Goal: Task Accomplishment & Management: Use online tool/utility

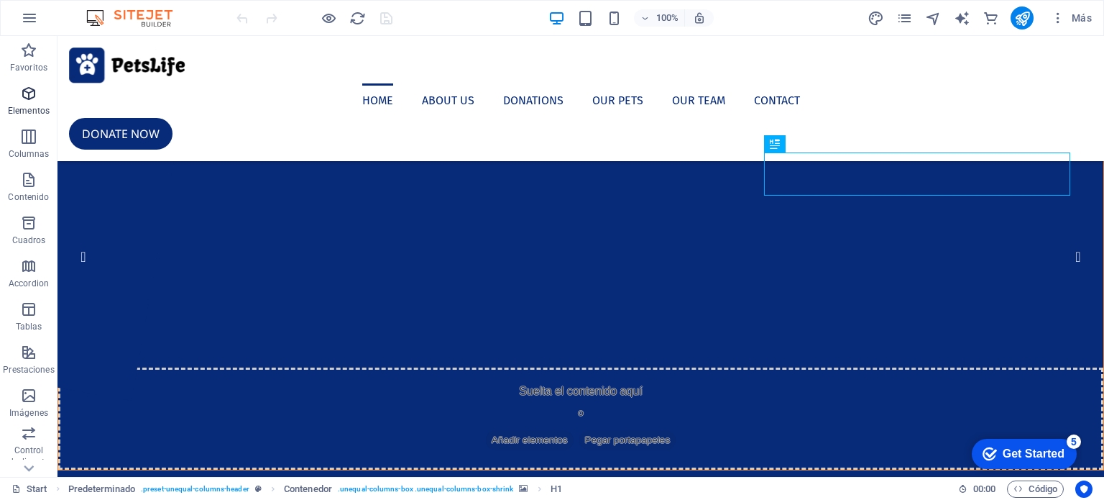
click at [34, 101] on icon "button" at bounding box center [28, 93] width 17 height 17
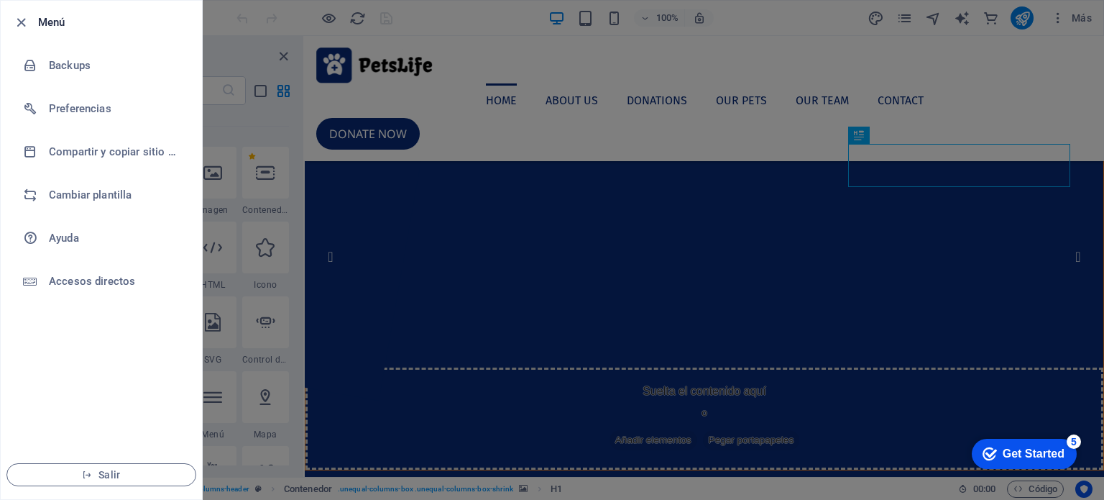
click at [535, 70] on div at bounding box center [552, 250] width 1104 height 500
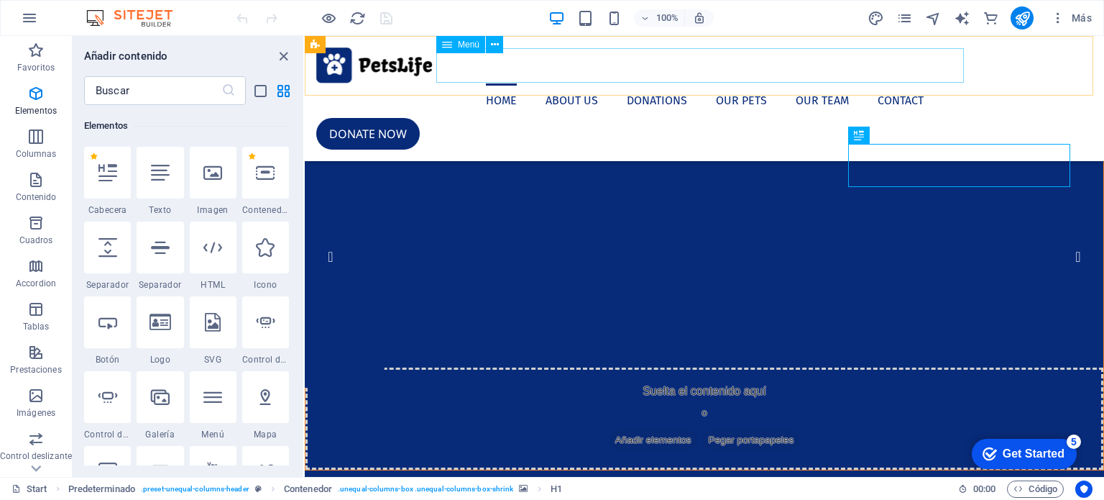
click at [569, 83] on nav "Home About us Donations Our Pets Our Team Contact" at bounding box center [704, 100] width 776 height 35
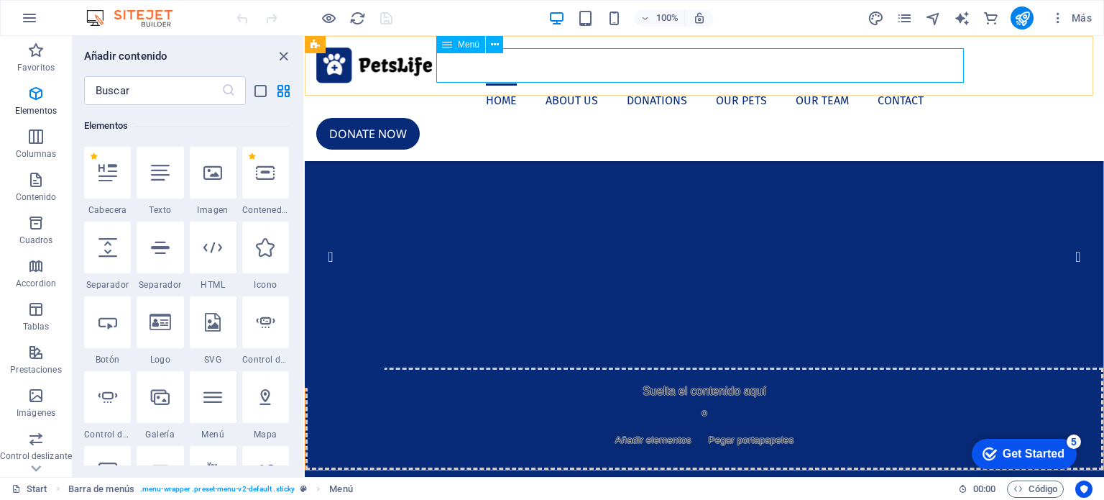
click at [461, 47] on span "Menú" at bounding box center [469, 44] width 22 height 9
click at [495, 42] on icon at bounding box center [495, 44] width 8 height 15
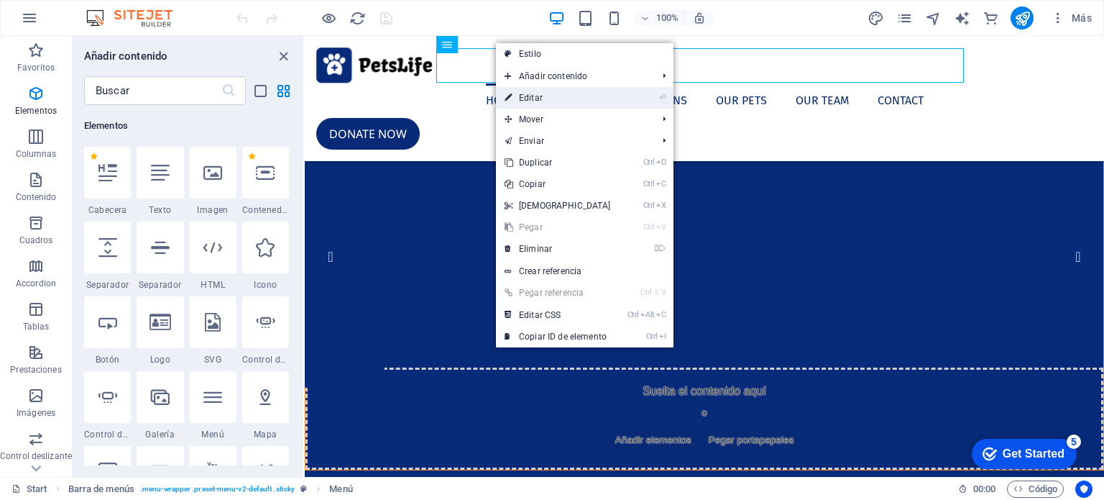
click at [543, 95] on link "⏎ Editar" at bounding box center [558, 98] width 124 height 22
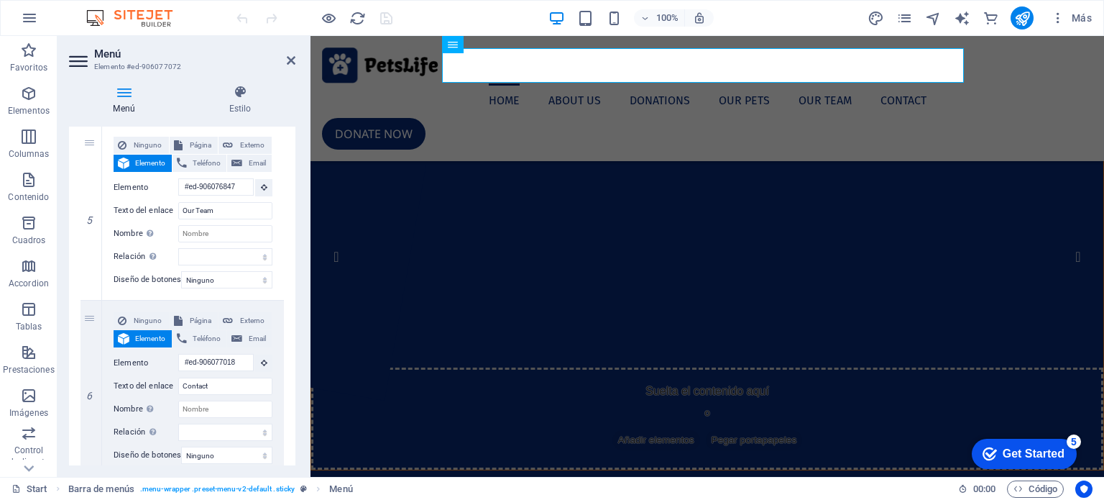
scroll to position [909, 0]
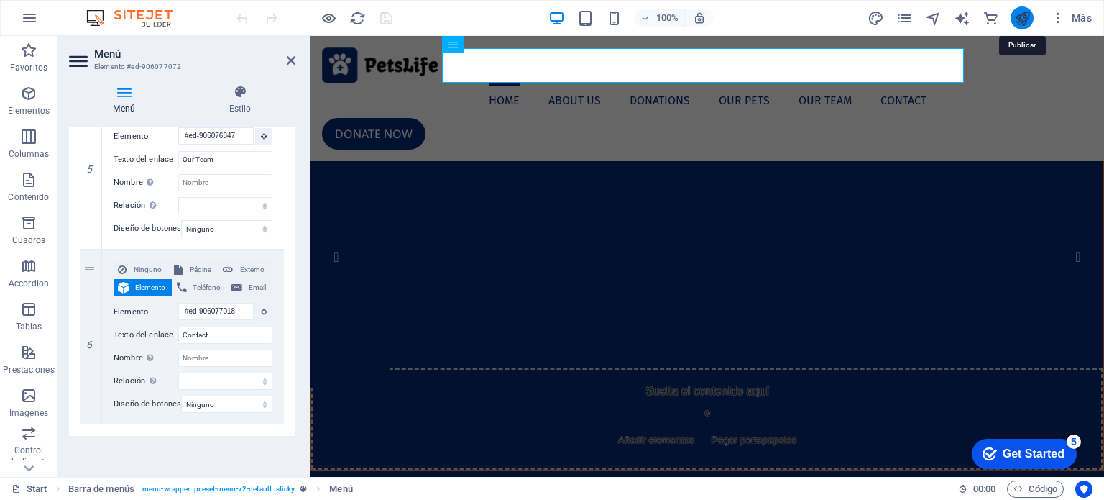
click at [0, 0] on icon "publish" at bounding box center [0, 0] width 0 height 0
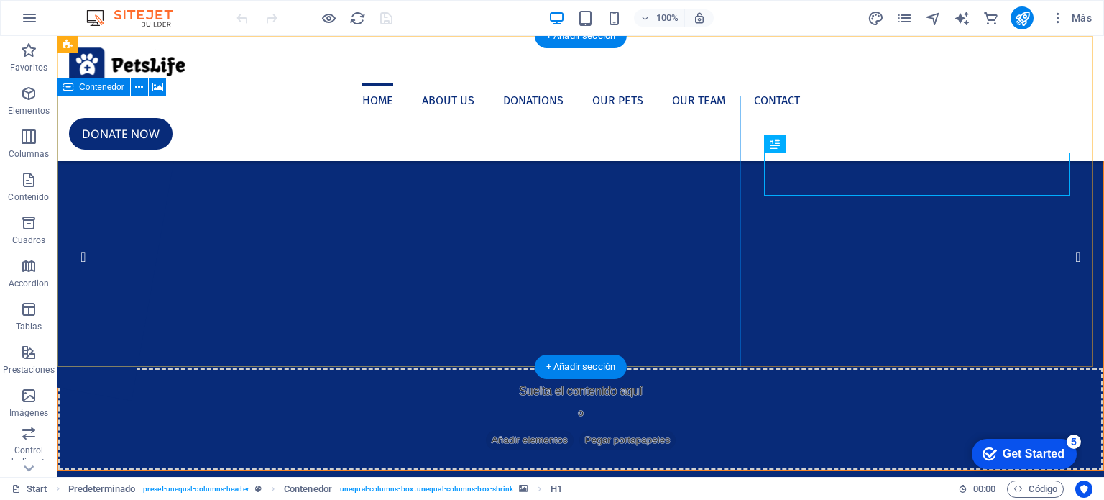
click at [291, 367] on div "Suelta el contenido aquí o Añadir elementos Pegar portapapeles" at bounding box center [580, 418] width 1045 height 102
click at [190, 367] on div "Suelta el contenido aquí o Añadir elementos Pegar portapapeles" at bounding box center [580, 418] width 1045 height 102
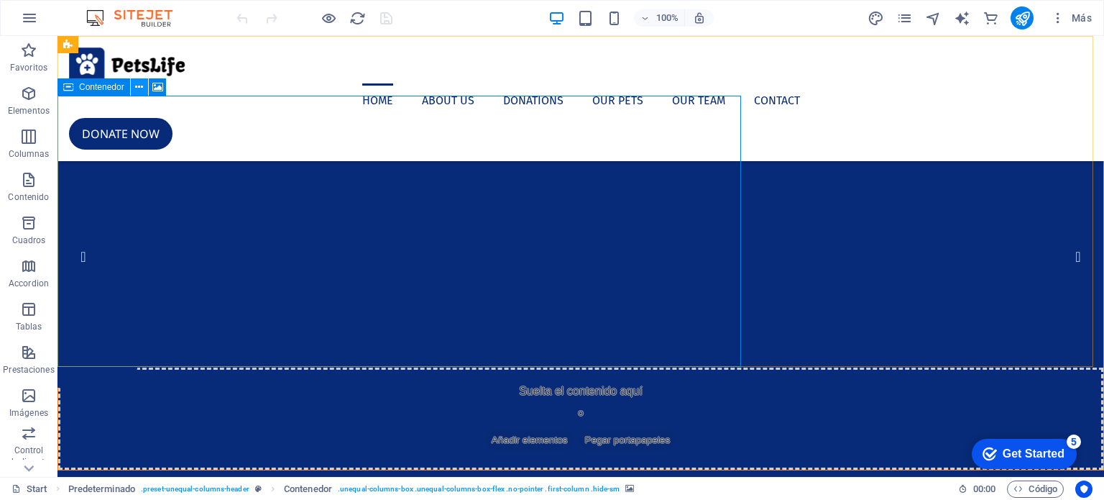
click at [144, 88] on button at bounding box center [139, 86] width 17 height 17
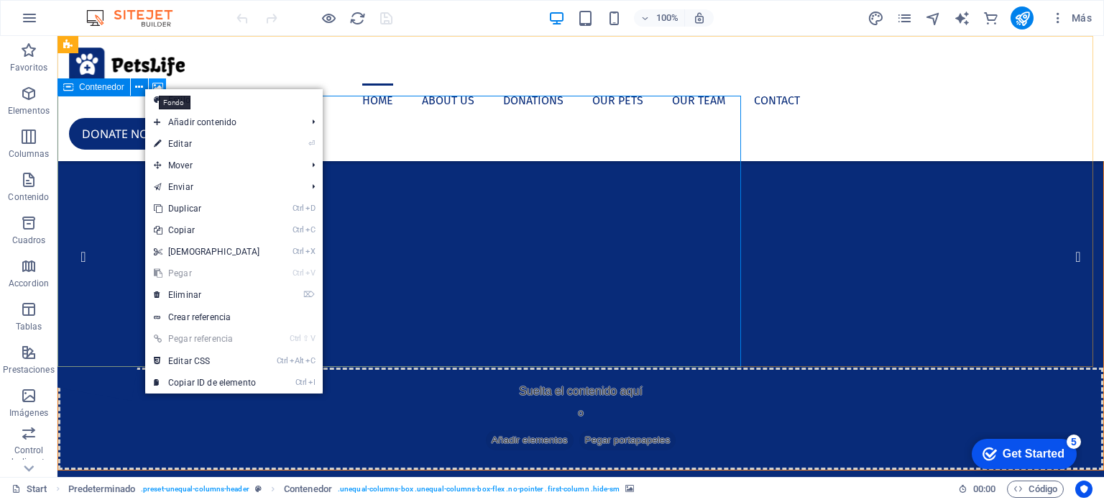
click at [157, 81] on icon at bounding box center [157, 87] width 11 height 15
select select "fade"
select select "ms"
select select "s"
select select "progressive"
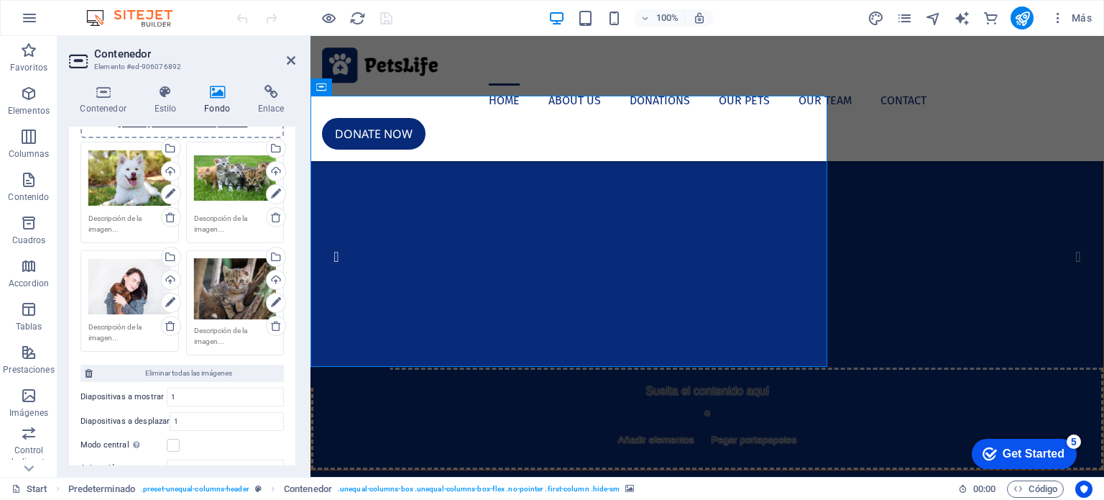
scroll to position [106, 0]
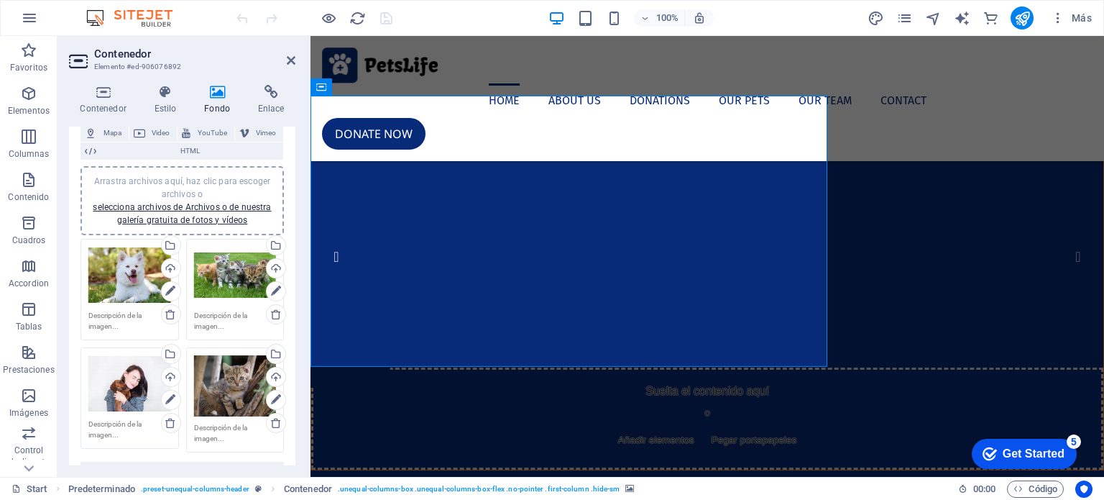
click at [115, 271] on div "Arrastra archivos aquí, haz clic para escoger archivos o selecciona archivos de…" at bounding box center [129, 276] width 83 height 58
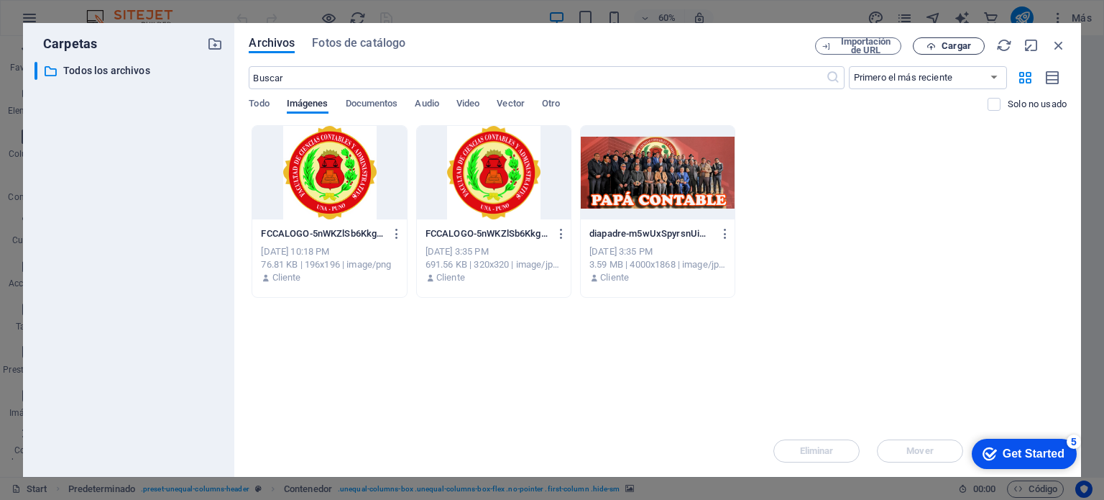
click at [956, 46] on span "Cargar" at bounding box center [956, 46] width 29 height 9
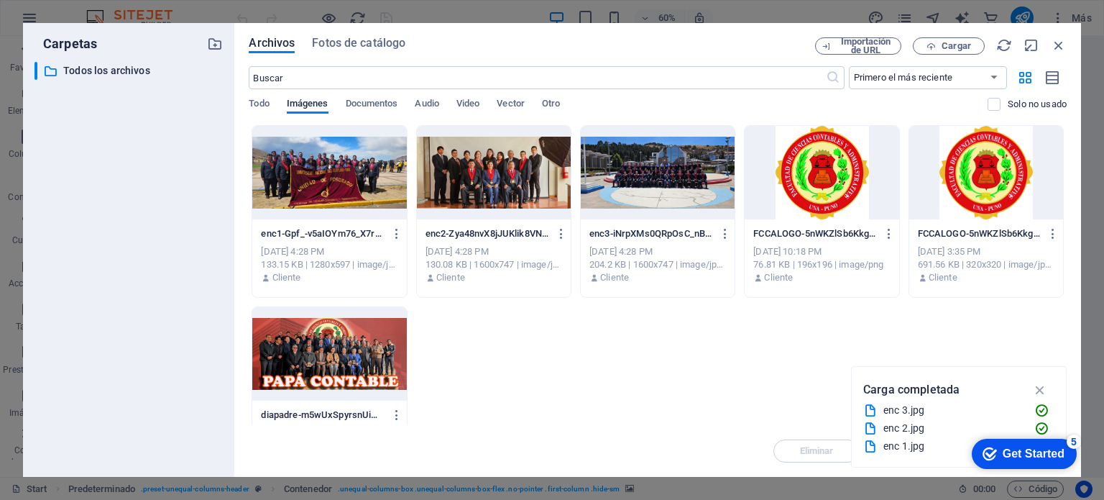
click at [679, 175] on div at bounding box center [658, 172] width 154 height 93
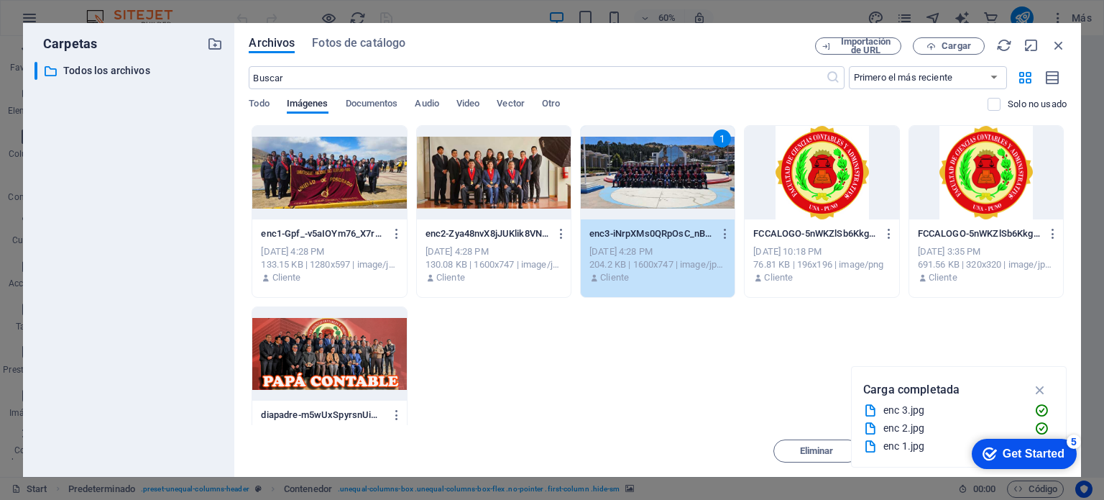
click at [679, 175] on div "1" at bounding box center [658, 172] width 154 height 93
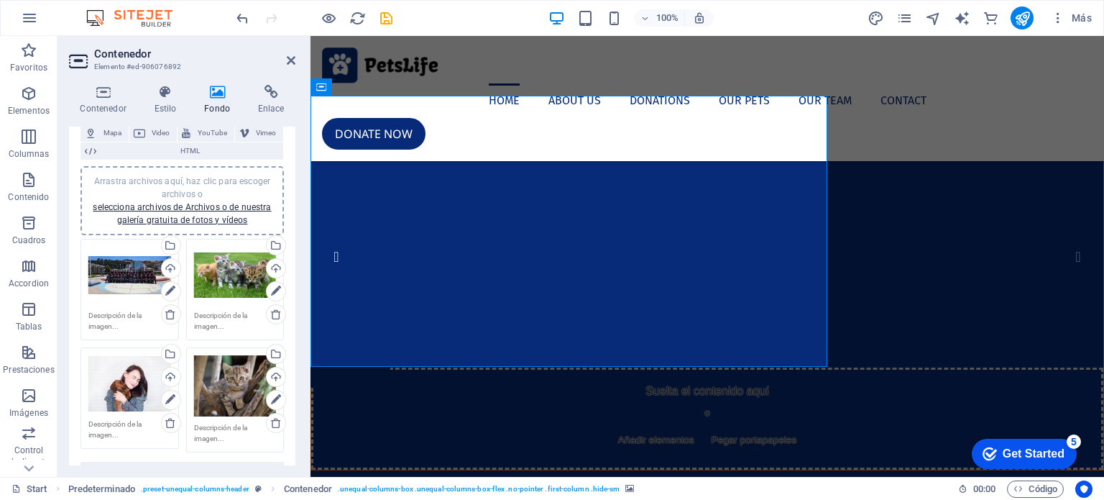
click at [93, 273] on div "Arrastra archivos aquí, haz clic para escoger archivos o selecciona archivos de…" at bounding box center [129, 276] width 83 height 58
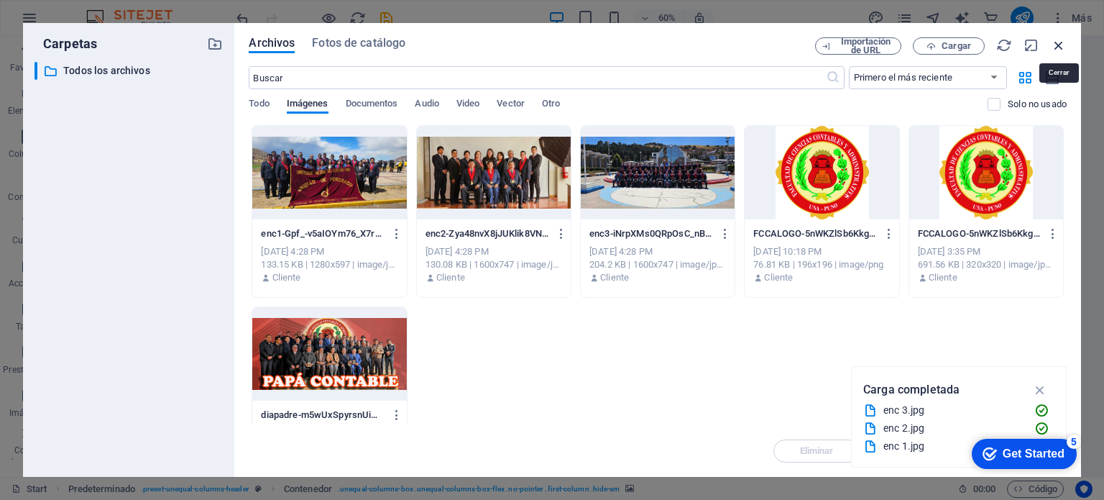
click at [1060, 44] on icon "button" at bounding box center [1059, 45] width 16 height 16
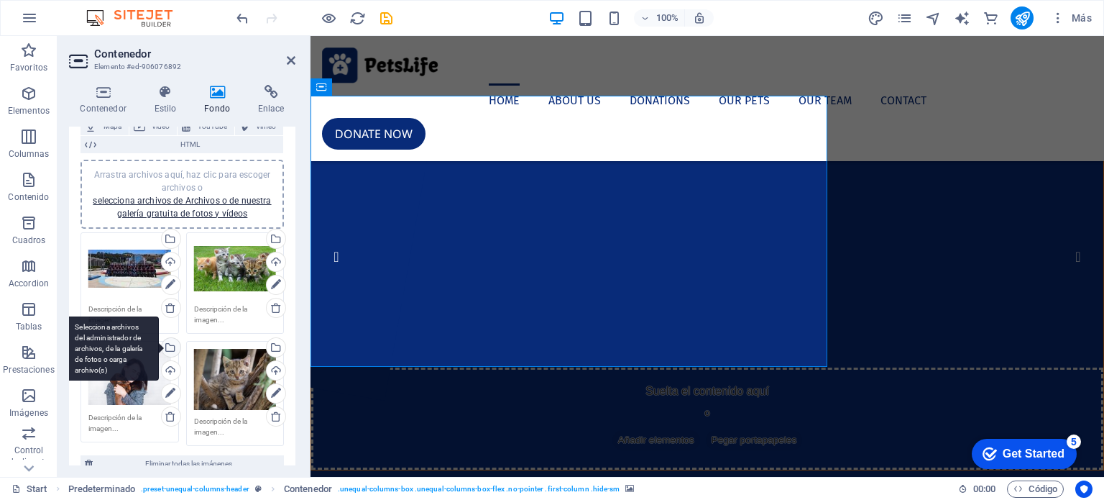
scroll to position [39, 0]
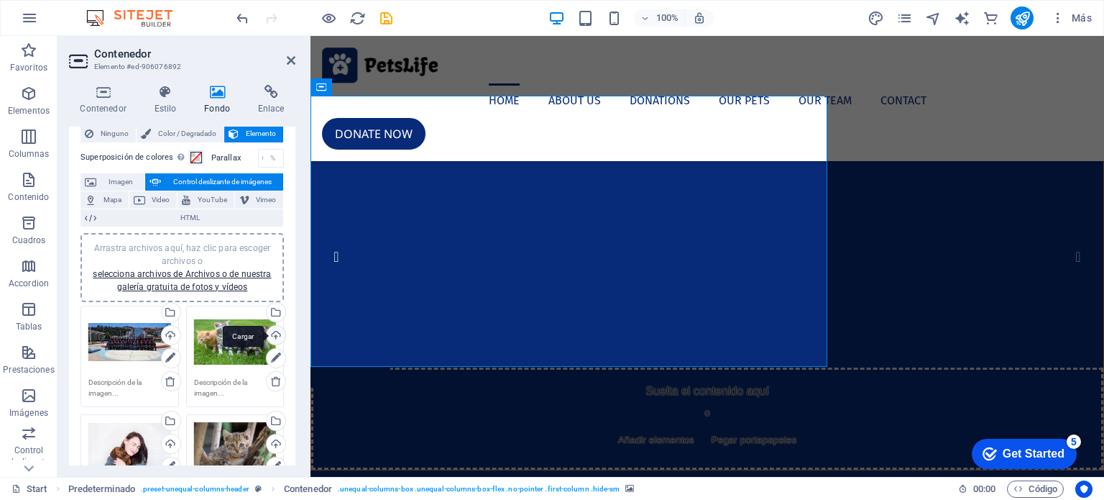
click at [270, 330] on div "Cargar" at bounding box center [275, 337] width 22 height 22
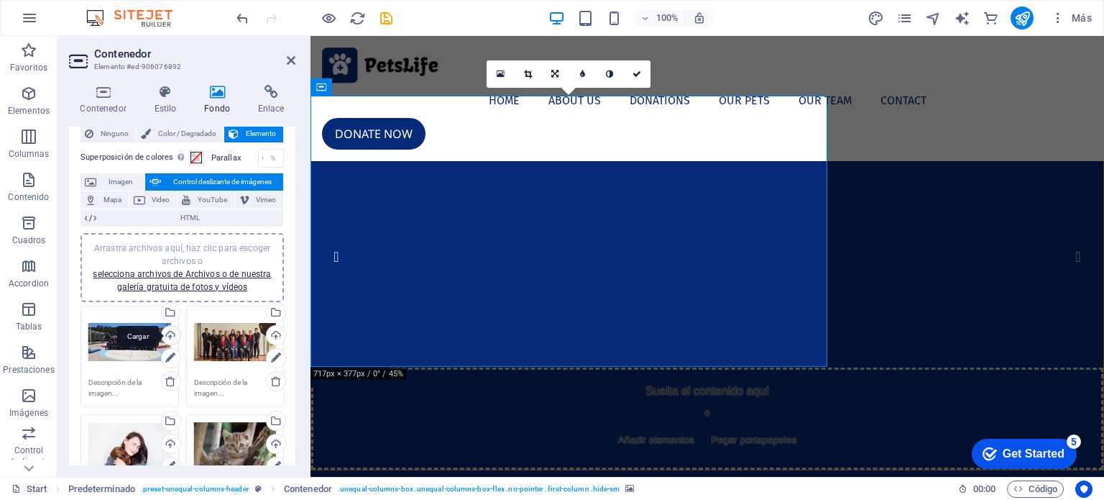
scroll to position [152, 0]
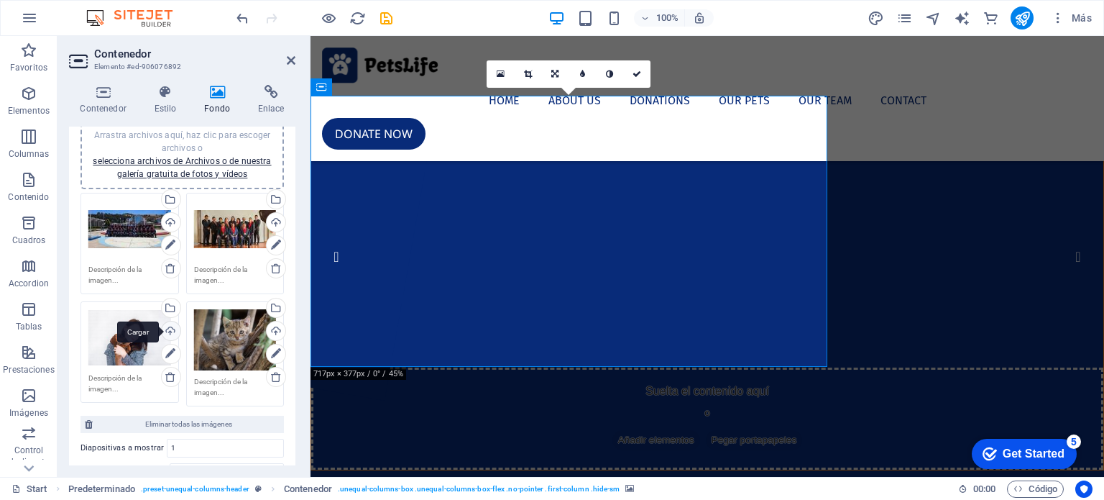
click at [170, 330] on div "Cargar" at bounding box center [170, 332] width 22 height 22
click at [170, 219] on div "Cargar" at bounding box center [170, 224] width 22 height 22
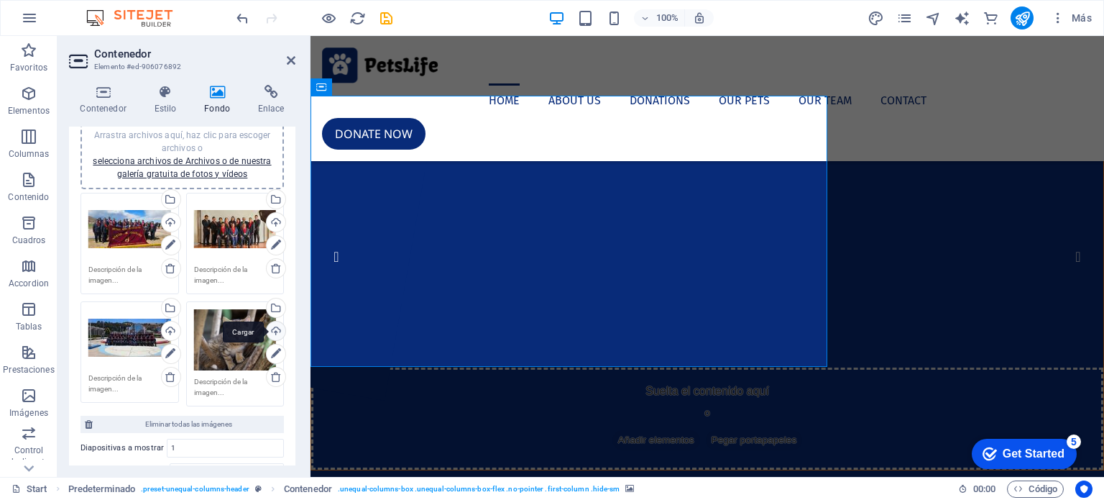
click at [274, 329] on div "Cargar" at bounding box center [275, 332] width 22 height 22
click at [277, 321] on div "Cargar" at bounding box center [275, 332] width 22 height 22
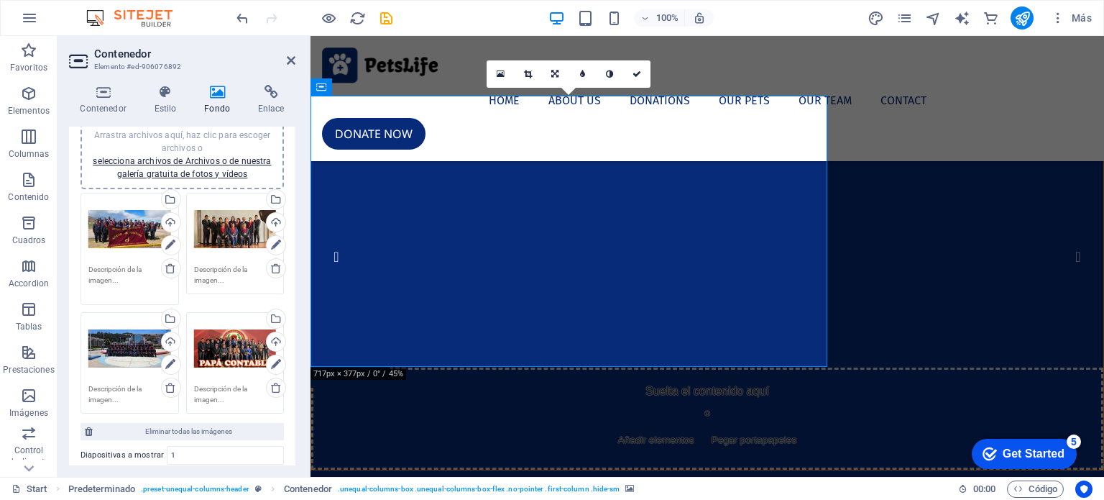
click at [109, 266] on textarea at bounding box center [129, 280] width 83 height 32
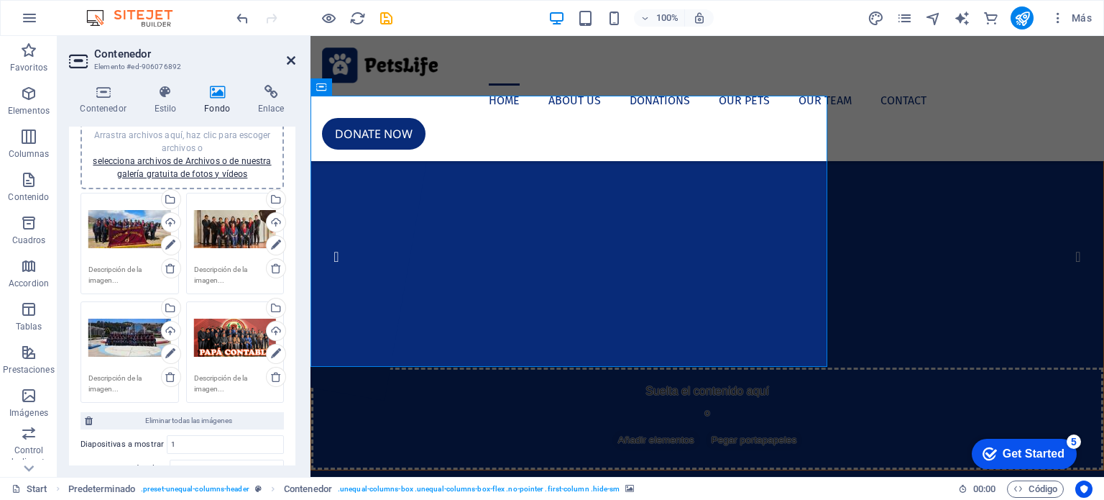
click at [288, 55] on icon at bounding box center [291, 61] width 9 height 12
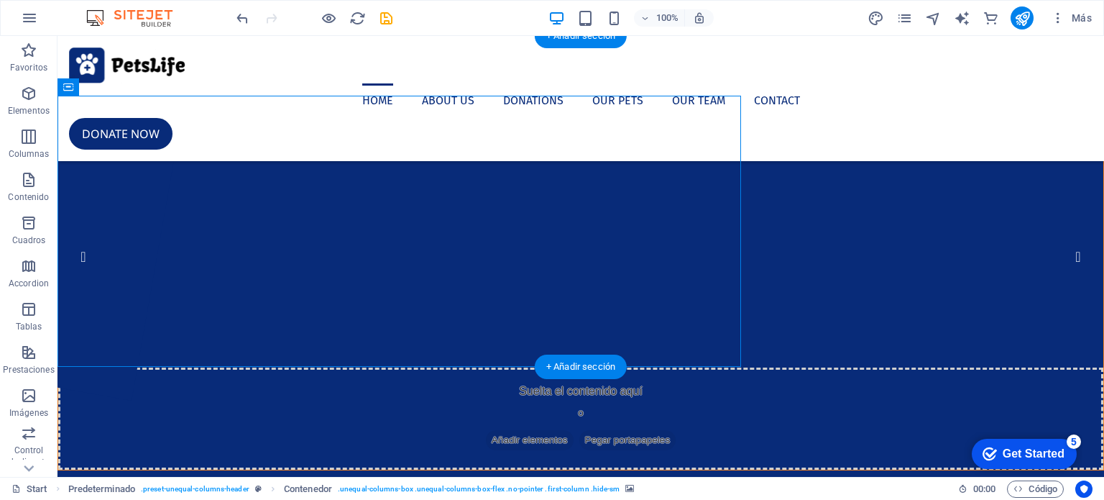
click at [98, 246] on button "1" at bounding box center [92, 240] width 11 height 11
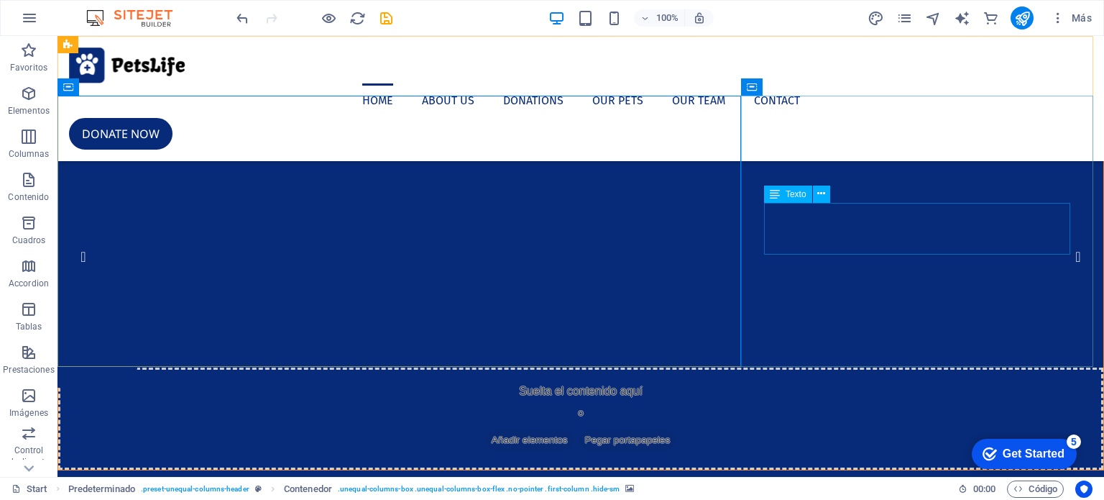
click at [800, 194] on span "Texto" at bounding box center [796, 194] width 21 height 9
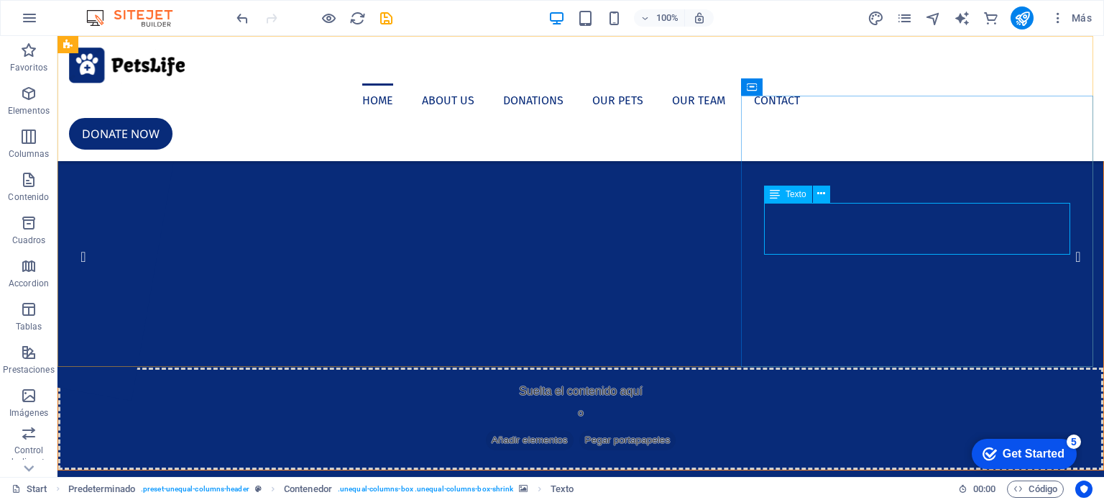
click at [800, 194] on span "Texto" at bounding box center [796, 194] width 21 height 9
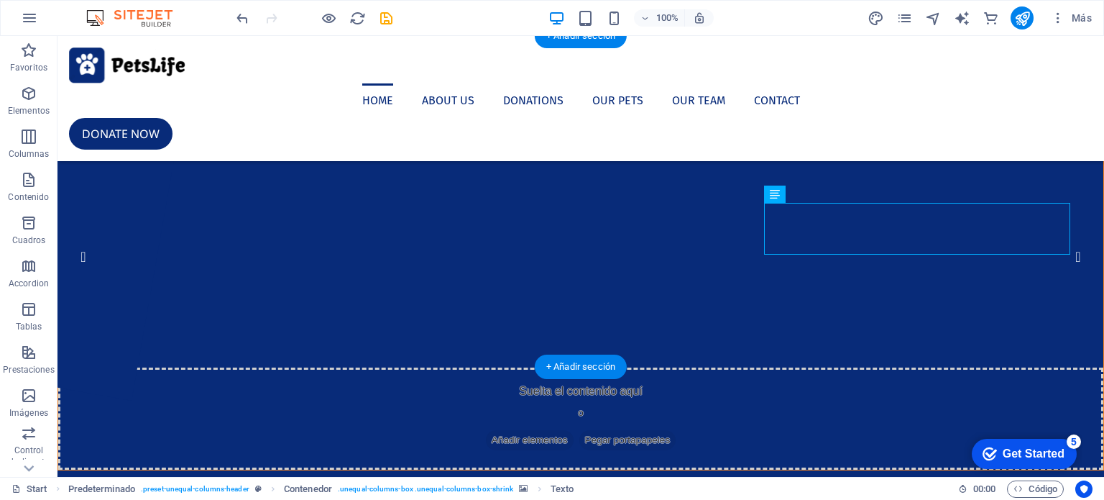
click at [98, 246] on button "1" at bounding box center [92, 240] width 11 height 11
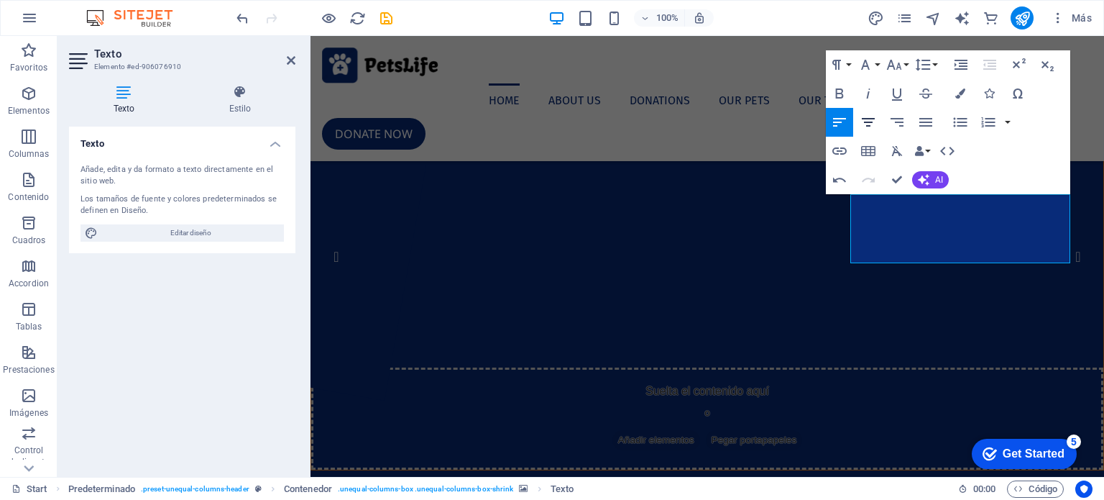
click at [870, 124] on icon "button" at bounding box center [868, 122] width 17 height 17
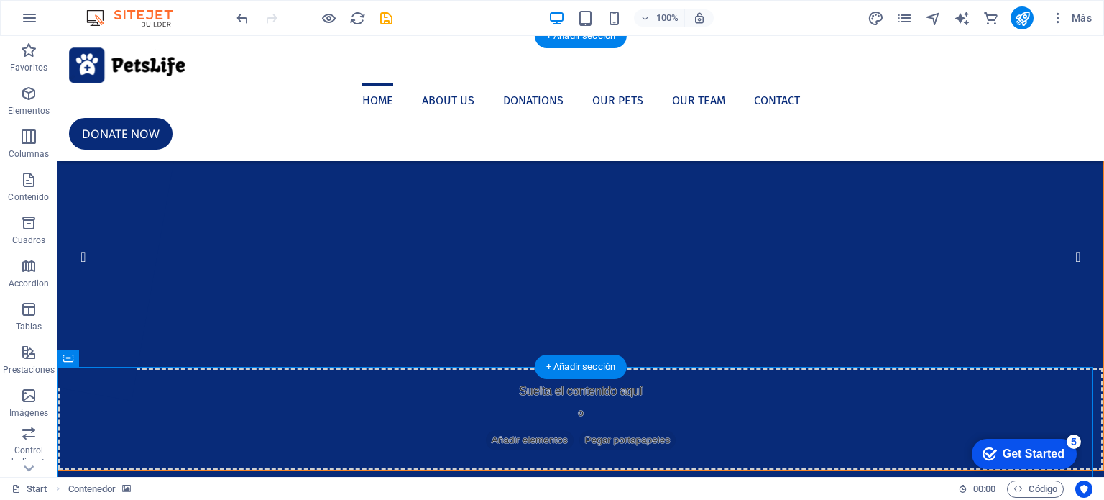
click at [98, 265] on button "2" at bounding box center [92, 259] width 11 height 11
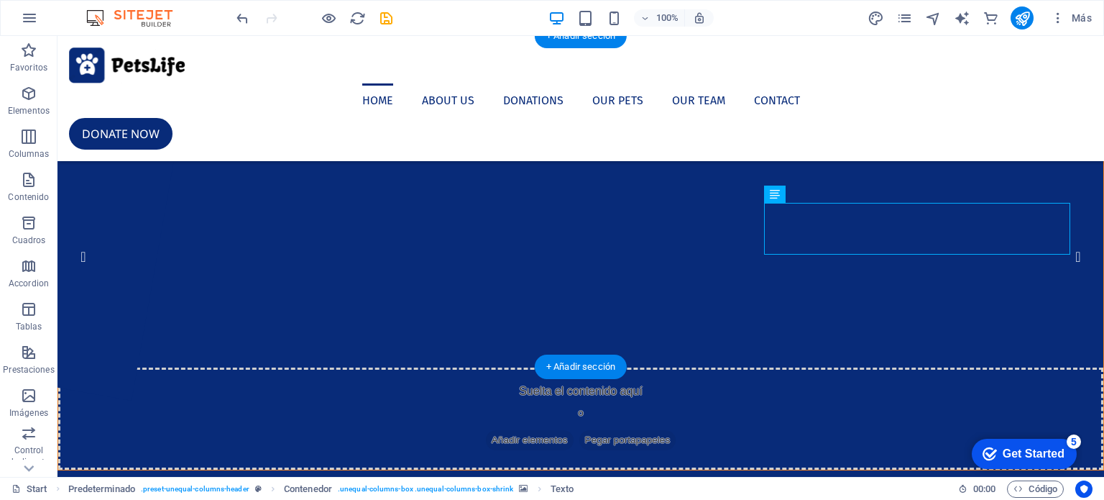
click at [98, 246] on button "1" at bounding box center [92, 240] width 11 height 11
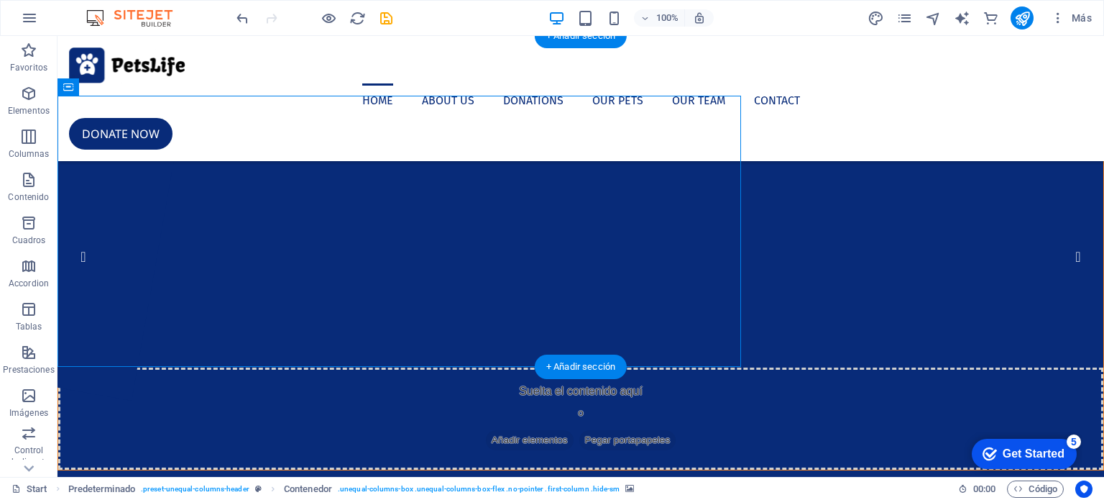
click at [98, 265] on button "2" at bounding box center [92, 259] width 11 height 11
click at [98, 283] on button "3" at bounding box center [92, 277] width 11 height 11
click at [98, 302] on button "4" at bounding box center [92, 296] width 11 height 11
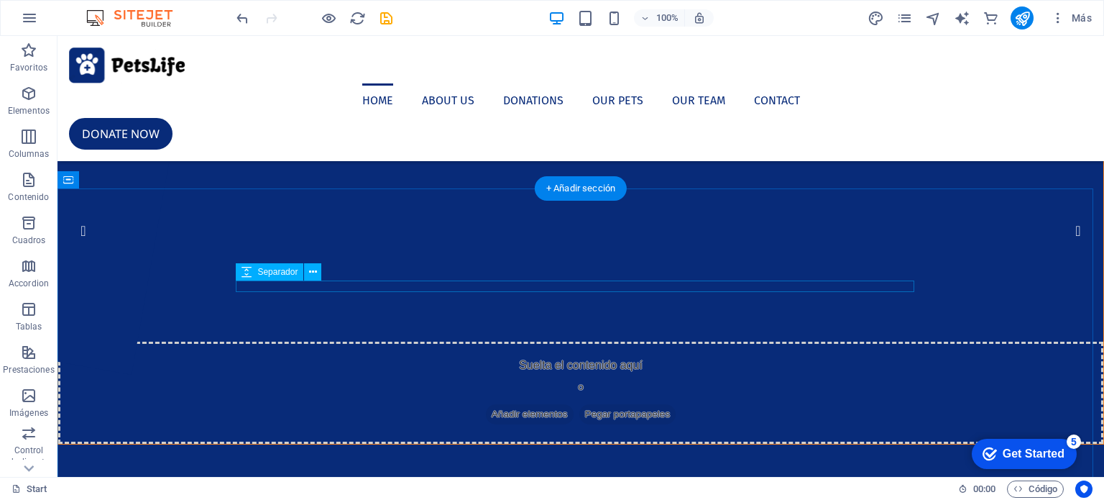
scroll to position [0, 0]
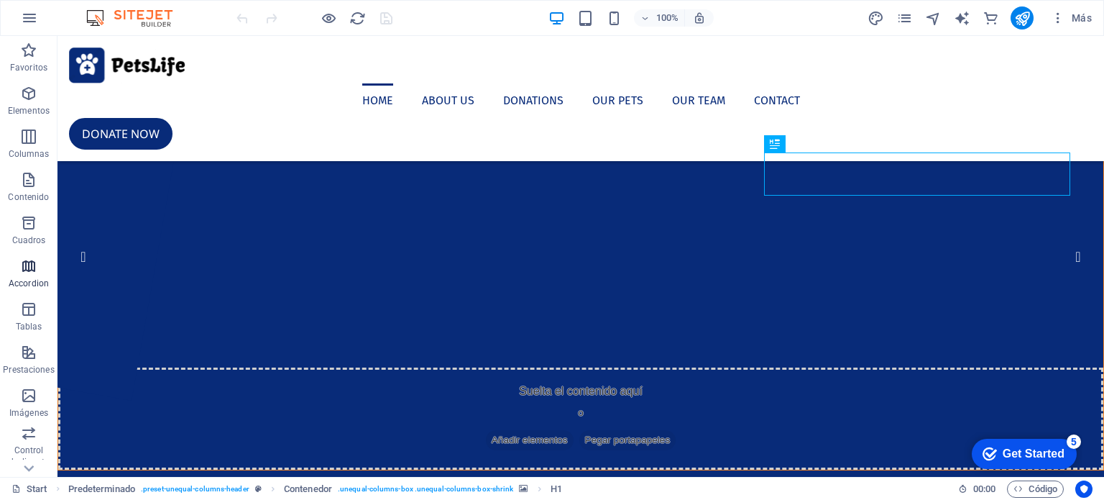
click at [32, 276] on span "Accordion" at bounding box center [29, 274] width 58 height 35
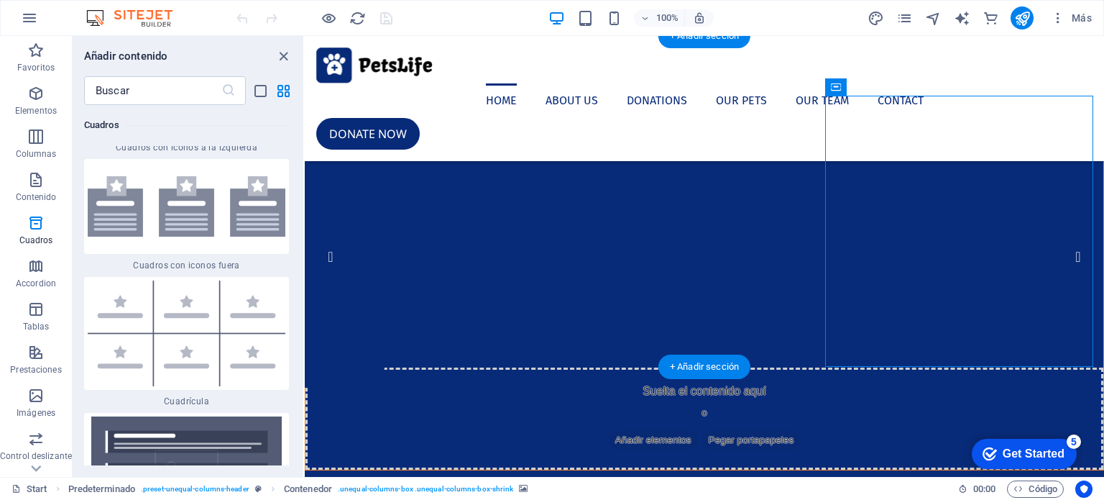
click at [572, 96] on img "1/4" at bounding box center [566, 96] width 520 height 0
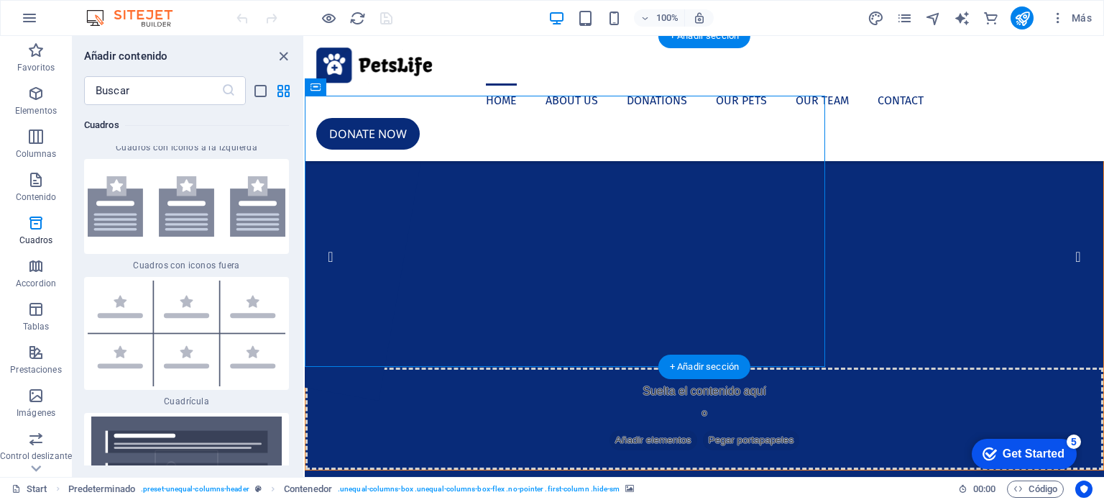
click at [345, 265] on button "2" at bounding box center [339, 259] width 11 height 11
click at [282, 58] on icon "close panel" at bounding box center [283, 56] width 17 height 17
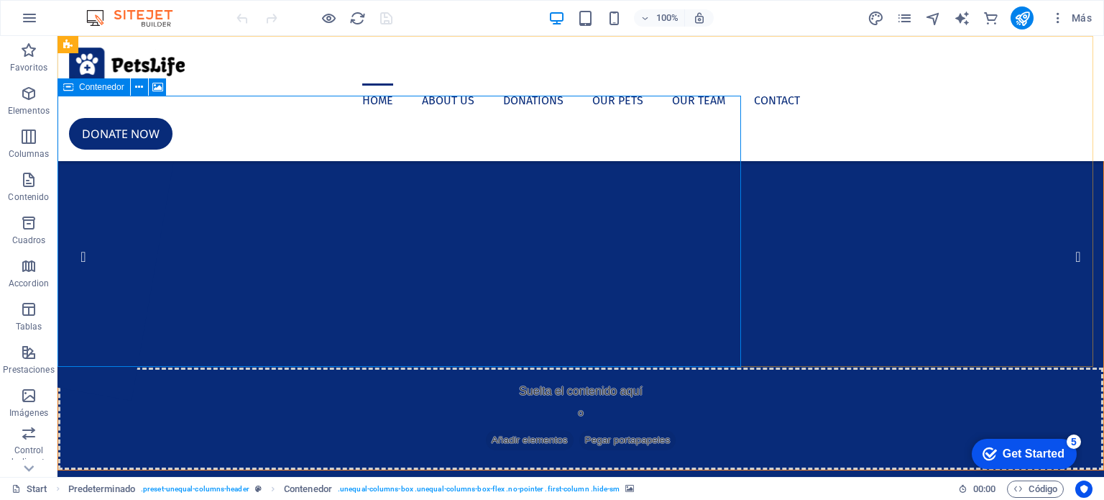
click at [69, 86] on icon at bounding box center [68, 86] width 10 height 17
click at [138, 86] on icon at bounding box center [139, 87] width 8 height 15
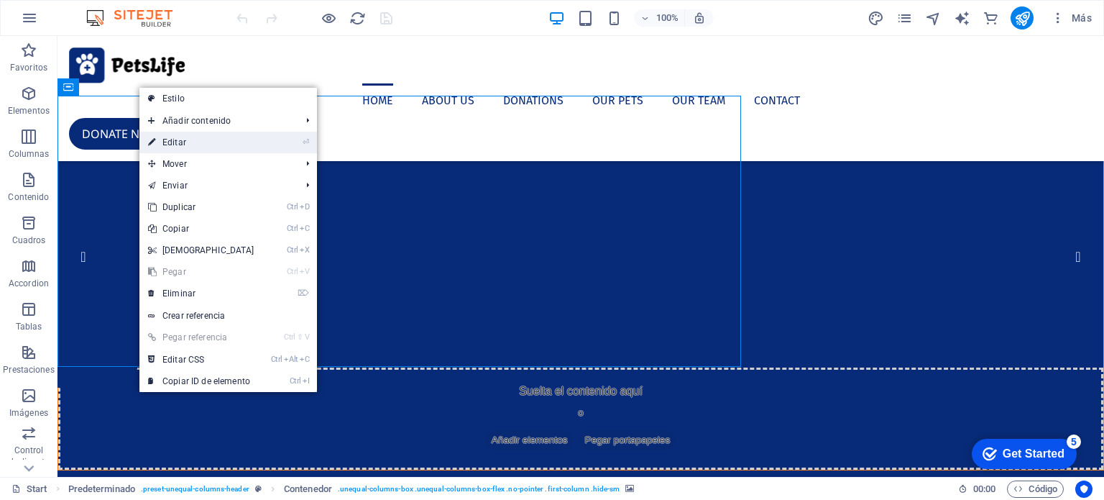
click at [270, 146] on li "⏎ Editar" at bounding box center [228, 143] width 178 height 22
click at [172, 142] on link "⏎ Editar" at bounding box center [201, 143] width 124 height 22
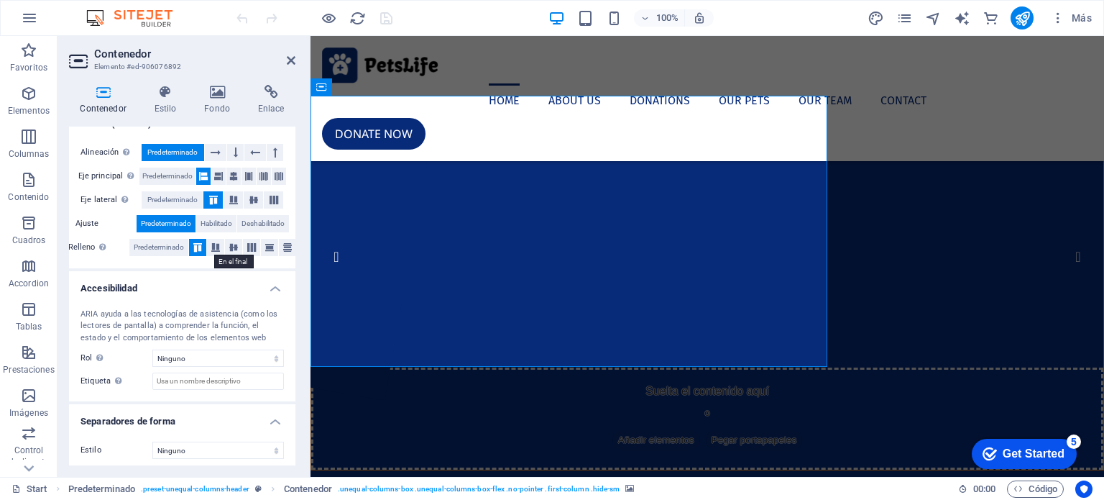
scroll to position [259, 0]
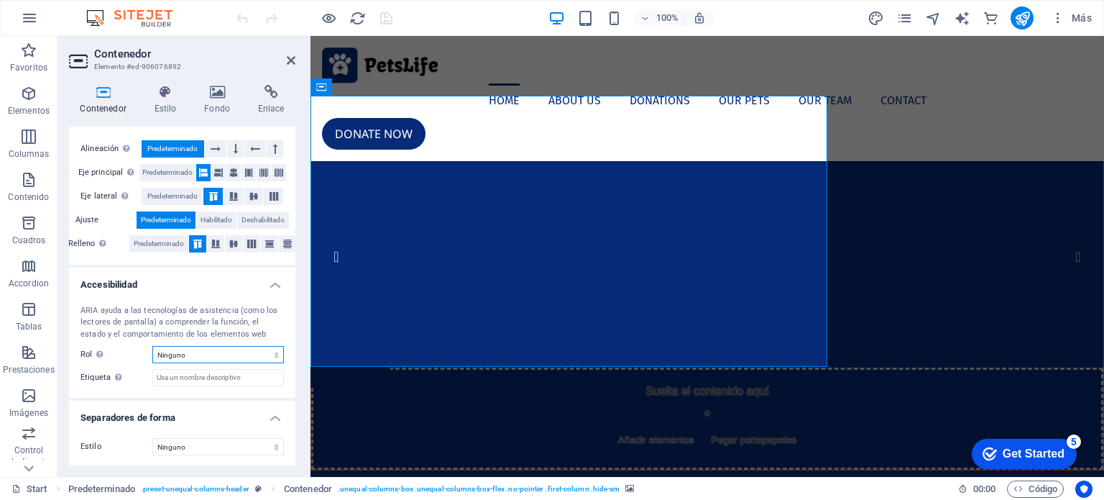
click at [262, 357] on select "Ninguno Alert Article Banner Comment Complementary Dialog Encabezado Marquee Pi…" at bounding box center [218, 354] width 132 height 17
click at [236, 452] on select "Ninguno Triángulo Cuadrado Diagonal Polígono 1 Polígono 2 Zigzag Múltiples zigz…" at bounding box center [218, 446] width 132 height 17
click at [152, 438] on select "Ninguno Triángulo Cuadrado Diagonal Polígono 1 Polígono 2 Zigzag Múltiples zigz…" at bounding box center [218, 446] width 132 height 17
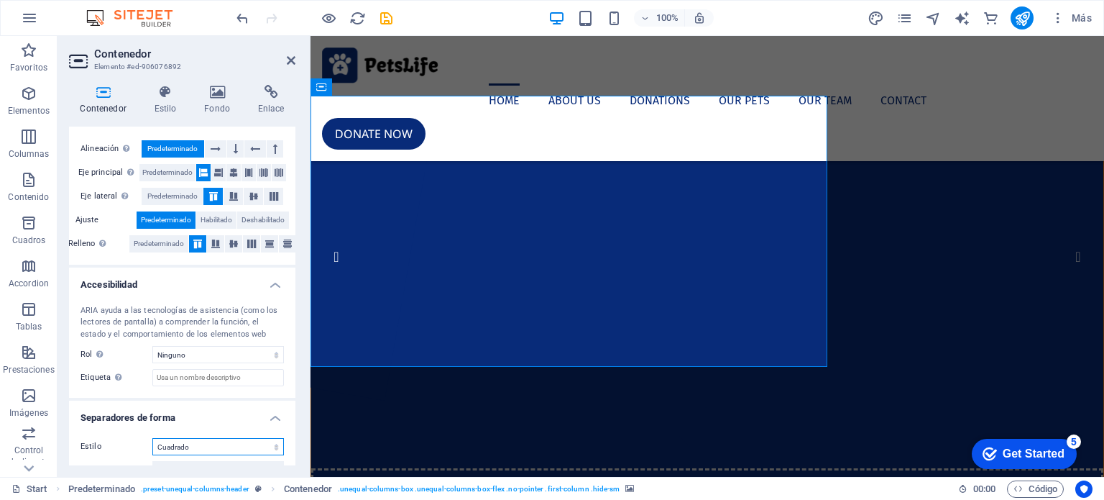
click at [253, 449] on select "Ninguno Triángulo Cuadrado Diagonal Polígono 1 Polígono 2 Zigzag Múltiples zigz…" at bounding box center [218, 446] width 132 height 17
click at [152, 438] on select "Ninguno Triángulo Cuadrado Diagonal Polígono 1 Polígono 2 Zigzag Múltiples zigz…" at bounding box center [218, 446] width 132 height 17
click at [265, 447] on select "Ninguno Triángulo Cuadrado Diagonal Polígono 1 Polígono 2 Zigzag Múltiples zigz…" at bounding box center [218, 446] width 132 height 17
select select "none"
click at [152, 438] on select "Ninguno Triángulo Cuadrado Diagonal Polígono 1 Polígono 2 Zigzag Múltiples zigz…" at bounding box center [218, 446] width 132 height 17
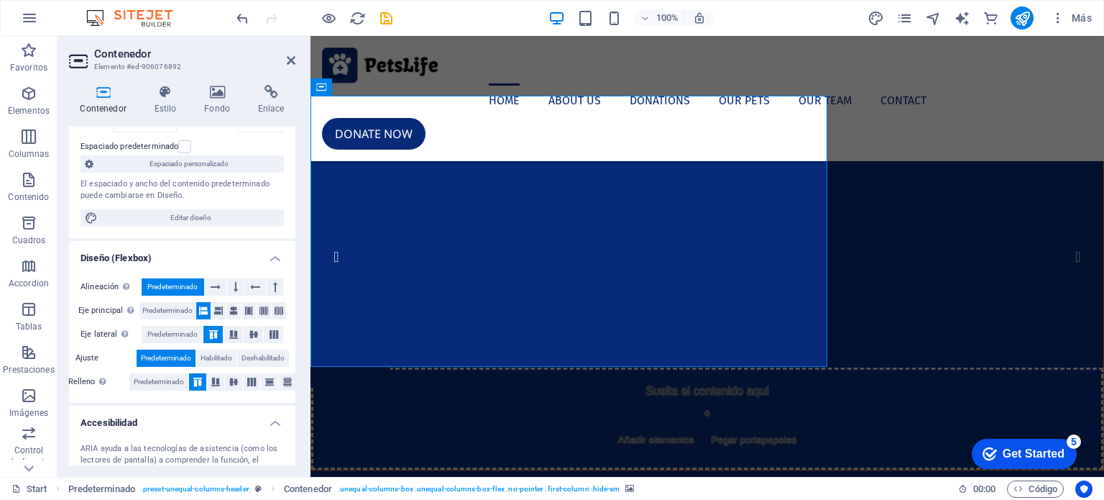
scroll to position [0, 0]
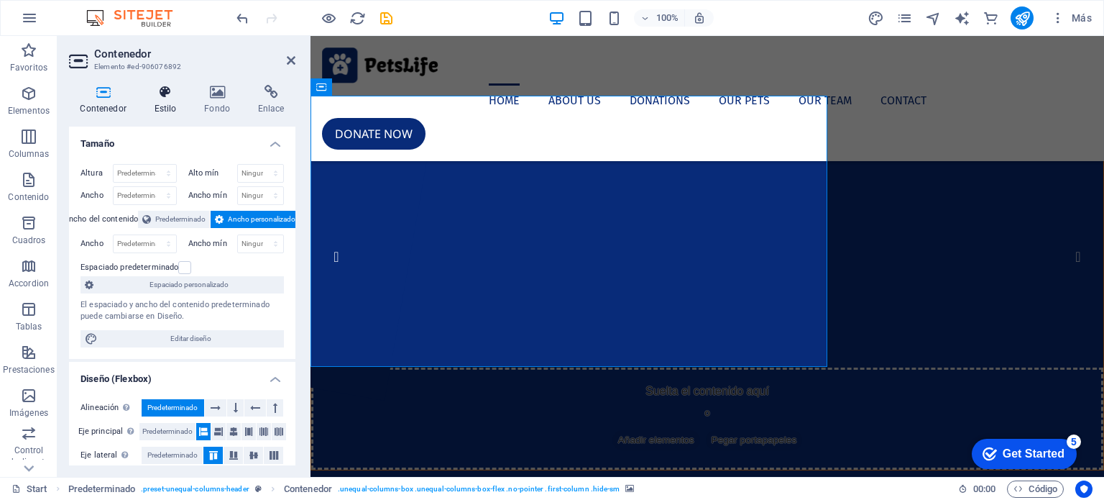
click at [170, 103] on h4 "Estilo" at bounding box center [168, 100] width 50 height 30
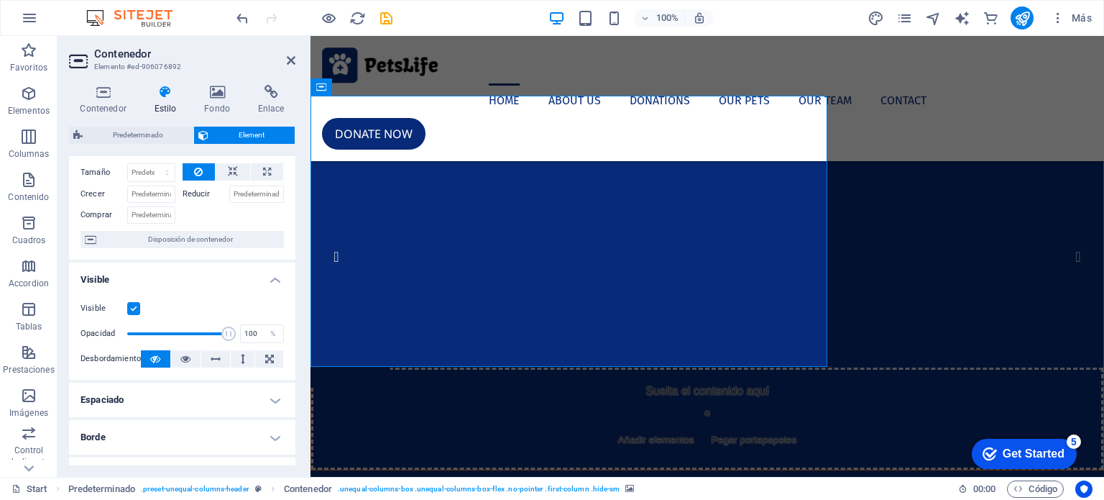
scroll to position [60, 0]
click at [182, 237] on span "Disposición de contenedor" at bounding box center [190, 239] width 179 height 17
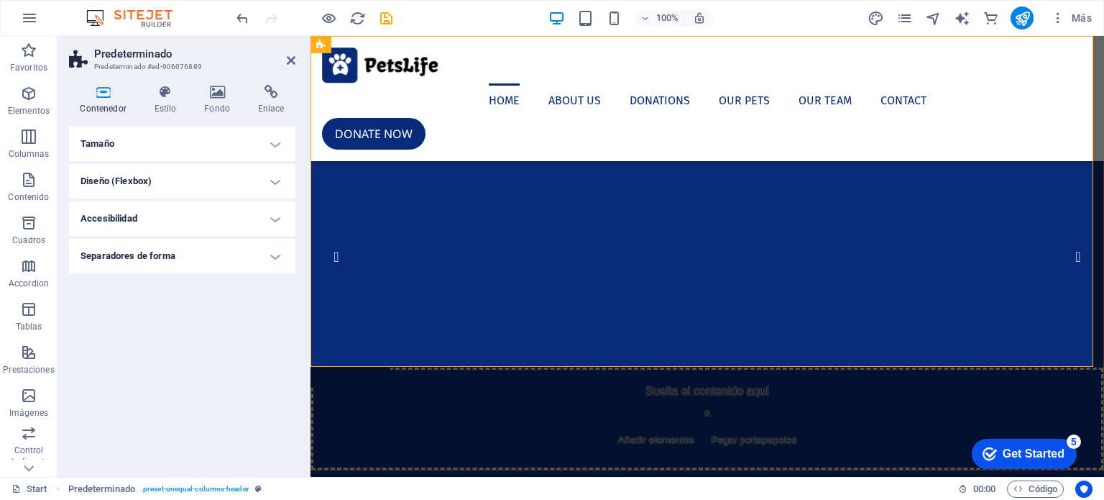
click at [275, 185] on h4 "Diseño (Flexbox)" at bounding box center [182, 181] width 226 height 35
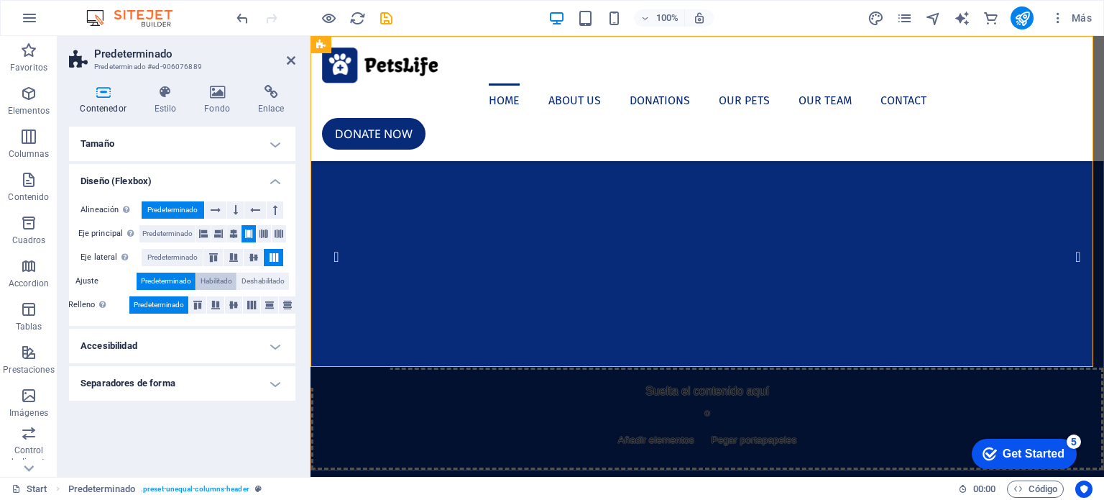
click at [213, 280] on span "Habilitado" at bounding box center [217, 280] width 32 height 17
click at [229, 343] on h4 "Accesibilidad" at bounding box center [182, 346] width 226 height 35
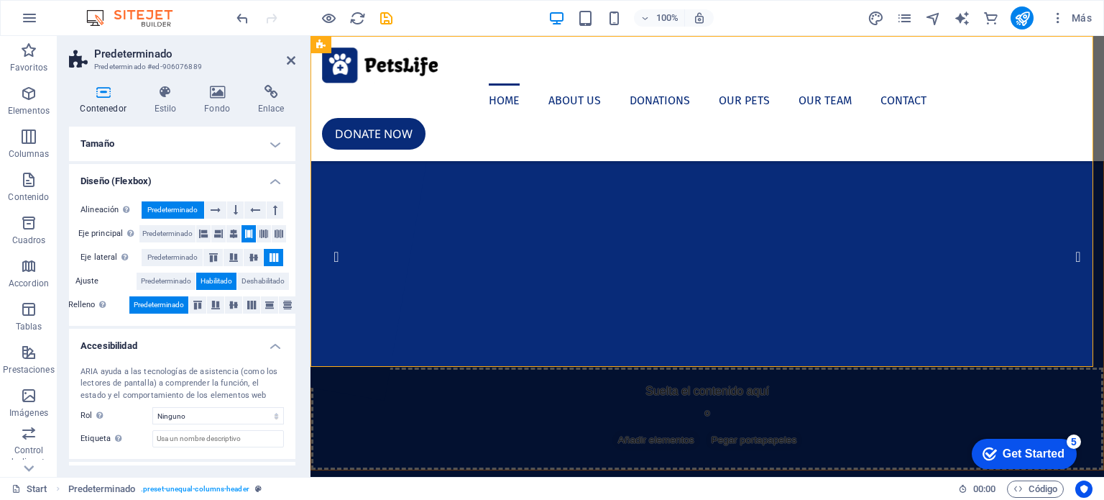
scroll to position [30, 0]
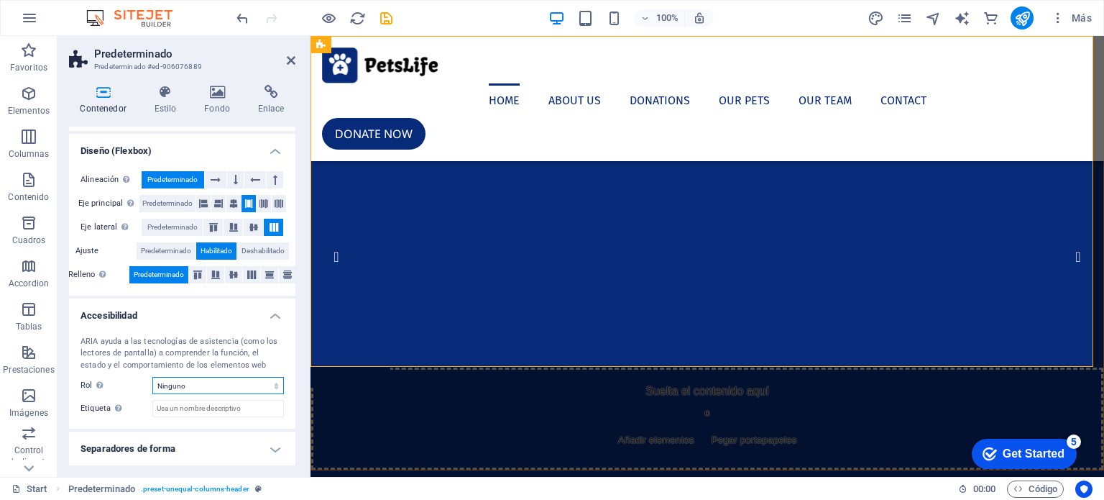
click at [230, 386] on select "Ninguno Alert Article Banner Comment Complementary Dialog Encabezado Marquee Pi…" at bounding box center [218, 385] width 132 height 17
select select "banner"
click at [152, 377] on select "Ninguno Alert Article Banner Comment Complementary Dialog Encabezado Marquee Pi…" at bounding box center [218, 385] width 132 height 17
click at [260, 410] on input "Etiqueta Usa la etiqueta ARIA para proporcionar un nombre claro y descriptivo a…" at bounding box center [218, 408] width 132 height 17
click at [257, 450] on h4 "Separadores de forma" at bounding box center [182, 448] width 226 height 35
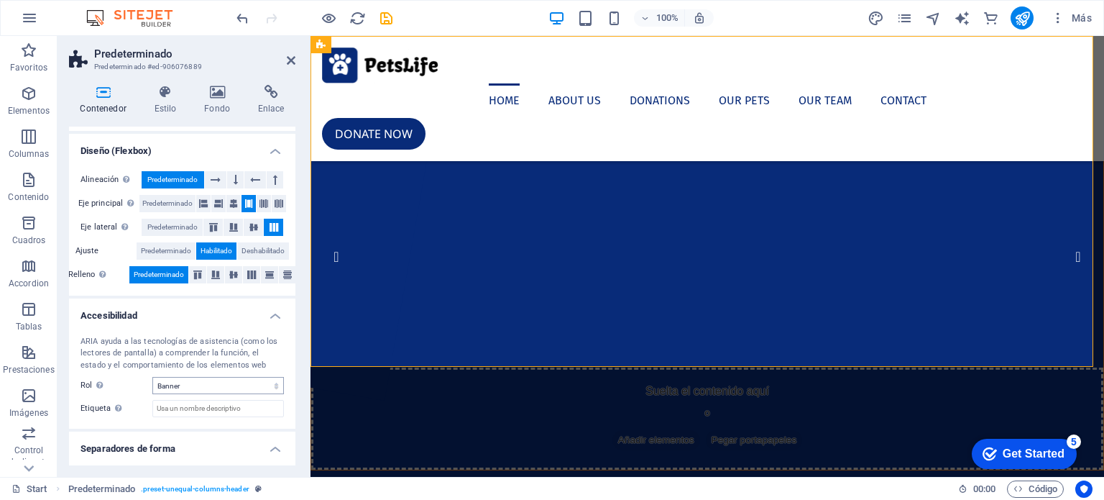
scroll to position [62, 0]
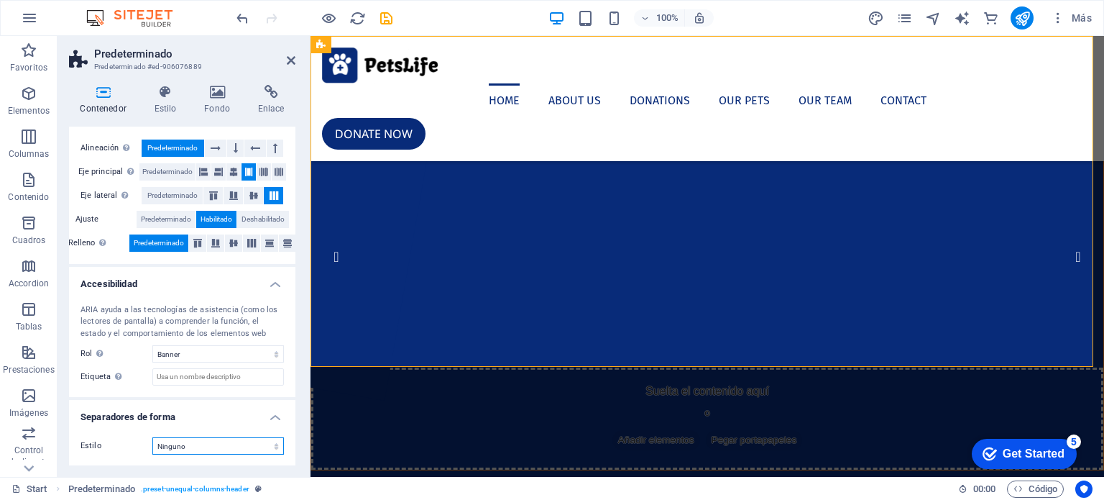
click at [239, 444] on select "Ninguno Triángulo Cuadrado Diagonal Polígono 1 Polígono 2 Zigzag Múltiples zigz…" at bounding box center [218, 445] width 132 height 17
select select "fire"
click at [152, 437] on select "Ninguno Triángulo Cuadrado Diagonal Polígono 1 Polígono 2 Zigzag Múltiples zigz…" at bounding box center [218, 445] width 132 height 17
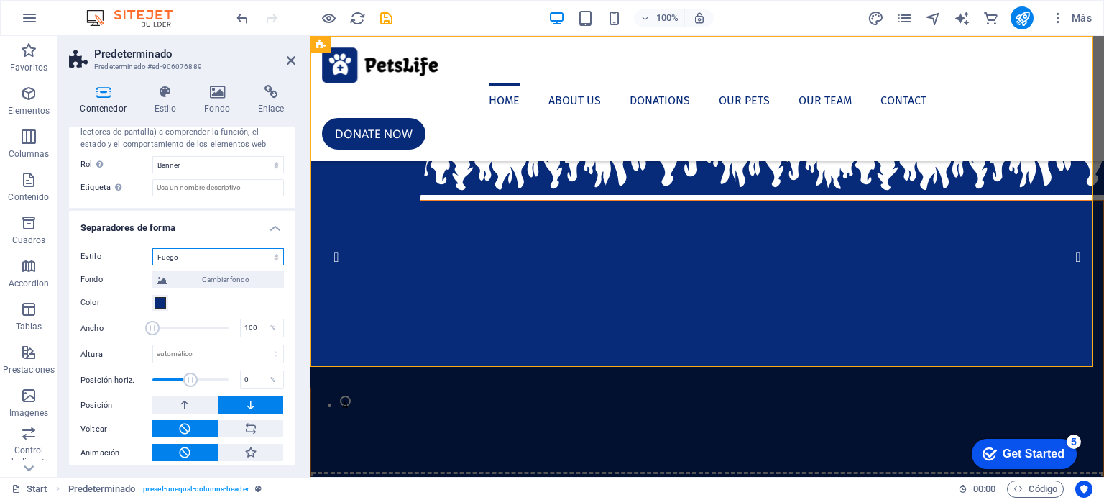
scroll to position [257, 0]
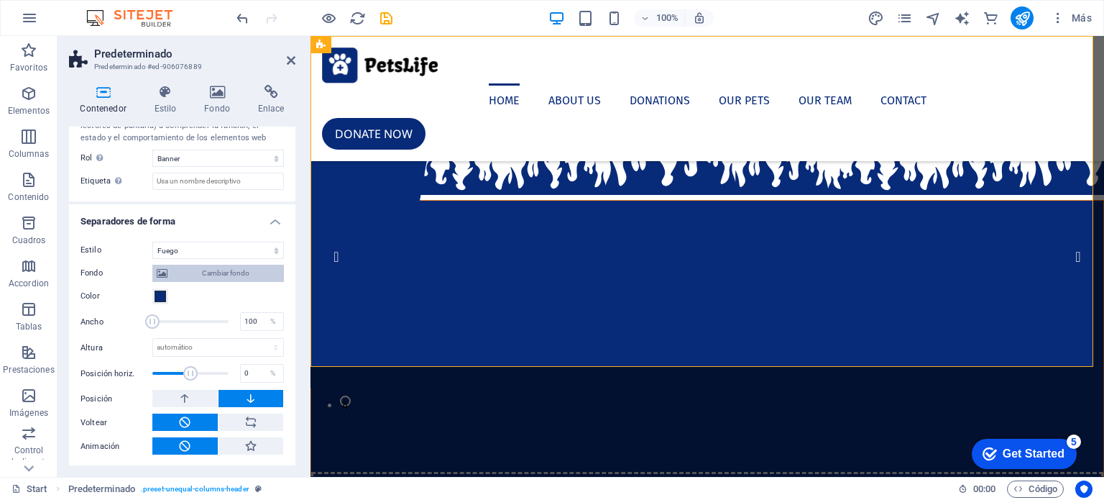
click at [219, 277] on span "Cambiar fondo" at bounding box center [226, 273] width 108 height 17
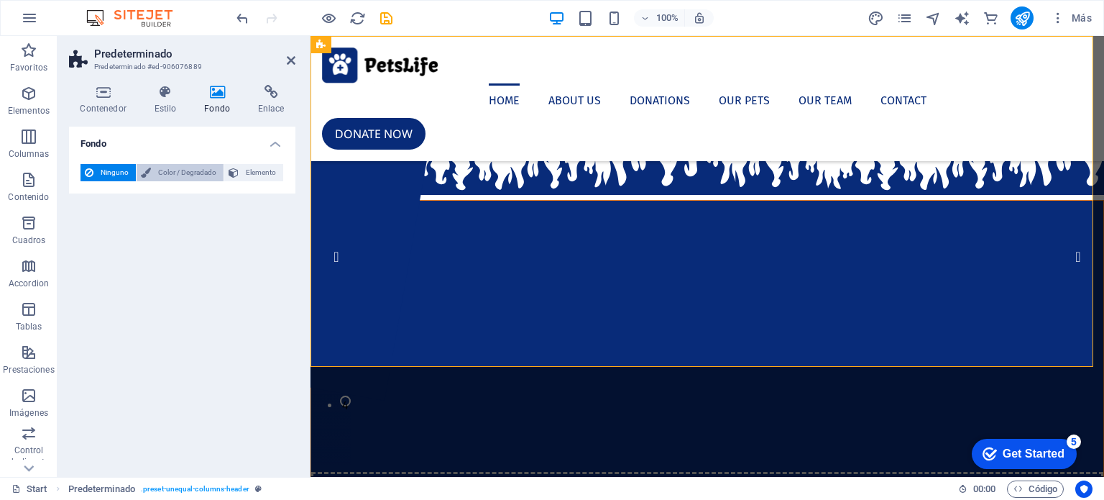
click at [187, 175] on span "Color / Degradado" at bounding box center [187, 172] width 64 height 17
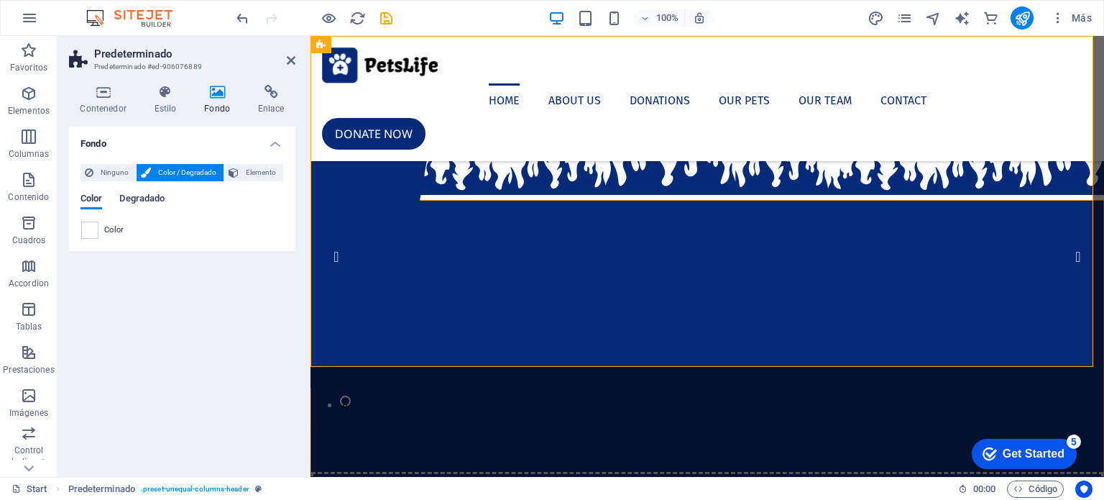
click at [148, 200] on span "Degradado" at bounding box center [141, 200] width 45 height 20
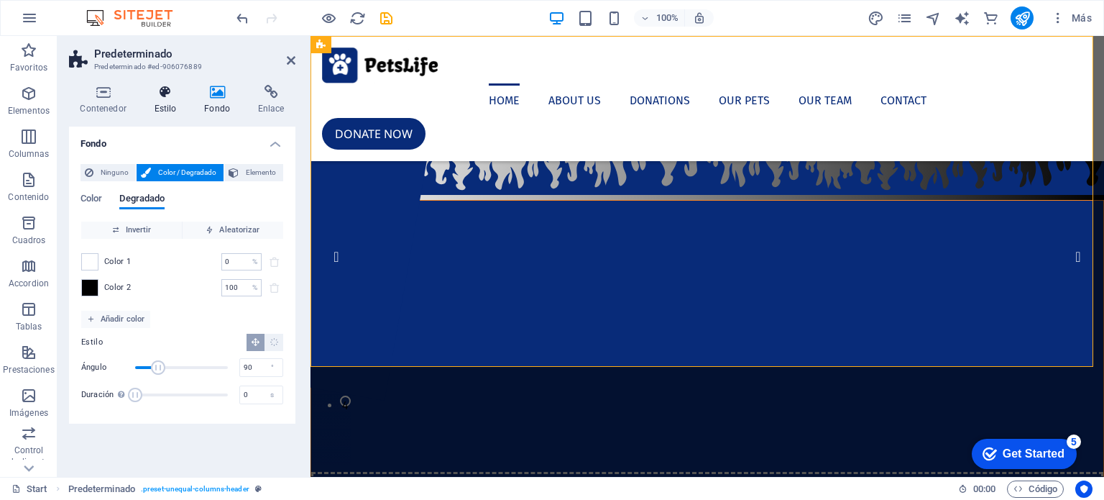
click at [172, 96] on icon at bounding box center [165, 92] width 45 height 14
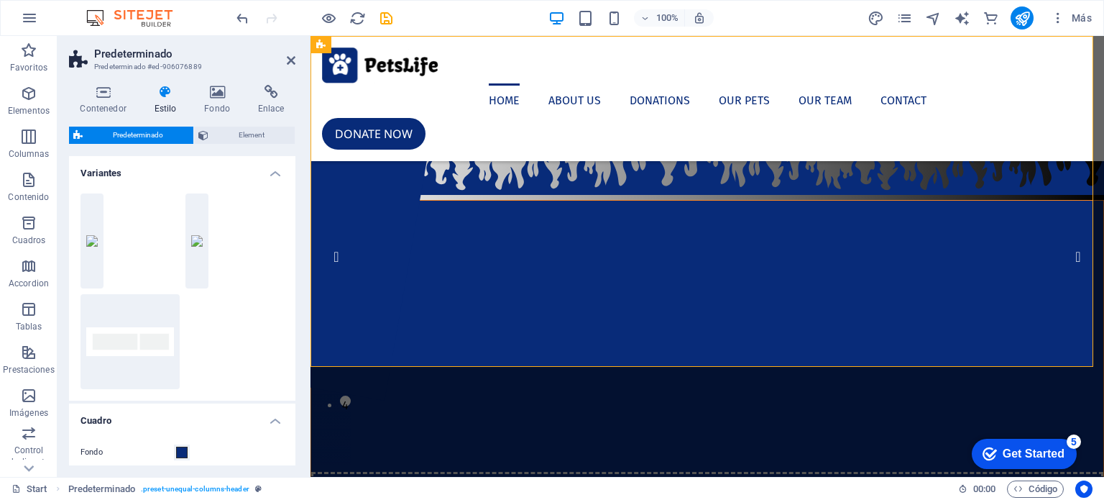
scroll to position [77, 0]
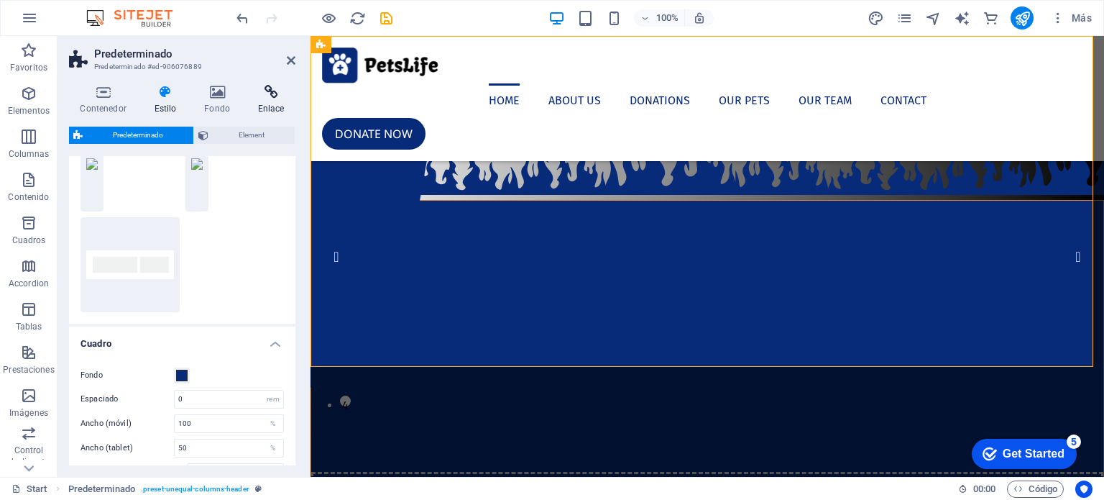
click at [267, 98] on icon at bounding box center [271, 92] width 49 height 14
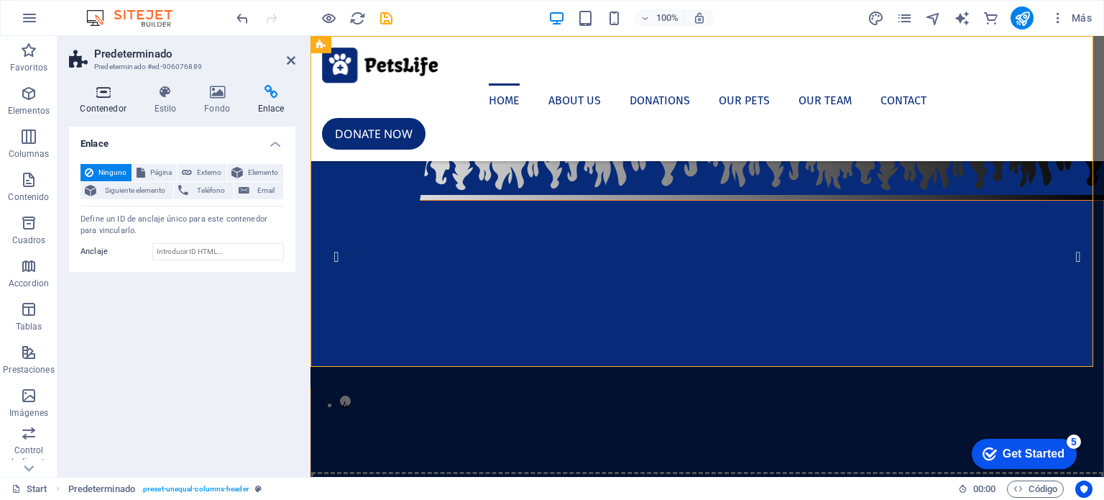
click at [95, 98] on icon at bounding box center [103, 92] width 68 height 14
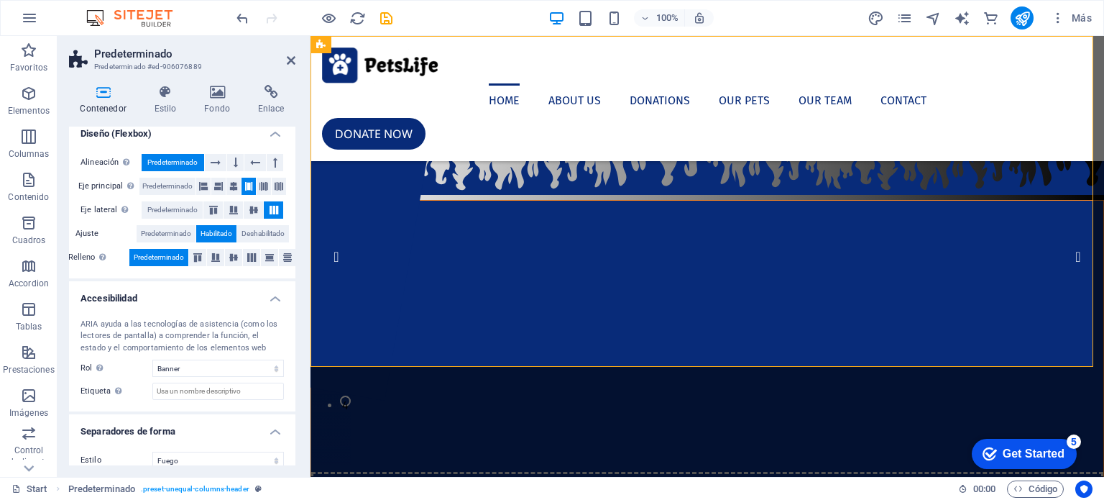
scroll to position [0, 0]
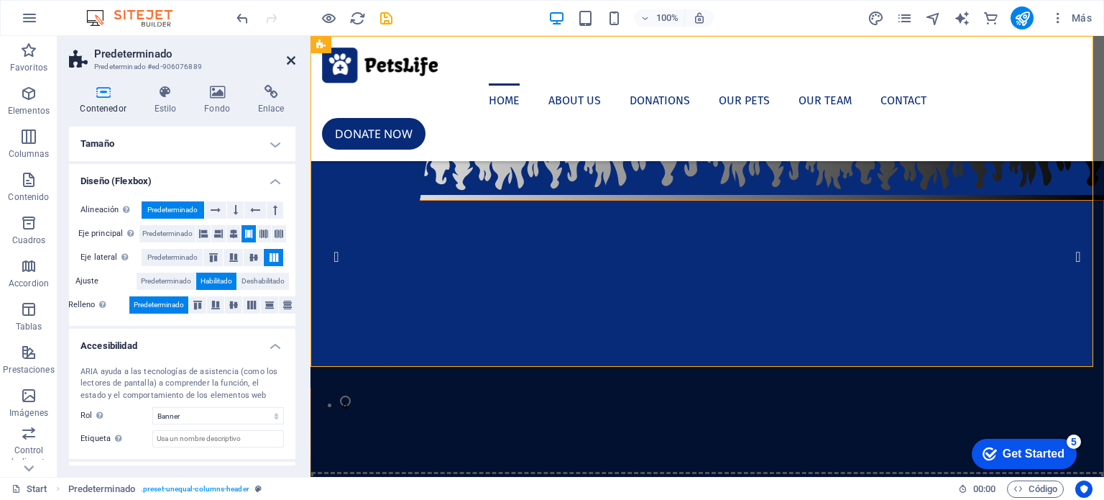
click at [294, 60] on icon at bounding box center [291, 61] width 9 height 12
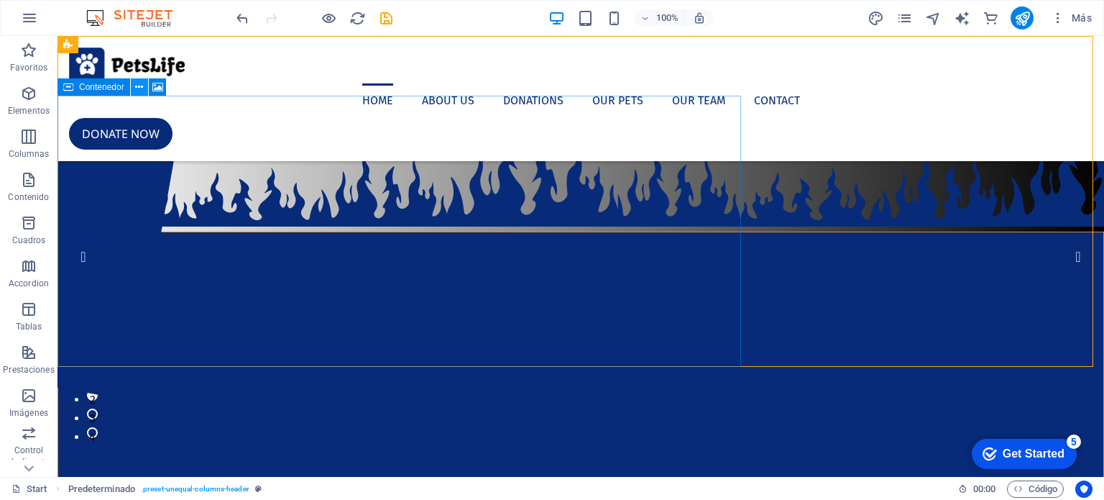
click at [139, 88] on icon at bounding box center [139, 87] width 8 height 15
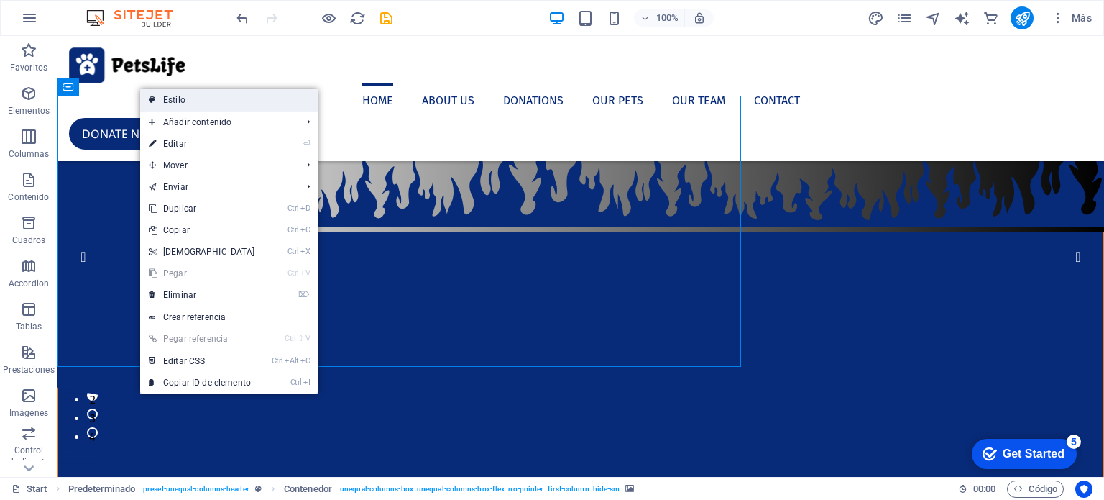
click at [236, 97] on link "Estilo" at bounding box center [229, 100] width 178 height 22
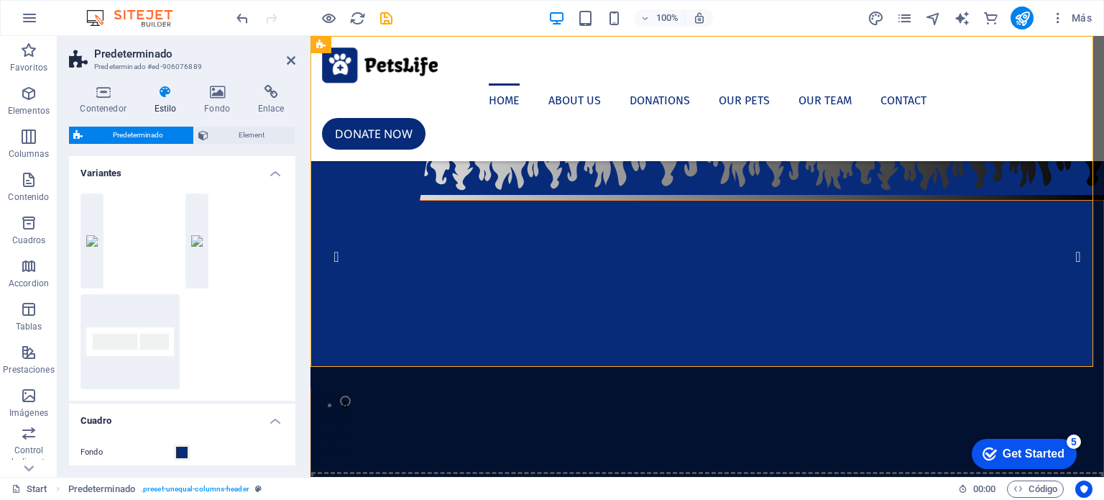
click at [270, 169] on h4 "Variantes" at bounding box center [182, 169] width 226 height 26
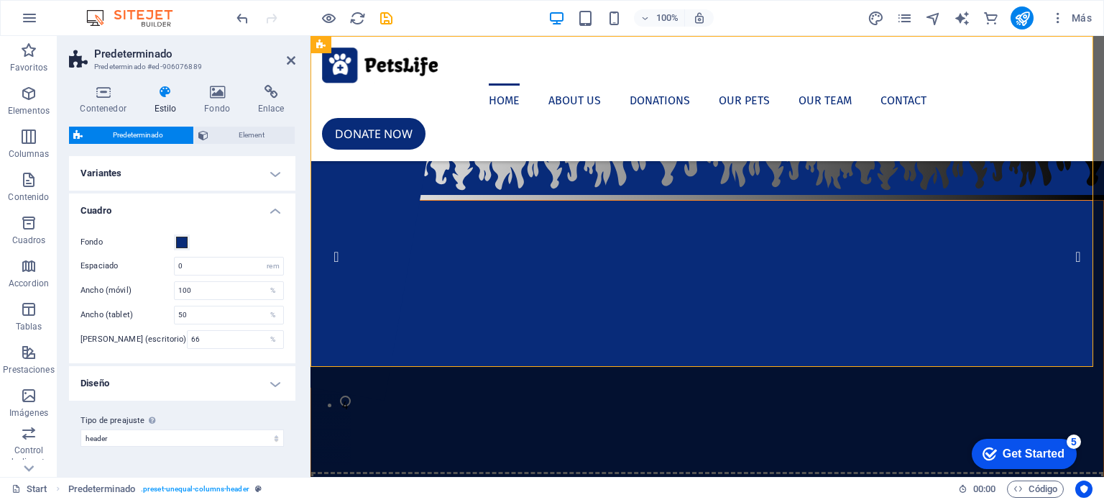
click at [271, 209] on h4 "Cuadro" at bounding box center [182, 206] width 226 height 26
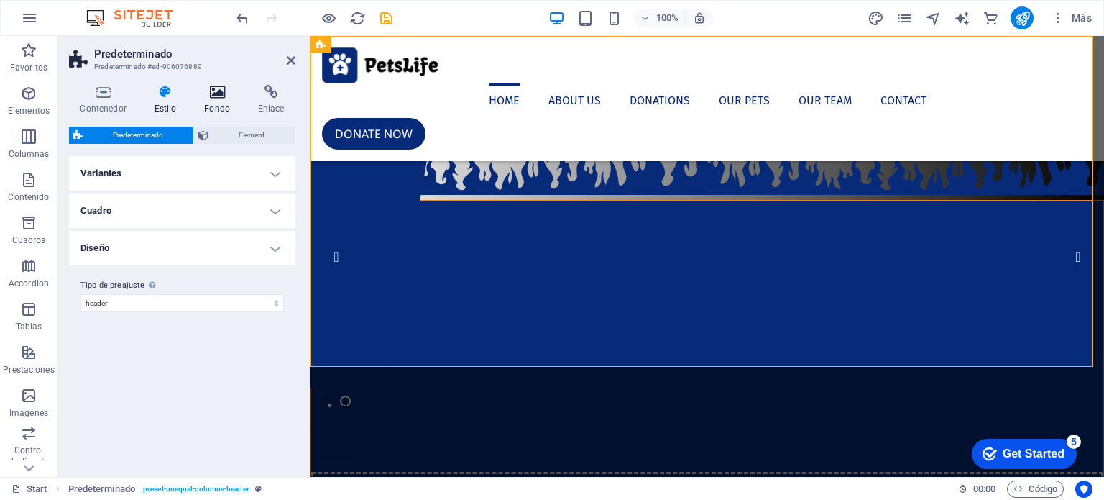
click at [211, 107] on h4 "Fondo" at bounding box center [220, 100] width 54 height 30
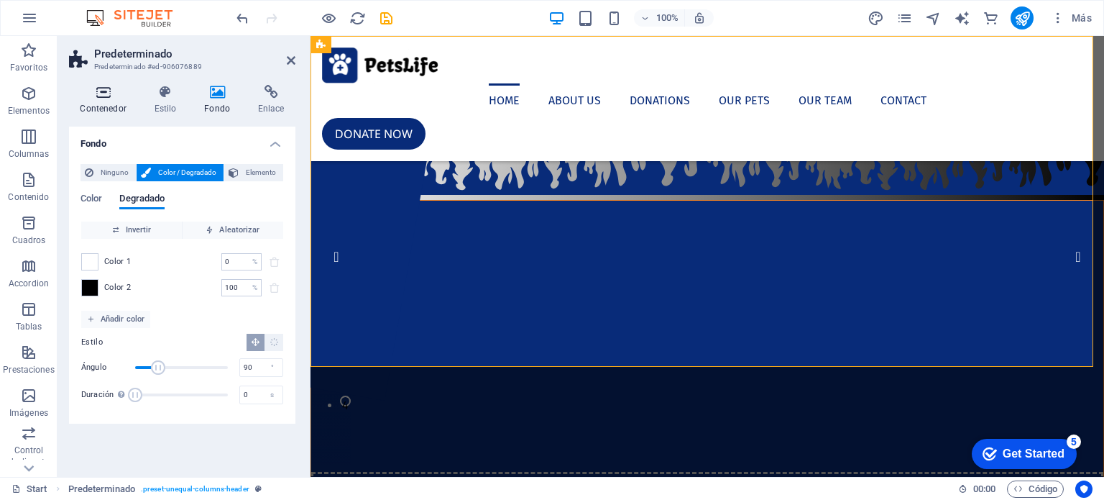
click at [110, 109] on h4 "Contenedor" at bounding box center [106, 100] width 74 height 30
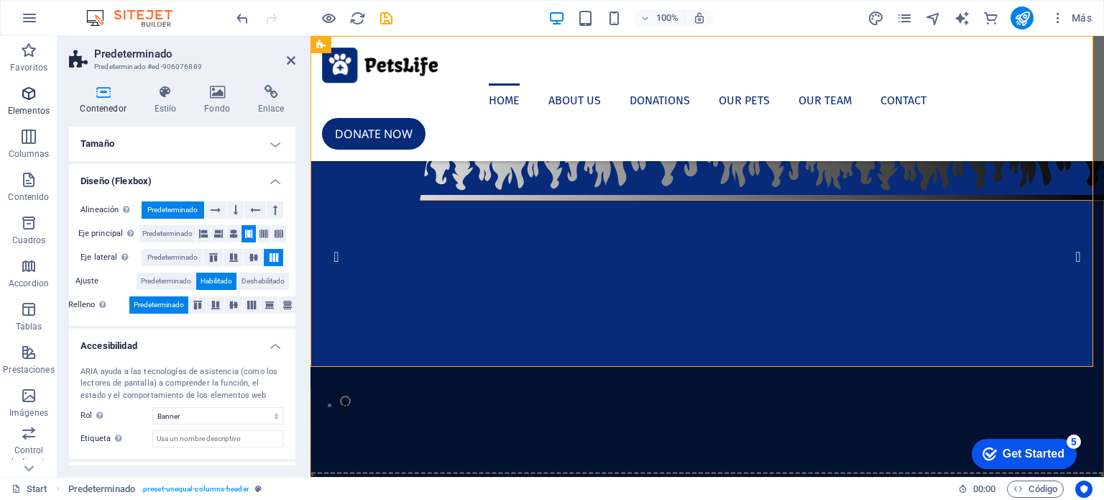
click at [21, 101] on icon "button" at bounding box center [28, 93] width 17 height 17
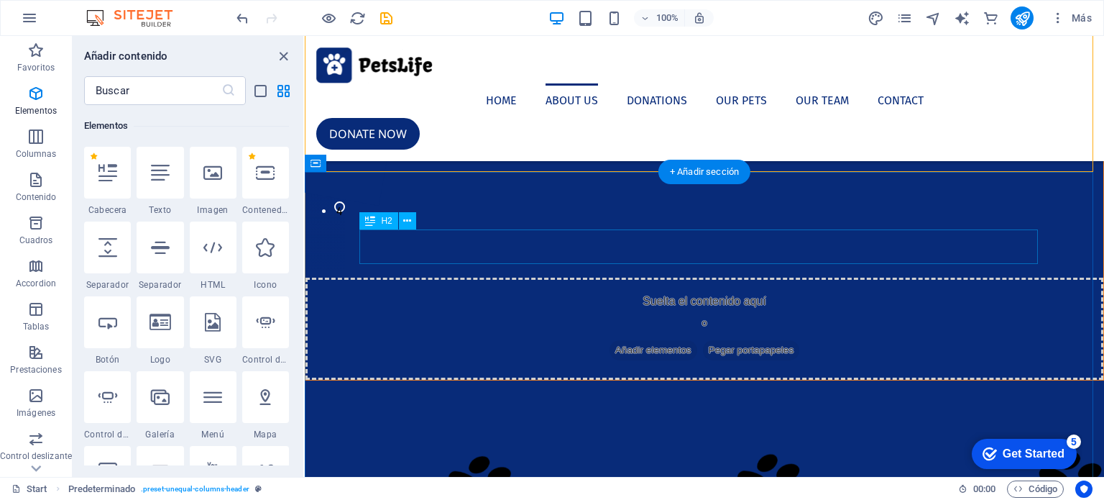
scroll to position [196, 0]
click at [42, 347] on icon "button" at bounding box center [35, 352] width 17 height 17
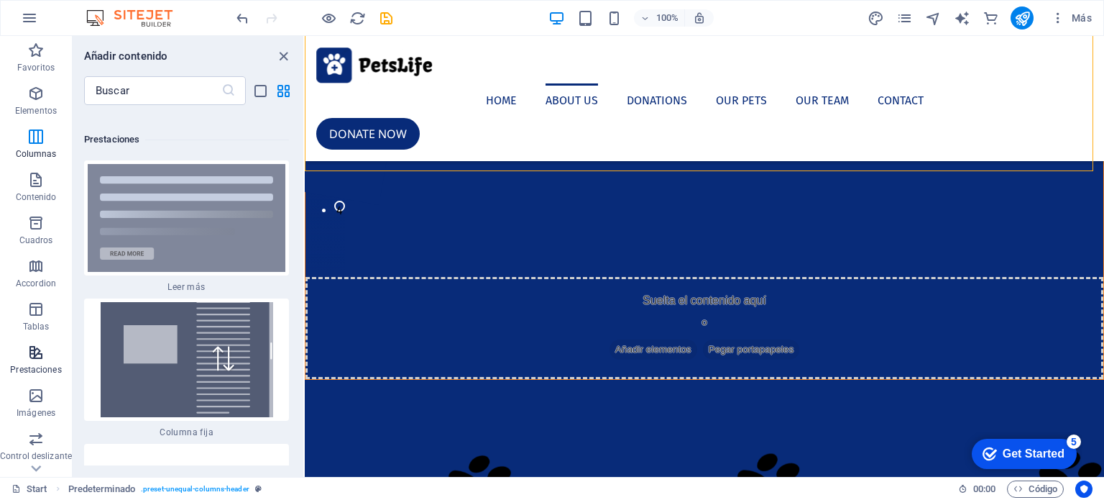
scroll to position [10949, 0]
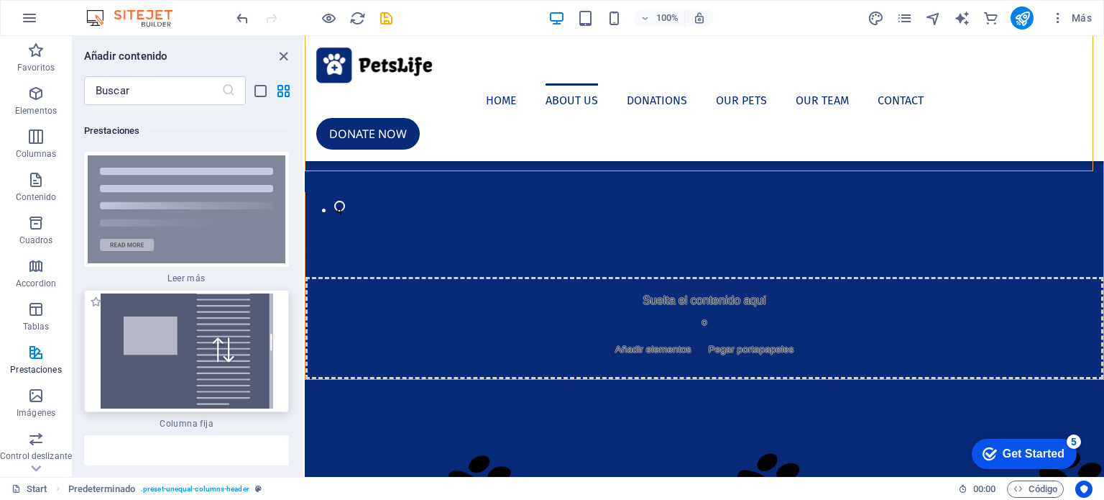
click at [236, 337] on img at bounding box center [187, 350] width 198 height 115
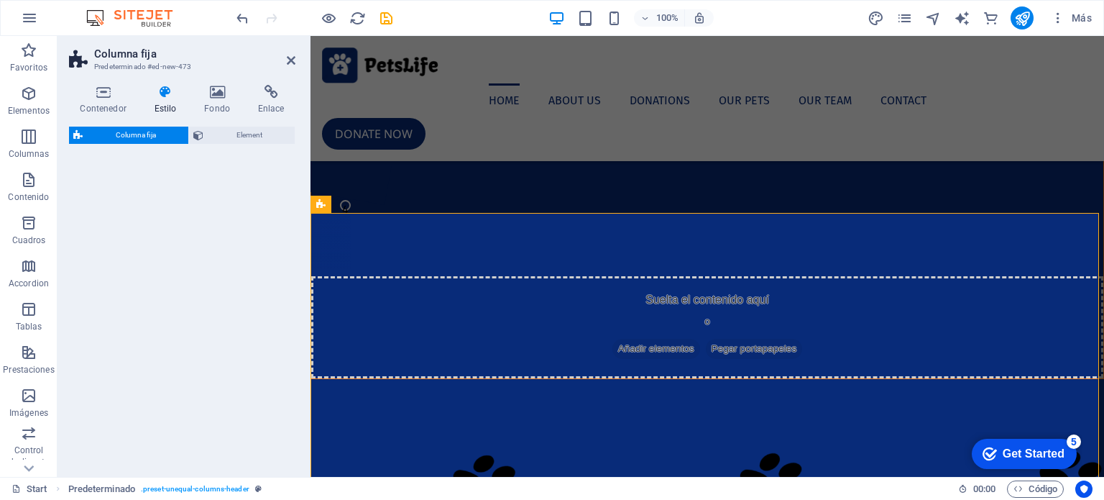
scroll to position [154, 0]
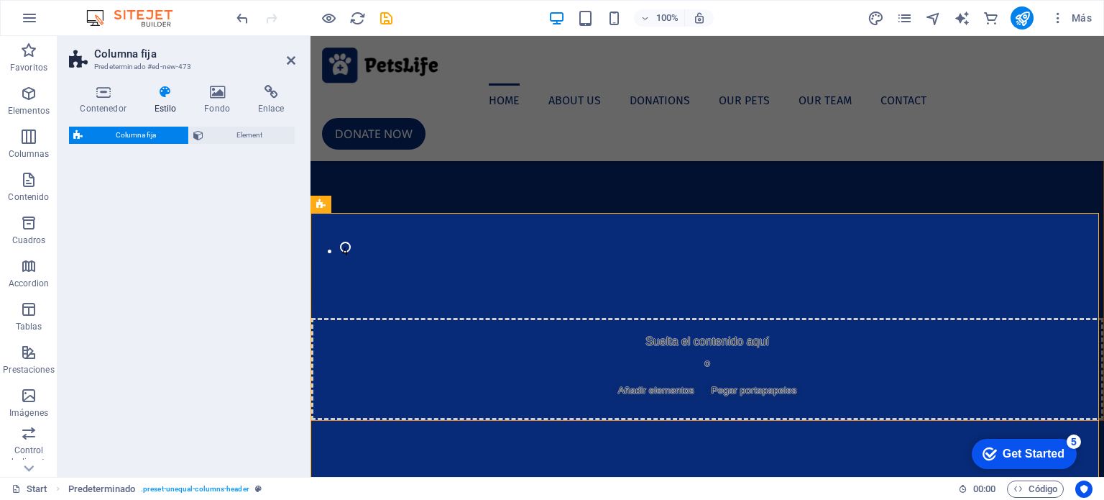
select select "%"
select select "rem"
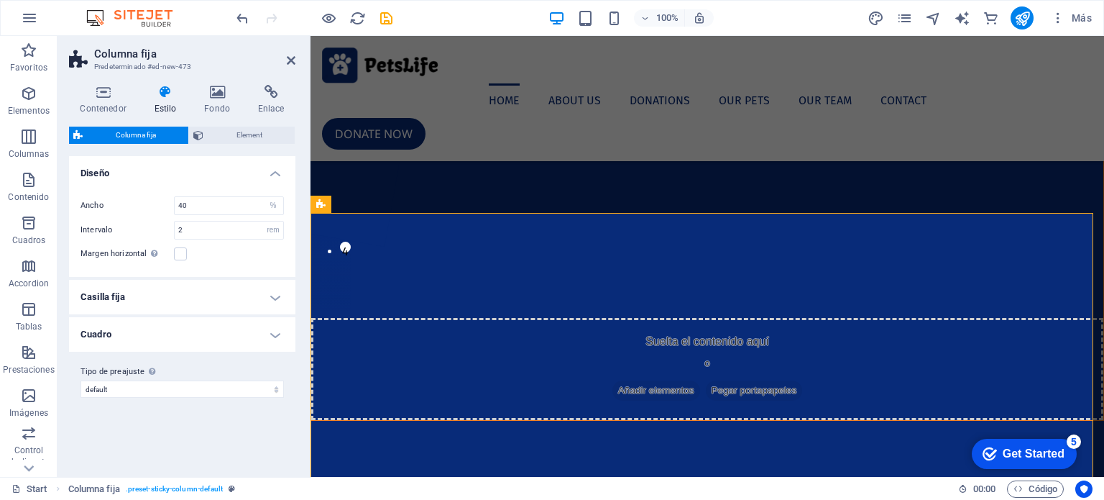
click at [293, 53] on h2 "Columna fija" at bounding box center [194, 53] width 201 height 13
click at [293, 59] on icon at bounding box center [291, 61] width 9 height 12
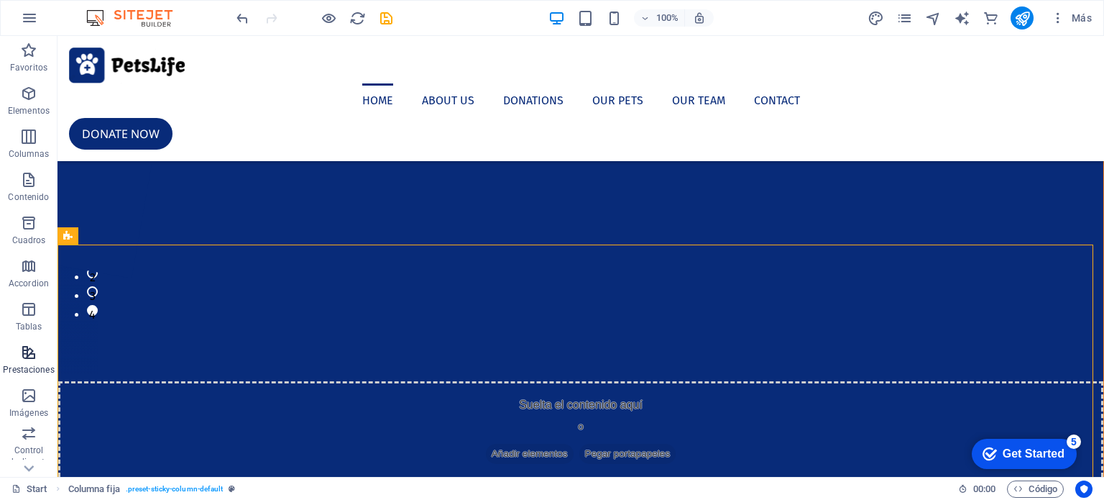
click at [31, 370] on p "Prestaciones" at bounding box center [28, 370] width 51 height 12
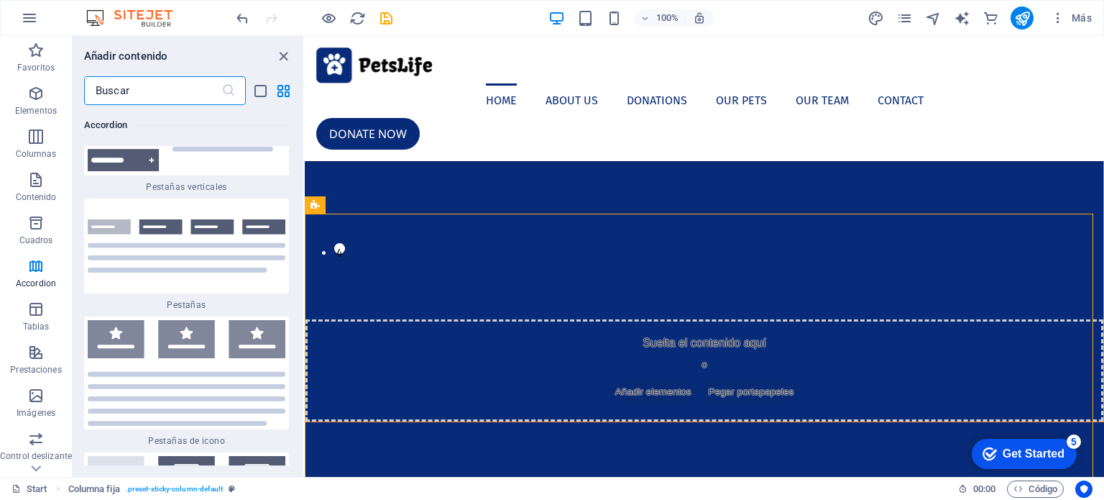
scroll to position [9256, 0]
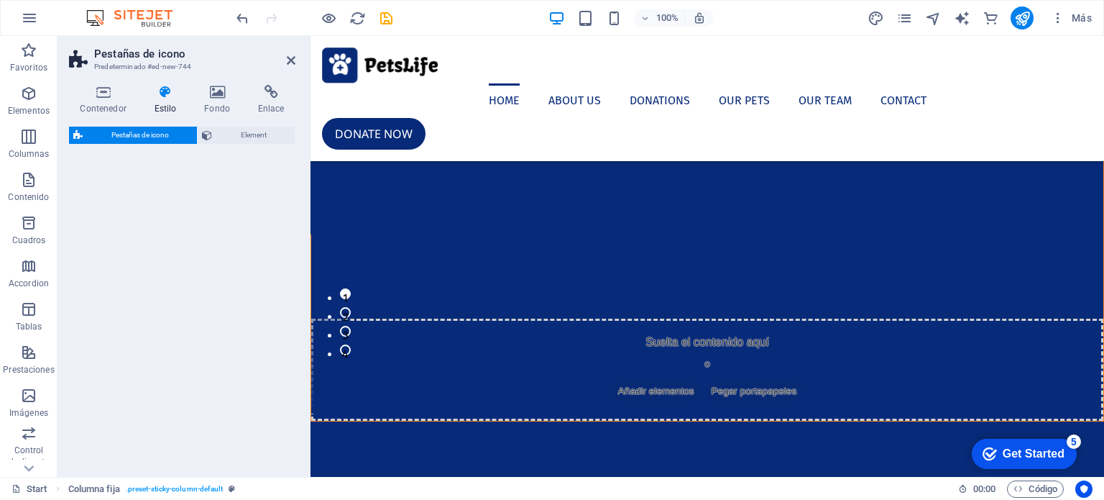
select select "rem"
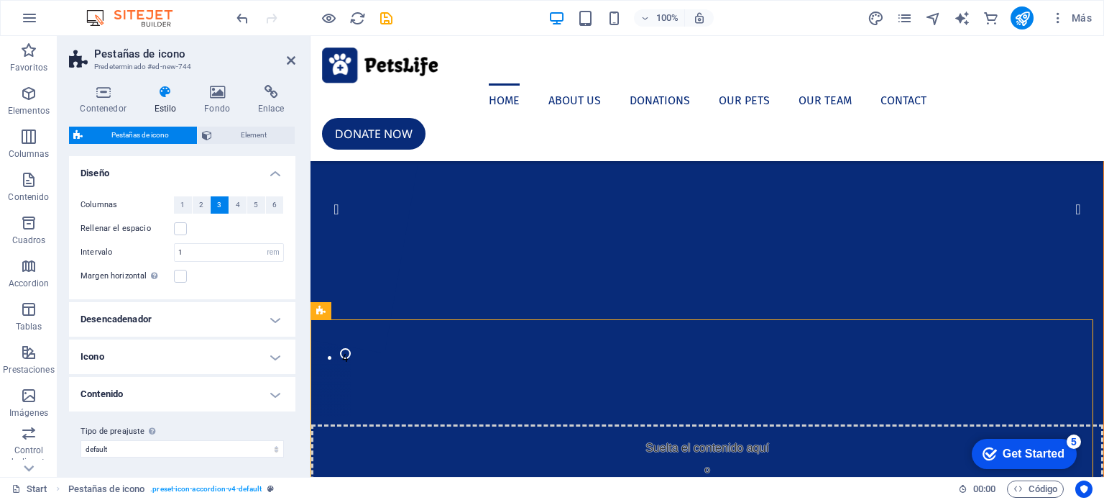
scroll to position [0, 0]
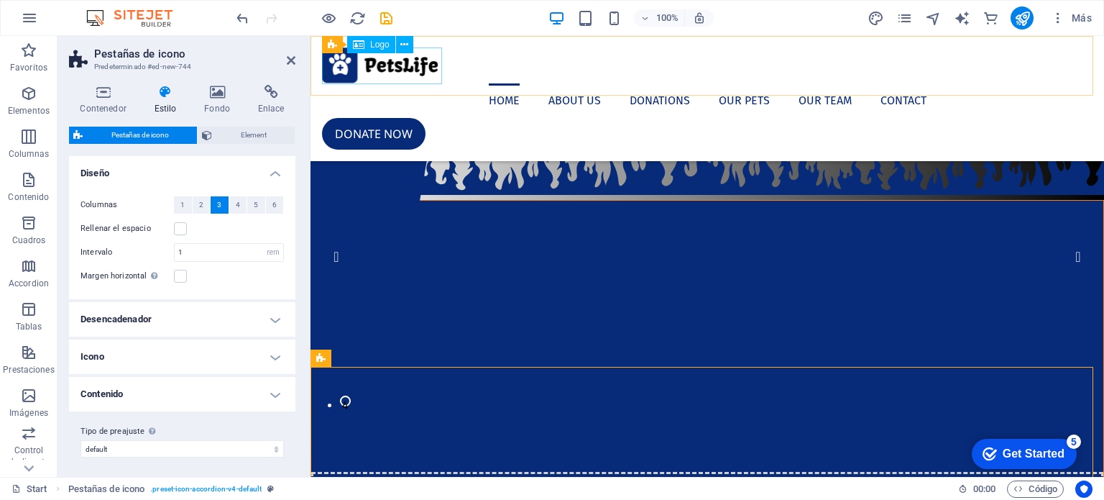
click at [380, 68] on div at bounding box center [707, 65] width 771 height 36
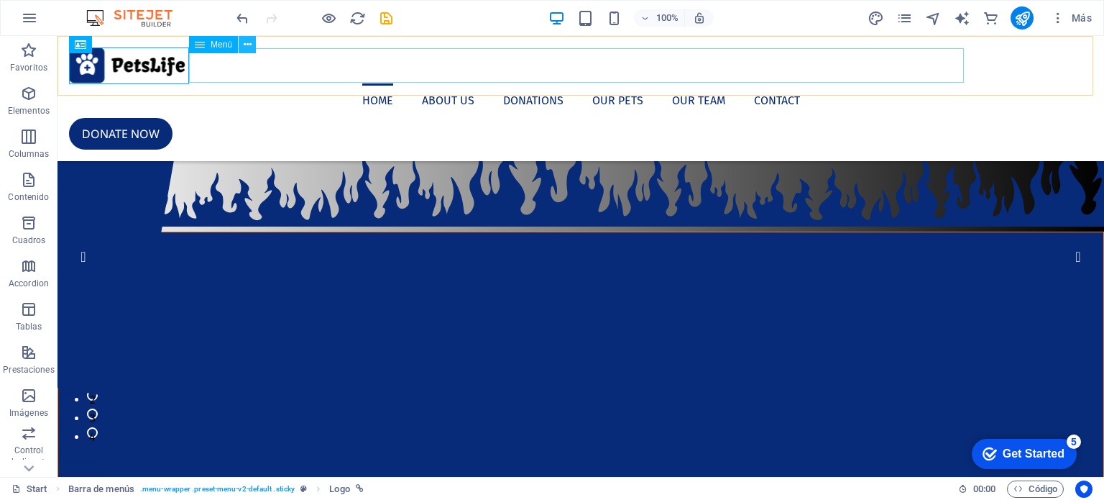
click at [247, 43] on icon at bounding box center [248, 44] width 8 height 15
click at [115, 47] on div "Logo" at bounding box center [118, 44] width 48 height 17
click at [150, 46] on icon at bounding box center [151, 44] width 8 height 15
click at [108, 66] on div at bounding box center [581, 65] width 1024 height 36
click at [115, 46] on div "Logo" at bounding box center [118, 44] width 48 height 17
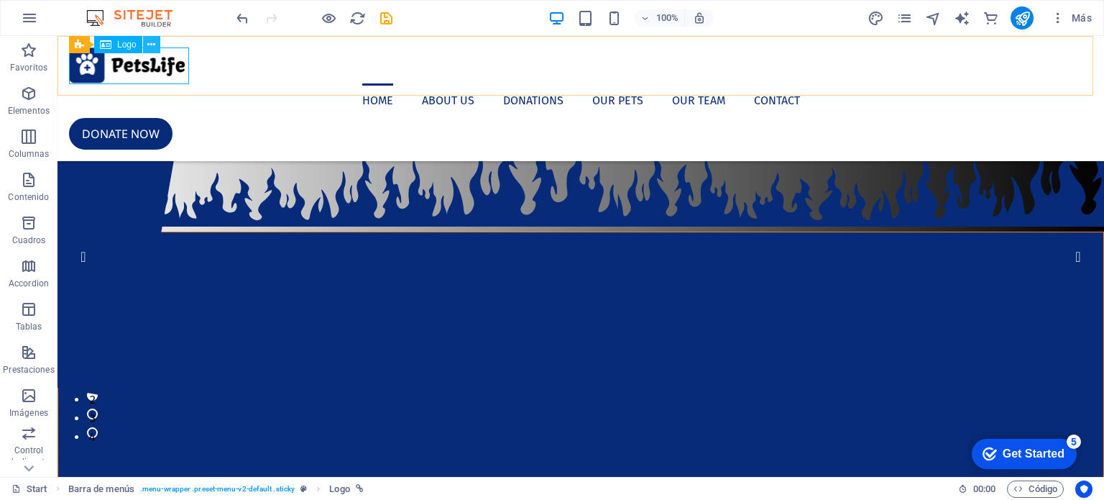
click at [155, 45] on icon at bounding box center [151, 44] width 8 height 15
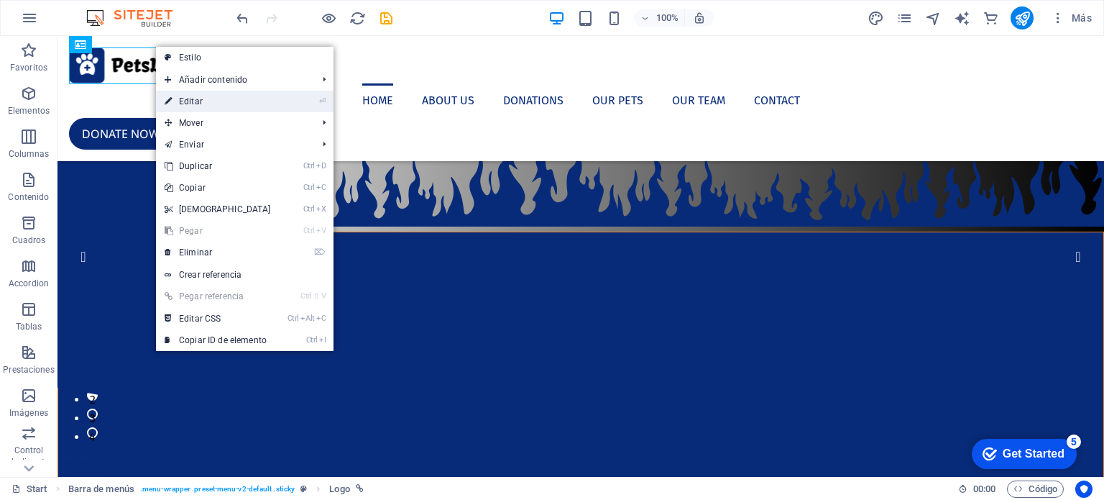
click at [213, 100] on link "⏎ Editar" at bounding box center [218, 102] width 124 height 22
select select "px"
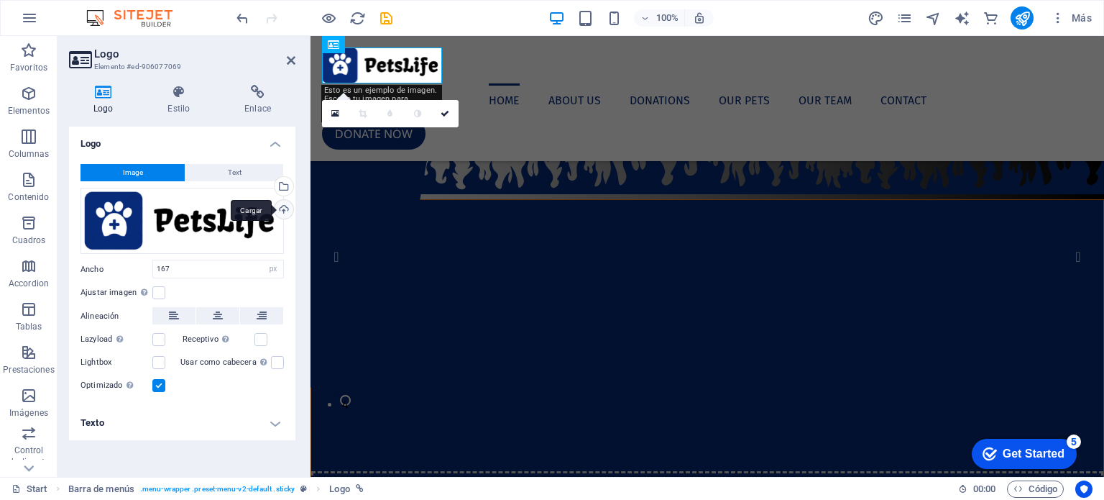
click at [278, 208] on div "Cargar" at bounding box center [283, 211] width 22 height 22
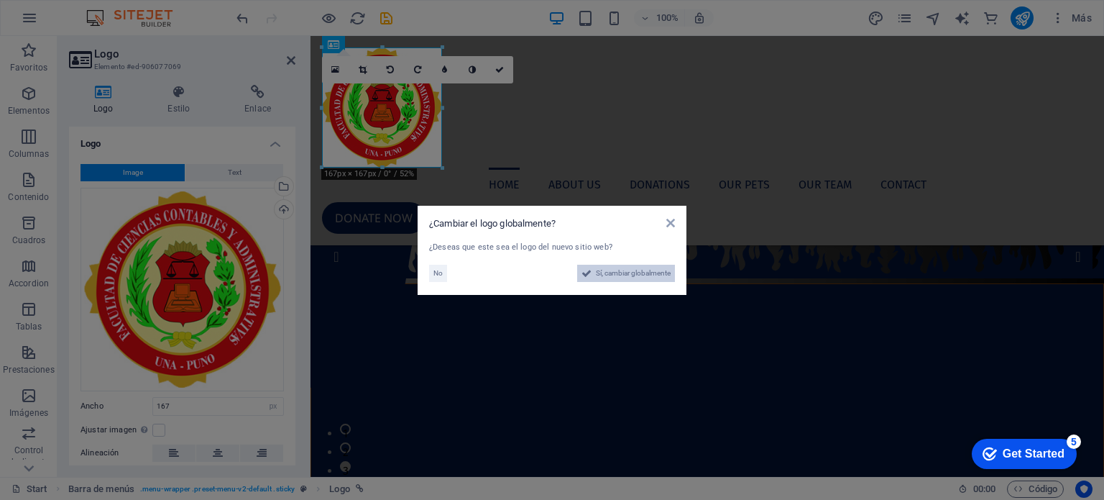
click at [615, 275] on span "Sí, cambiar globalmente" at bounding box center [633, 273] width 75 height 17
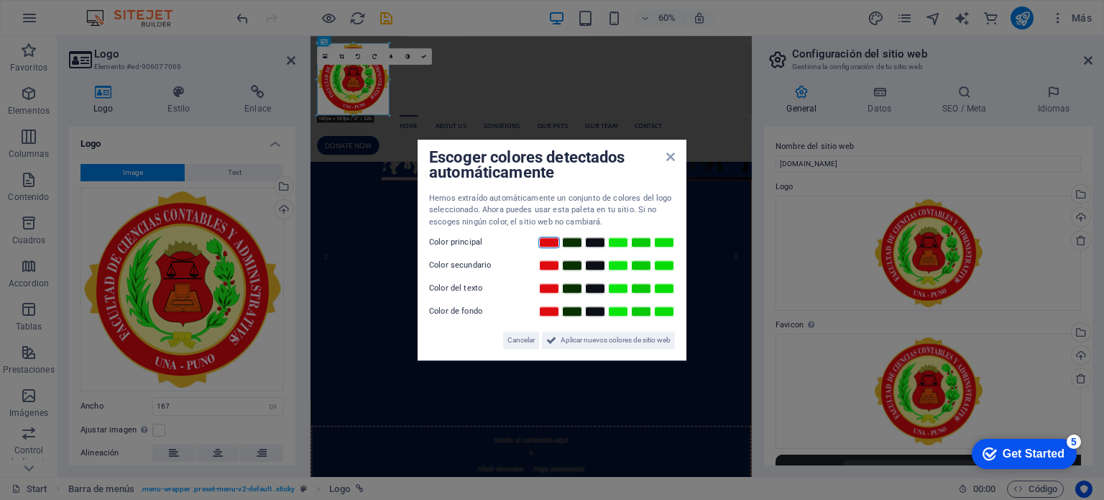
click at [552, 246] on link at bounding box center [549, 242] width 22 height 12
click at [575, 264] on link at bounding box center [572, 266] width 22 height 12
click at [569, 293] on link at bounding box center [572, 289] width 22 height 12
click at [545, 313] on link at bounding box center [549, 312] width 22 height 12
click at [615, 347] on span "Aplicar nuevos colores de sitio web" at bounding box center [616, 339] width 110 height 17
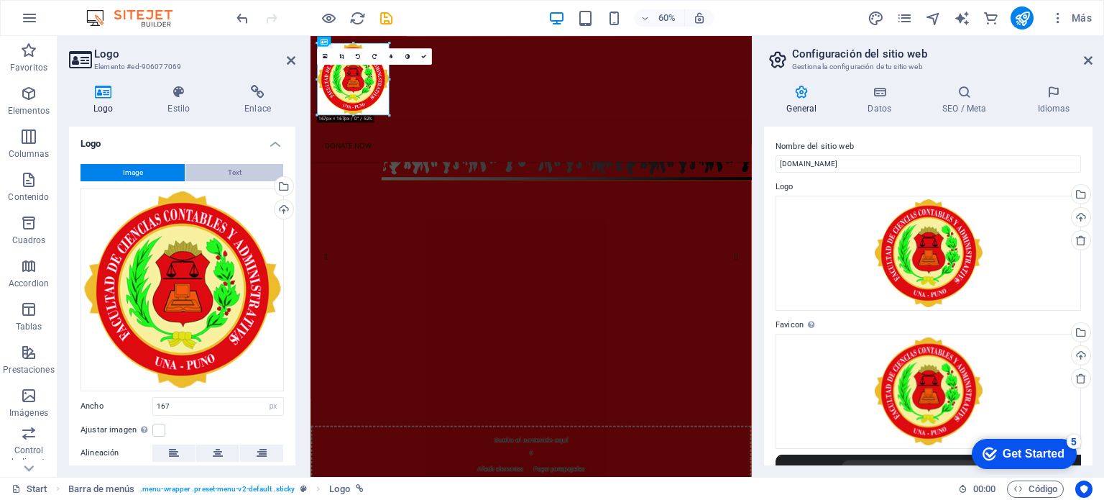
click at [228, 172] on span "Text" at bounding box center [235, 172] width 14 height 17
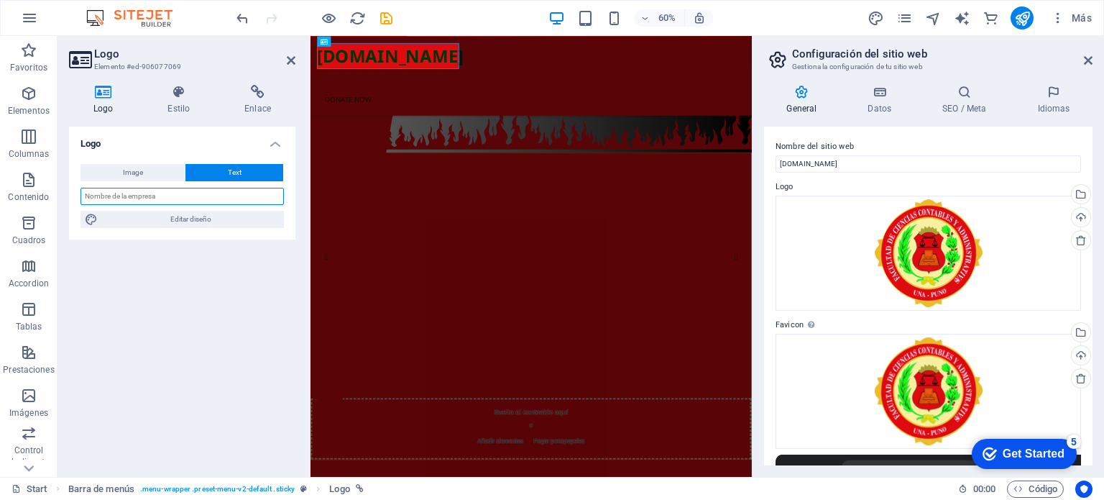
click at [167, 195] on input "text" at bounding box center [182, 196] width 203 height 17
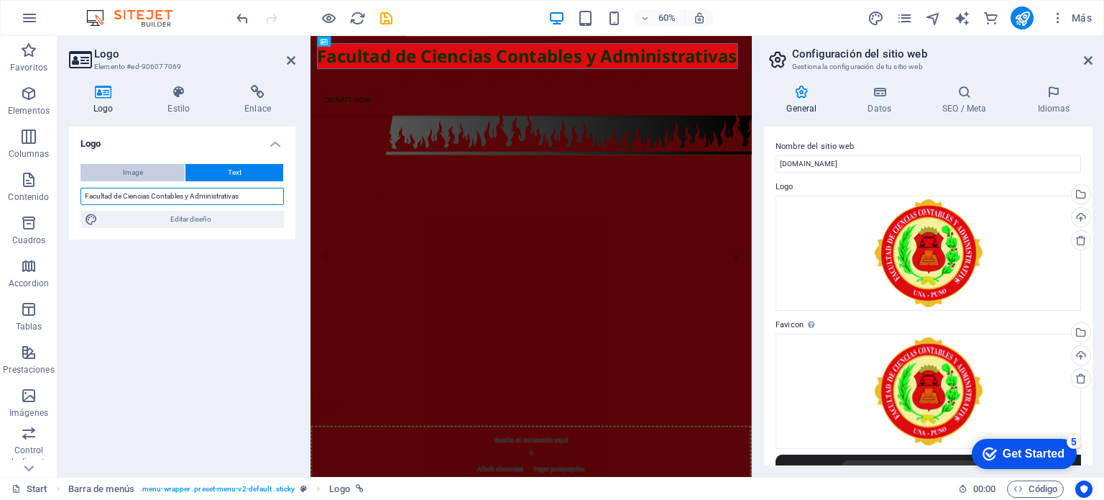
type input "Facultad de Ciencias Contables y Administrativas"
click at [140, 173] on span "Image" at bounding box center [133, 172] width 20 height 17
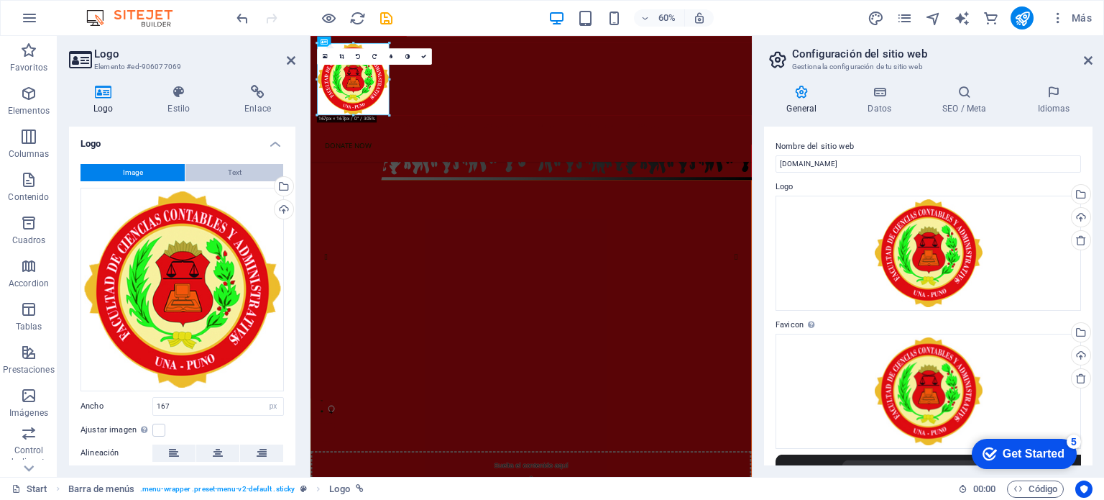
click at [228, 176] on span "Text" at bounding box center [235, 172] width 14 height 17
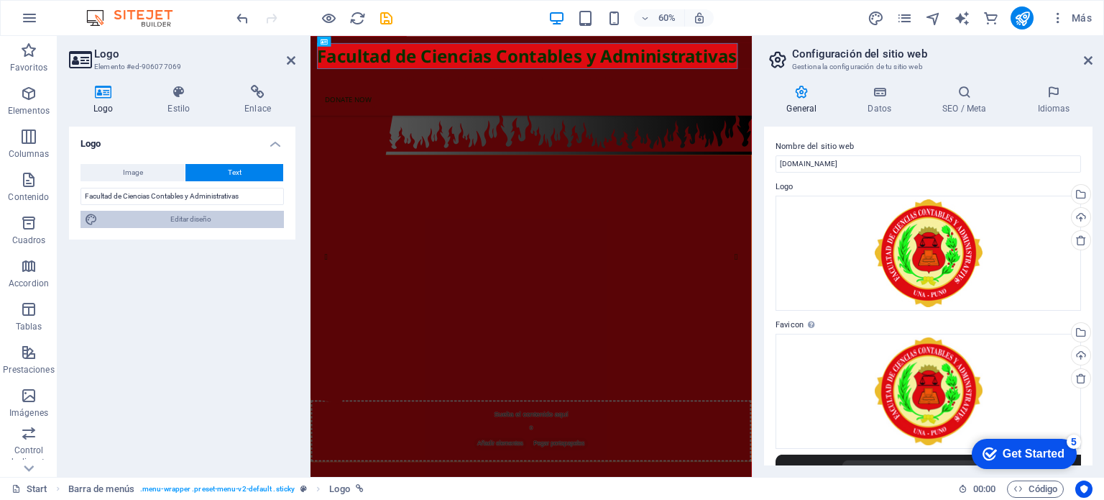
click at [93, 219] on icon at bounding box center [91, 219] width 13 height 17
select select "px"
select select "400"
select select "px"
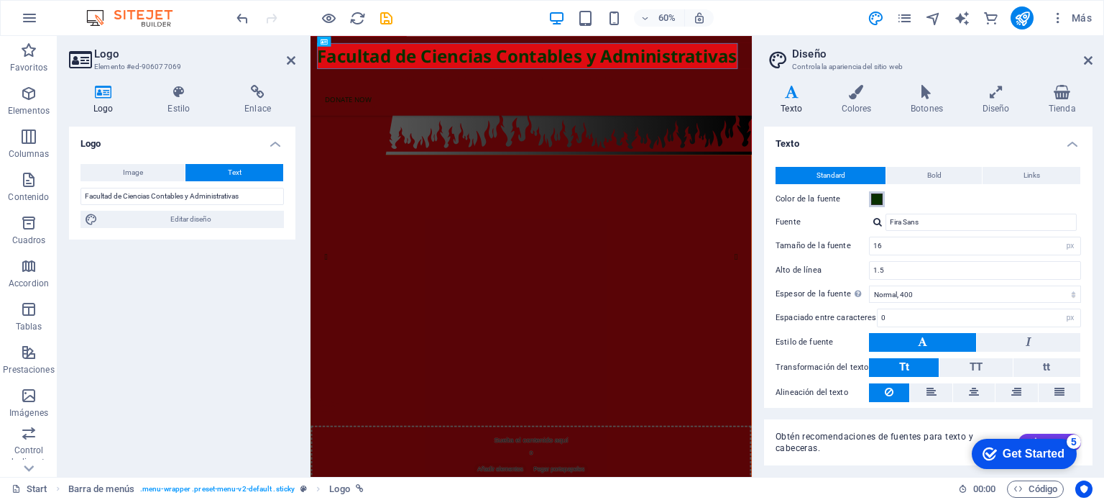
click at [877, 201] on span at bounding box center [877, 199] width 12 height 12
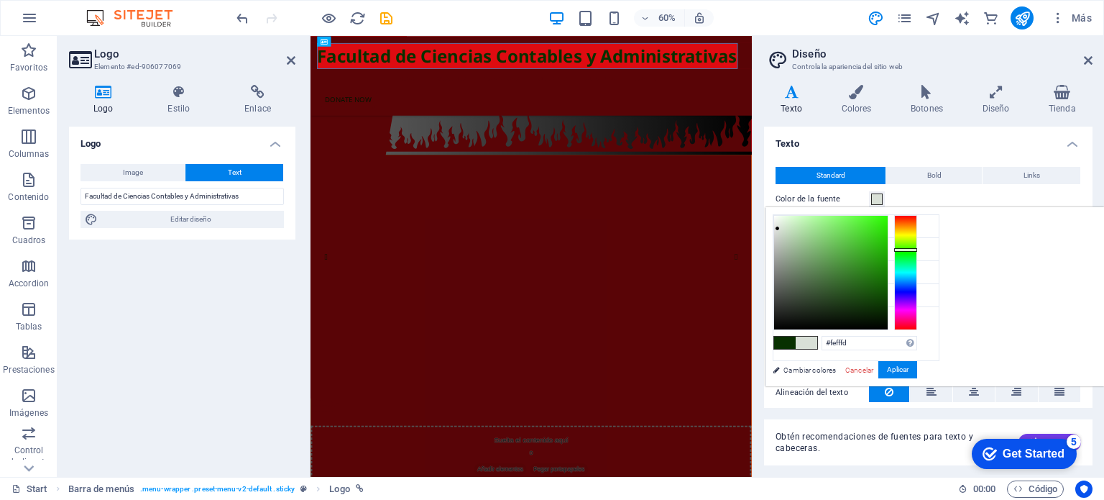
type input "#ffffff"
drag, startPoint x: 957, startPoint y: 228, endPoint x: 952, endPoint y: 181, distance: 47.0
click at [952, 181] on body "fccaunap.edu.pe Start Favoritos Elementos Columnas Contenido Cuadros Accordion …" at bounding box center [552, 250] width 1104 height 500
click at [917, 364] on button "Aplicar" at bounding box center [897, 369] width 39 height 17
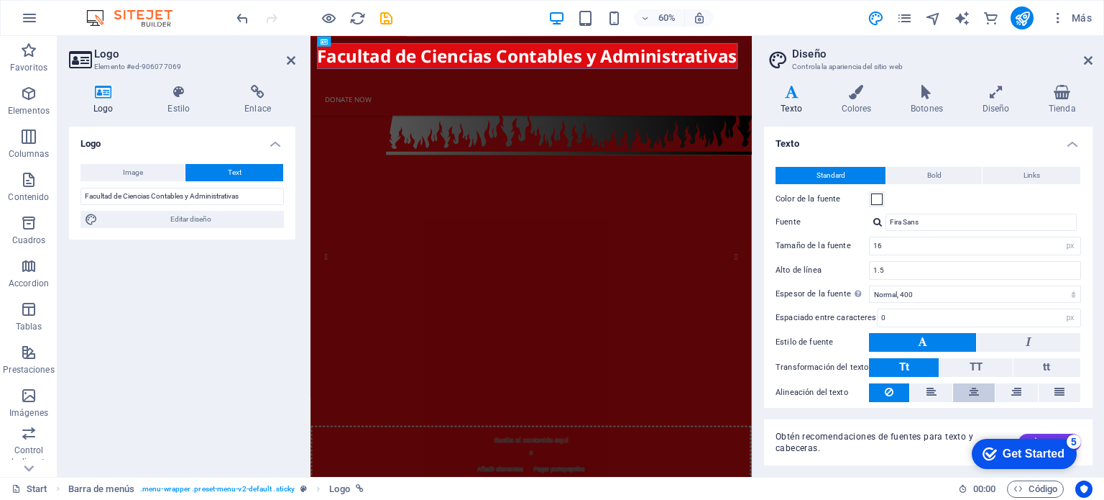
scroll to position [44, 0]
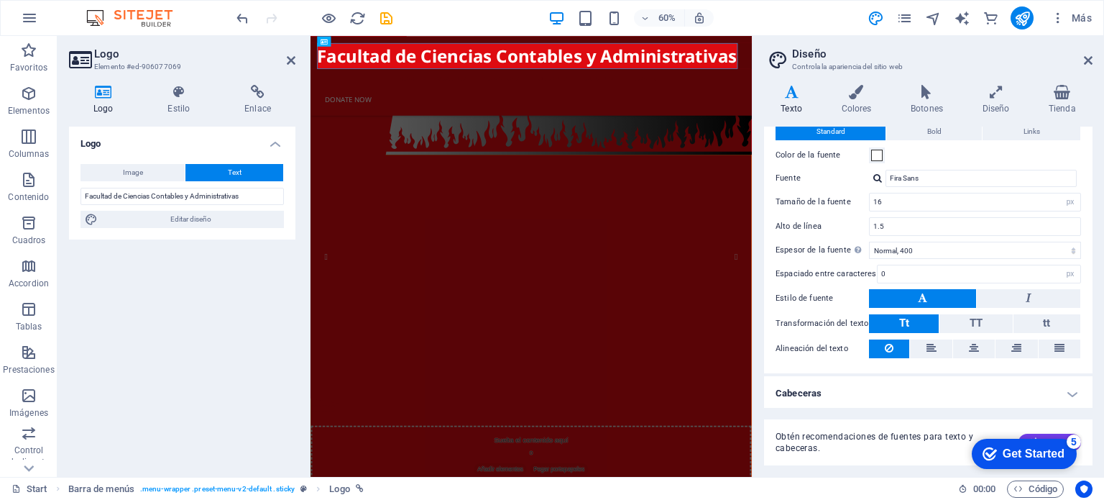
click at [1027, 392] on h4 "Cabeceras" at bounding box center [928, 393] width 329 height 35
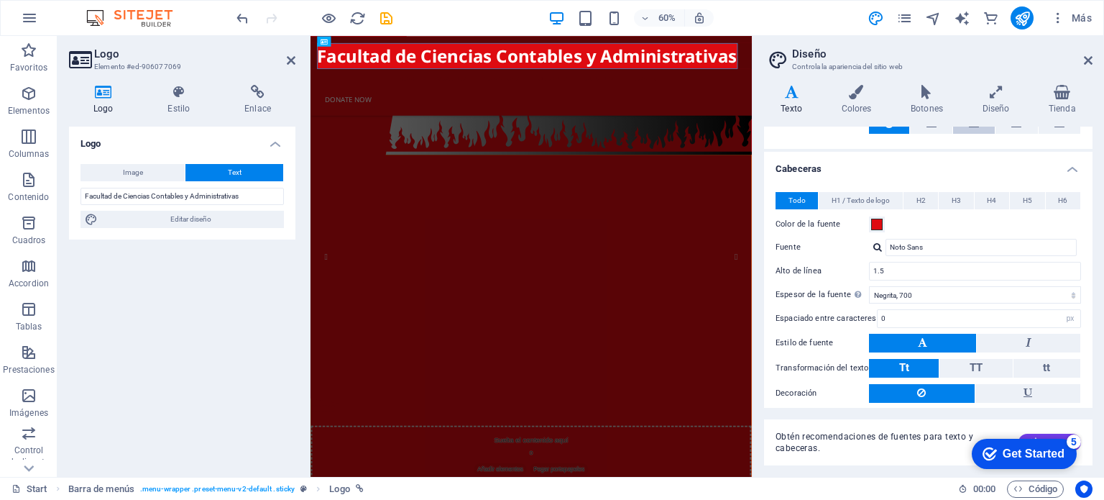
scroll to position [269, 0]
click at [880, 221] on span at bounding box center [877, 224] width 12 height 12
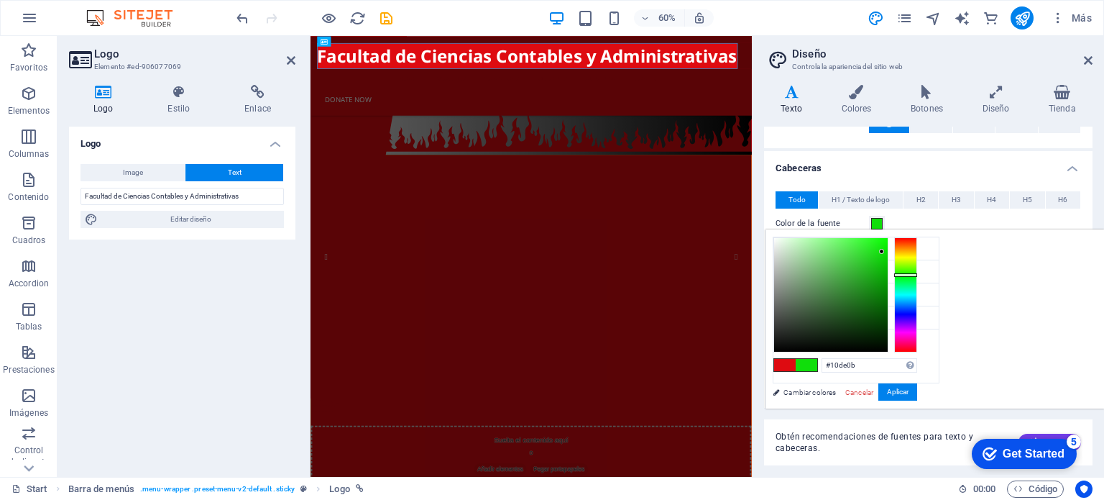
click at [917, 274] on div at bounding box center [905, 294] width 23 height 115
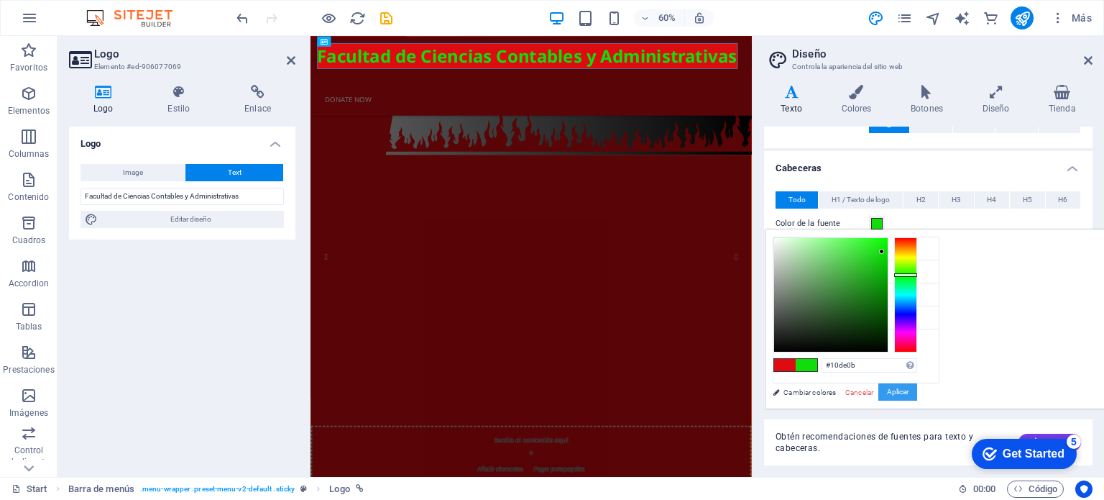
click at [917, 395] on button "Aplicar" at bounding box center [897, 391] width 39 height 17
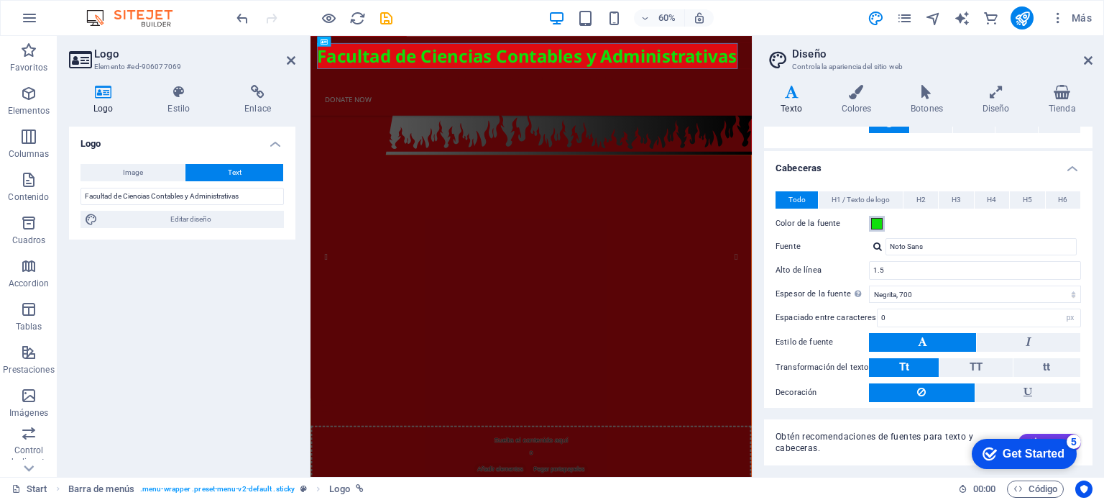
click at [876, 221] on span at bounding box center [877, 224] width 12 height 12
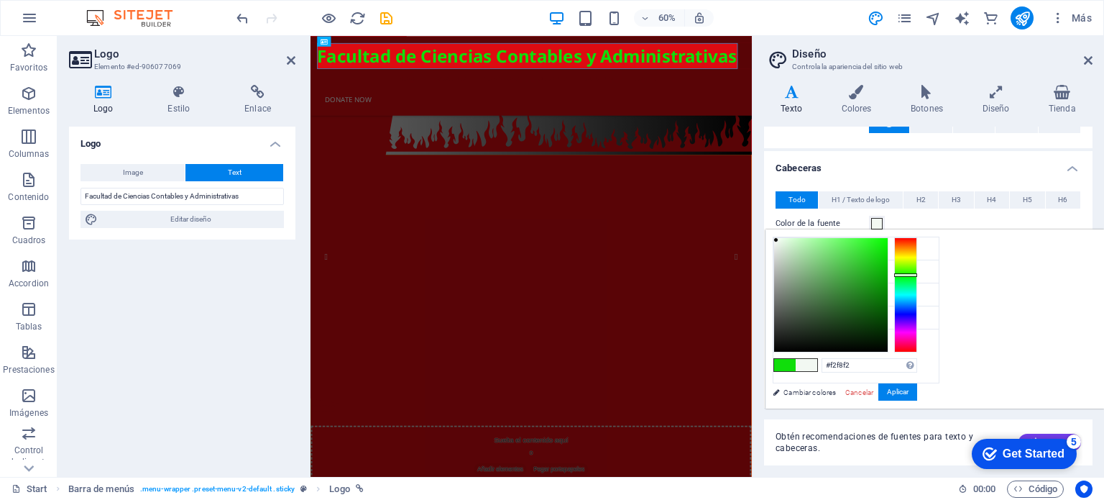
type input "#ffffff"
drag, startPoint x: 956, startPoint y: 239, endPoint x: 924, endPoint y: 221, distance: 36.7
click at [924, 221] on body "fccaunap.edu.pe Start Favoritos Elementos Columnas Contenido Cuadros Accordion …" at bounding box center [552, 250] width 1104 height 500
click at [917, 390] on button "Aplicar" at bounding box center [897, 391] width 39 height 17
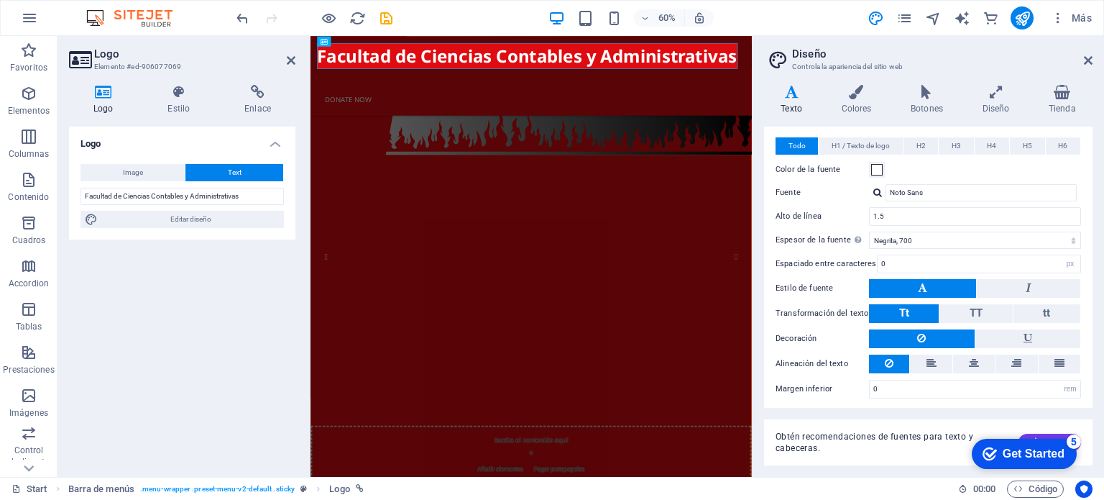
scroll to position [322, 0]
click at [1041, 453] on div "Get Started" at bounding box center [1034, 453] width 62 height 13
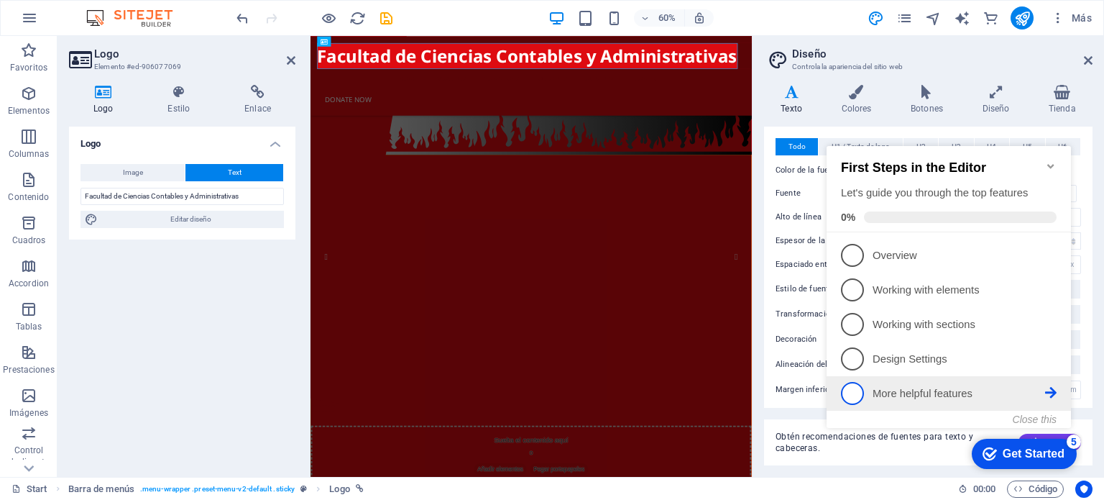
click at [908, 389] on p "More helpful features - incomplete" at bounding box center [959, 393] width 173 height 15
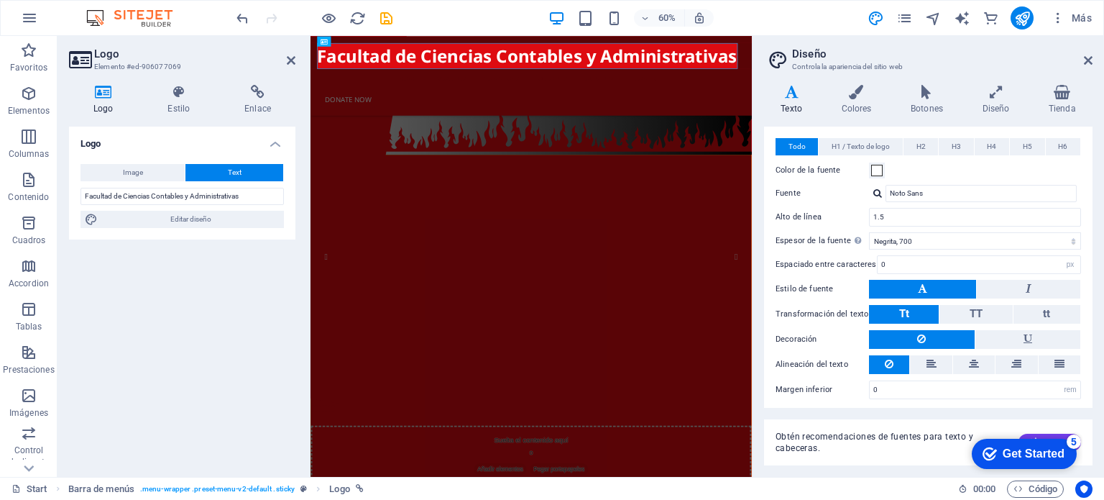
click at [1073, 442] on div "5" at bounding box center [1074, 441] width 14 height 14
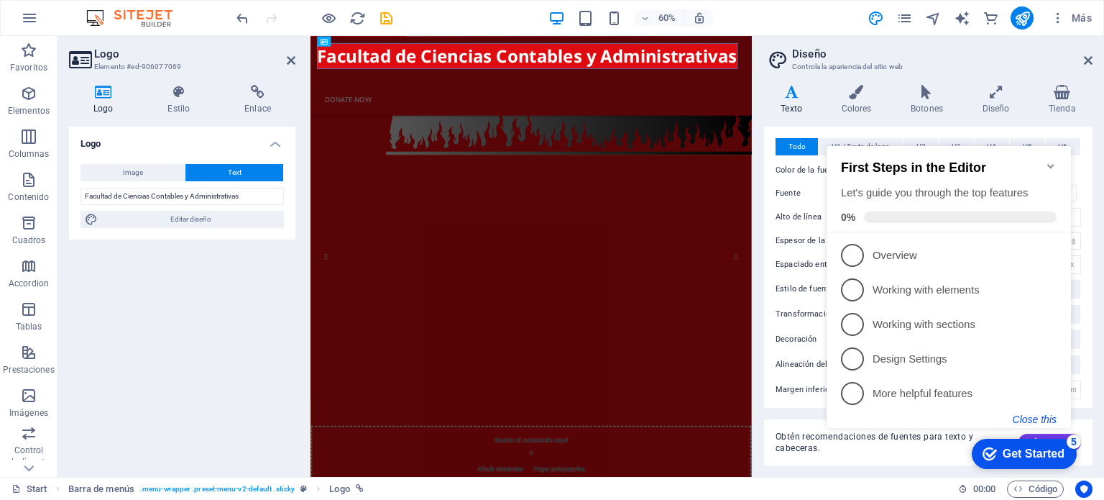
click at [1039, 415] on button "Close this" at bounding box center [1035, 419] width 44 height 12
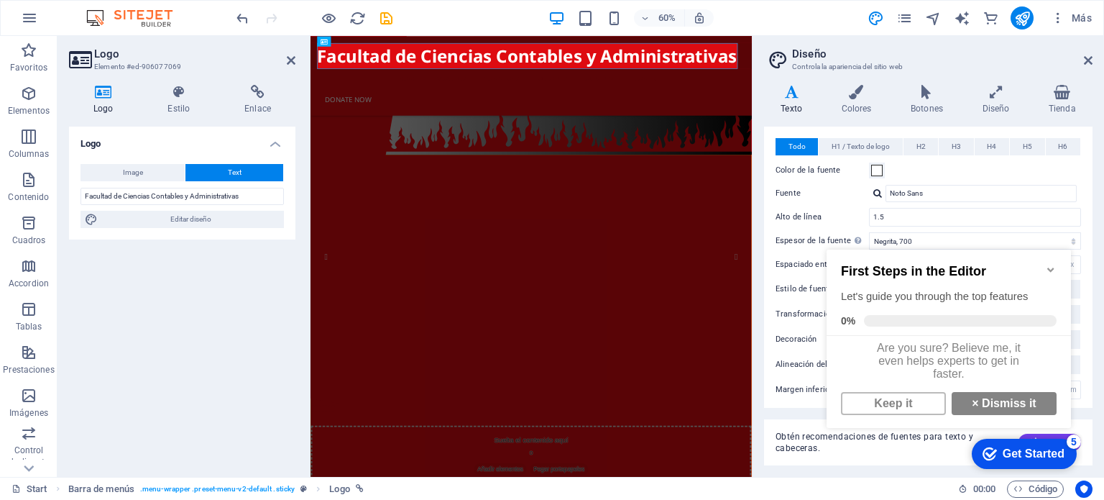
scroll to position [9, 0]
click at [1007, 408] on link "× Dismiss it" at bounding box center [1004, 403] width 105 height 23
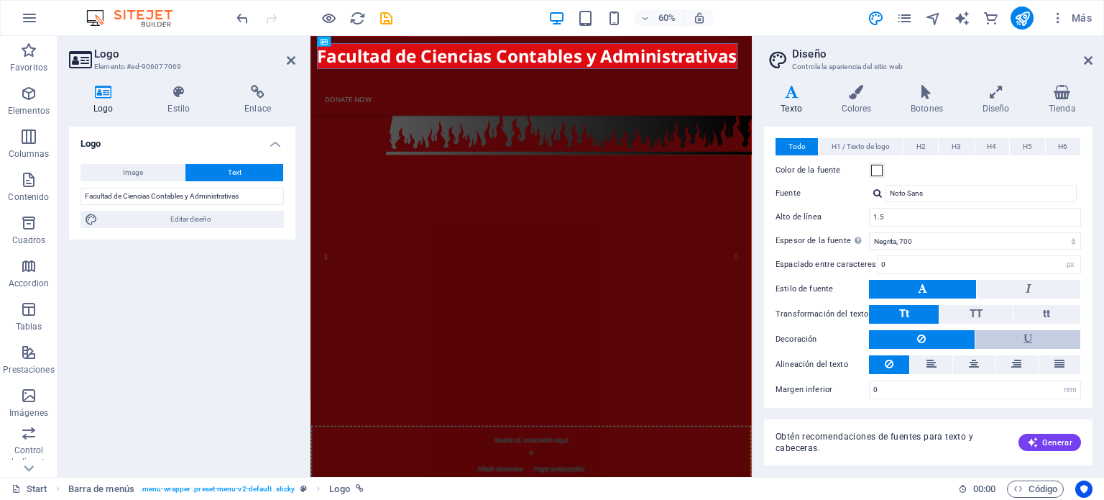
scroll to position [323, 0]
click at [937, 332] on button at bounding box center [922, 338] width 106 height 19
click at [860, 104] on h4 "Colores" at bounding box center [860, 100] width 70 height 30
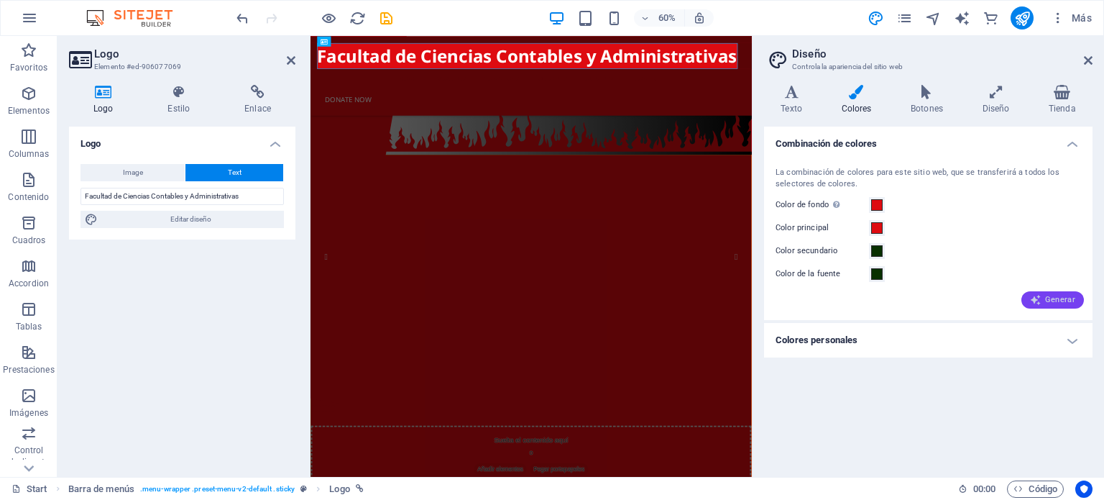
click at [1060, 306] on button "Generar" at bounding box center [1052, 299] width 63 height 17
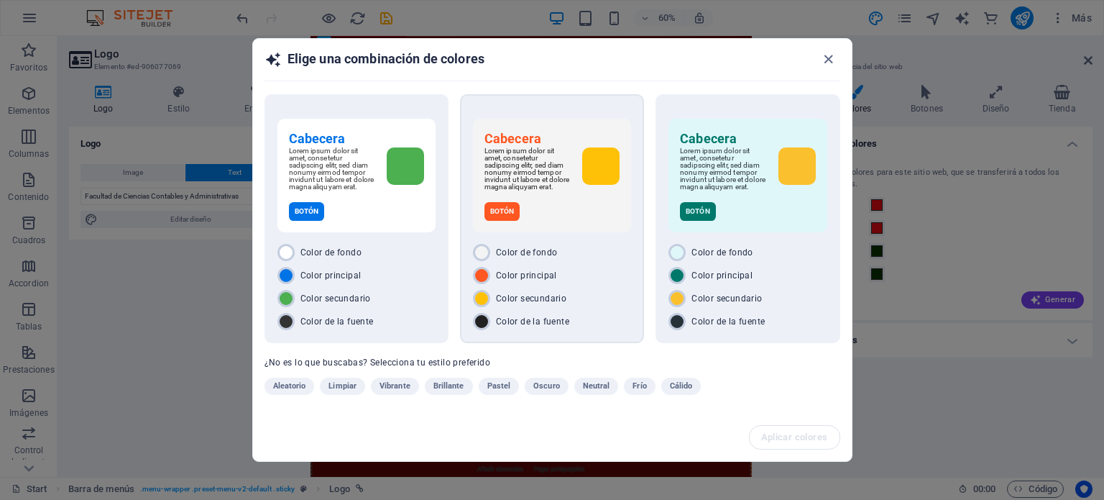
click at [520, 241] on div "Cabecera Lorem ipsum dolor sit amet, consetetur sadipscing elitr, sed diam nonu…" at bounding box center [552, 218] width 184 height 249
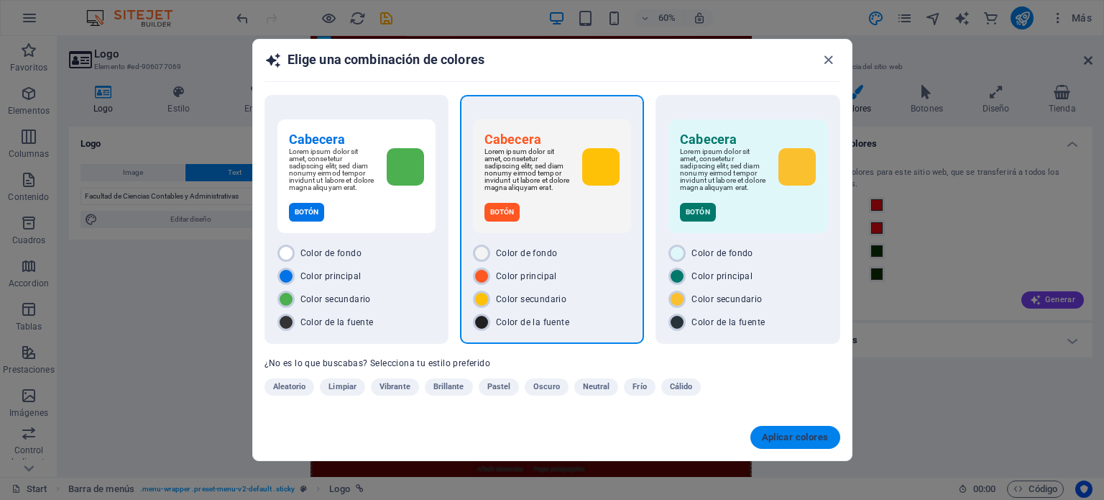
click at [805, 436] on span "Aplicar colores" at bounding box center [795, 437] width 67 height 12
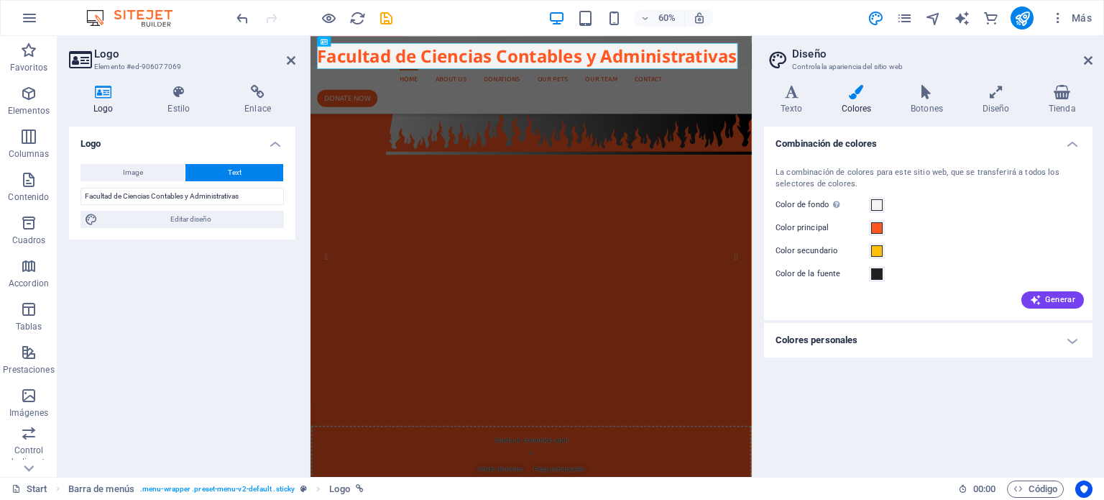
click at [1033, 344] on h4 "Colores personales" at bounding box center [928, 340] width 329 height 35
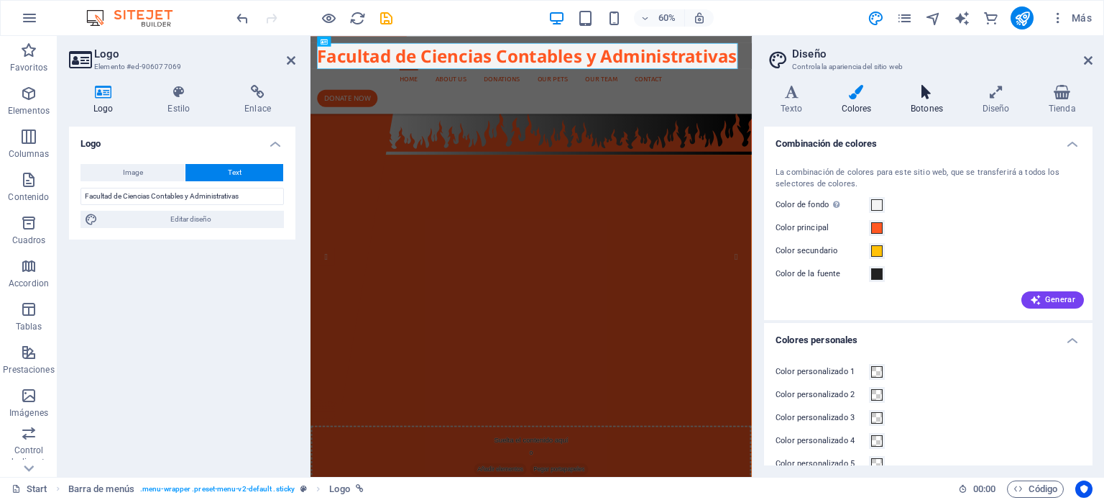
click at [923, 93] on icon at bounding box center [927, 92] width 66 height 14
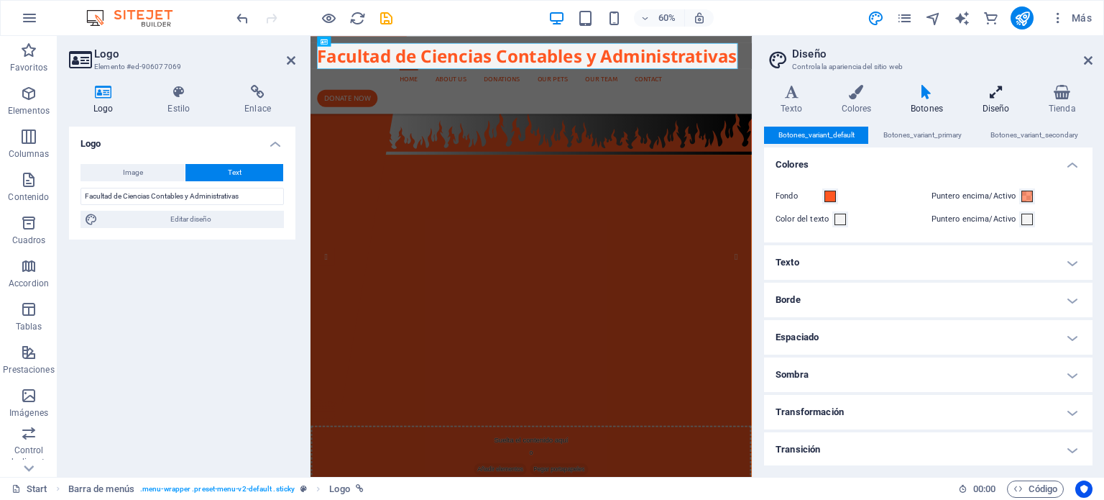
click at [986, 101] on h4 "Diseño" at bounding box center [998, 100] width 66 height 30
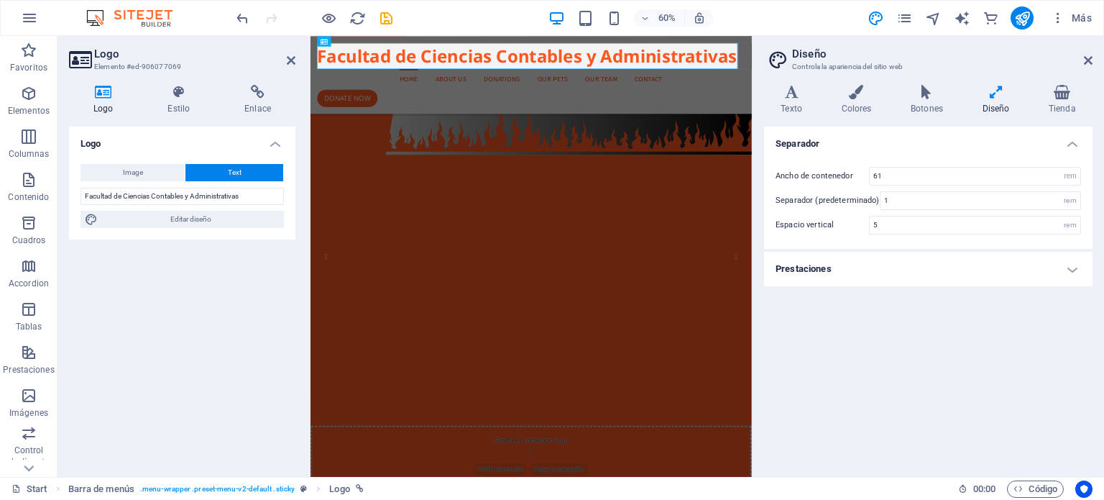
click at [947, 265] on h4 "Prestaciones" at bounding box center [928, 269] width 329 height 35
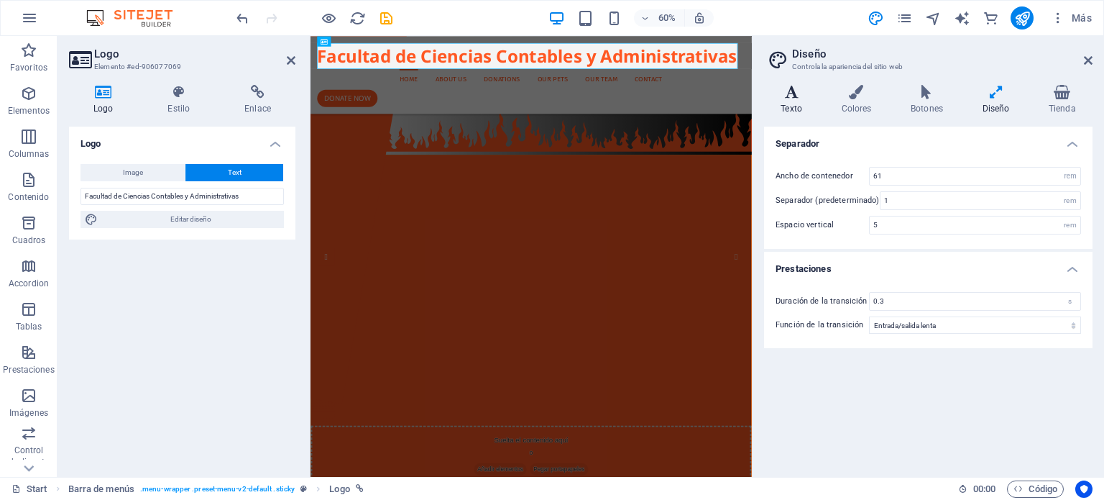
click at [789, 109] on h4 "Texto" at bounding box center [794, 100] width 60 height 30
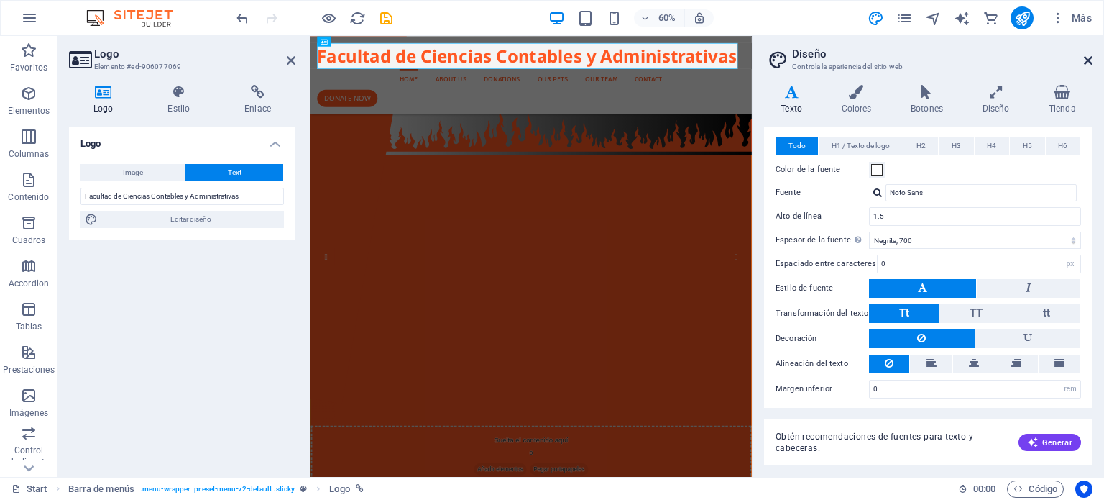
click at [1087, 58] on icon at bounding box center [1088, 61] width 9 height 12
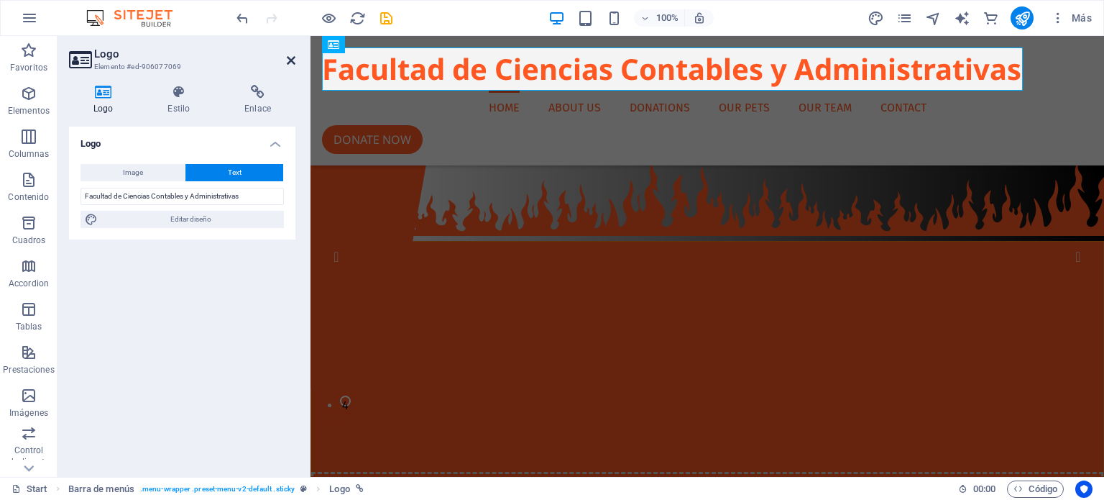
click at [290, 61] on icon at bounding box center [291, 61] width 9 height 12
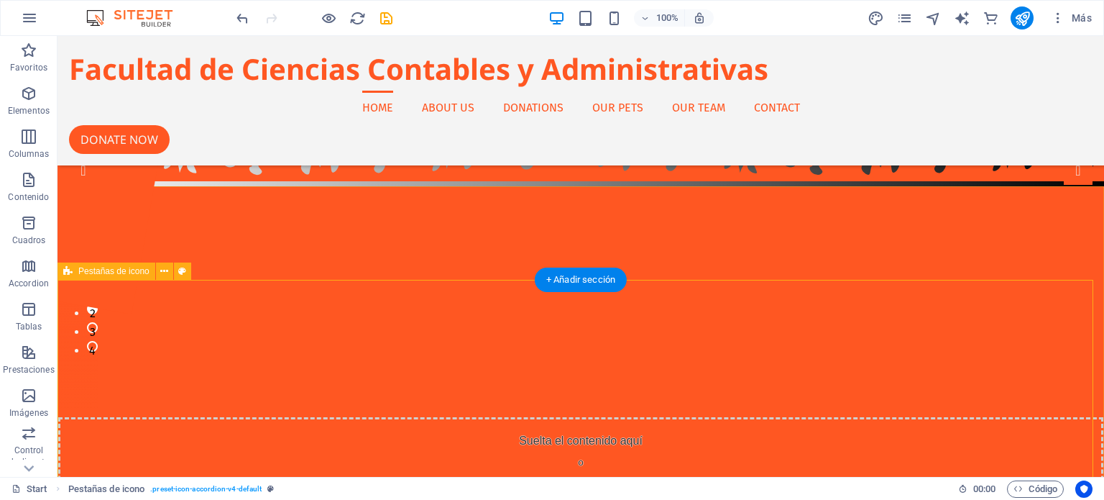
scroll to position [0, 0]
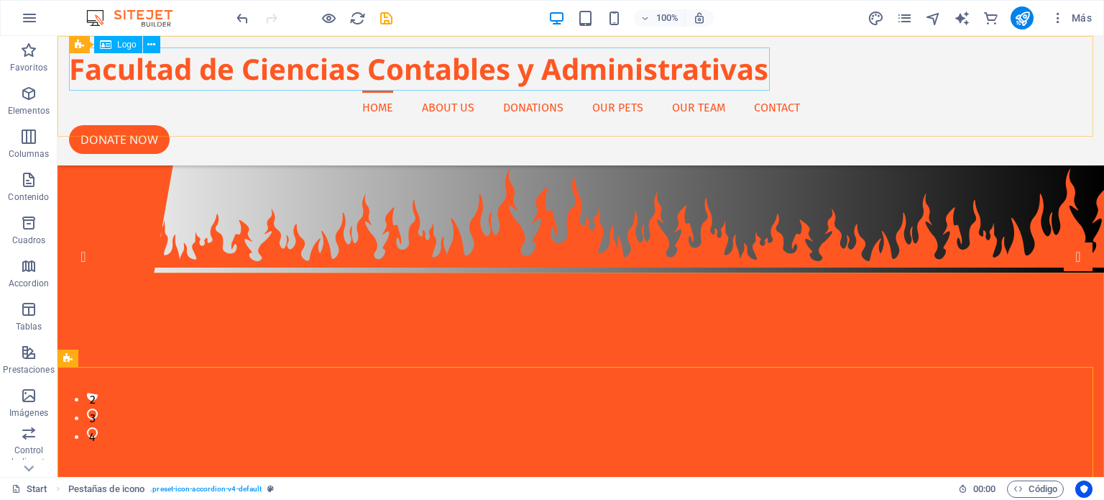
click at [211, 65] on div "Facultad de Ciencias Contables y Administrativas" at bounding box center [581, 68] width 1024 height 43
click at [128, 44] on span "Logo" at bounding box center [126, 44] width 19 height 9
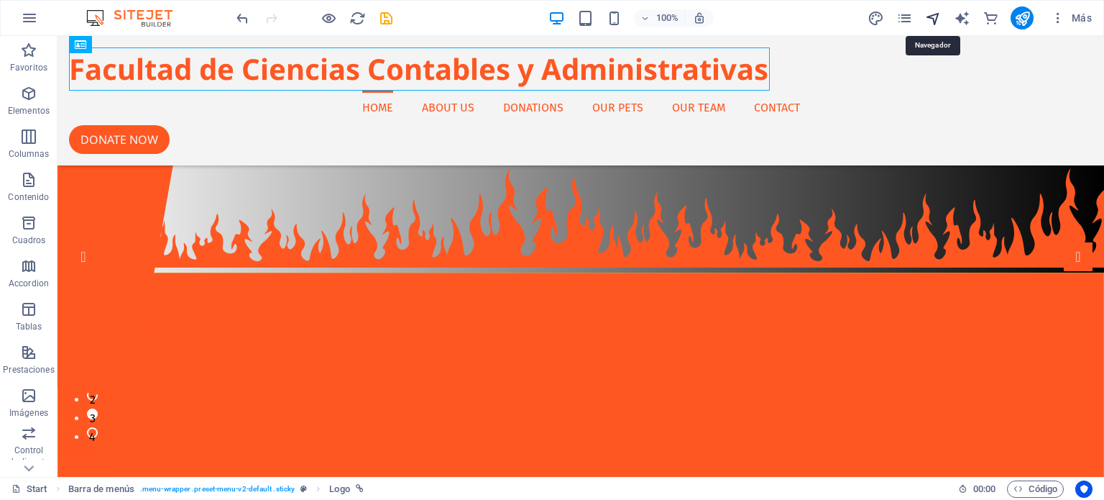
click at [0, 0] on icon "navigator" at bounding box center [0, 0] width 0 height 0
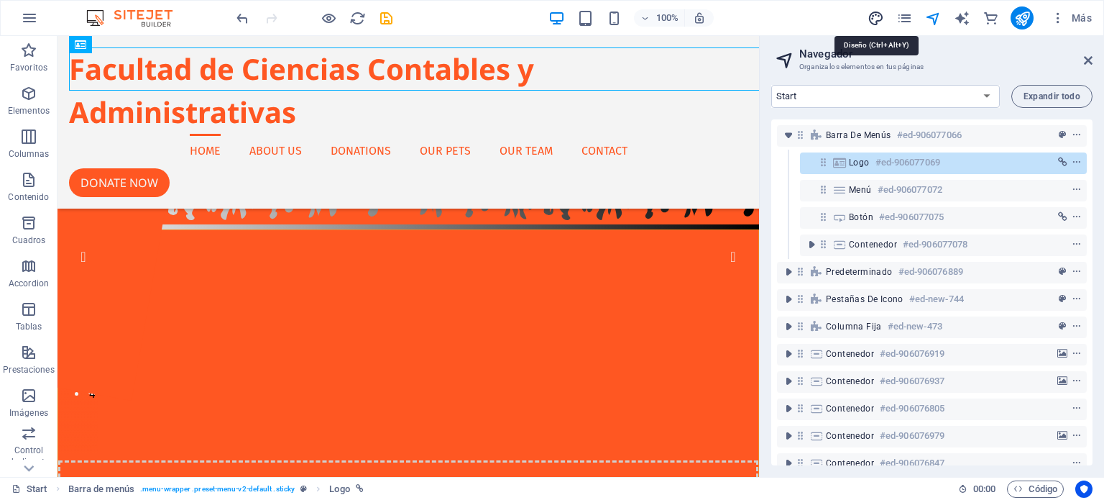
select select "px"
select select "400"
select select "px"
select select "700"
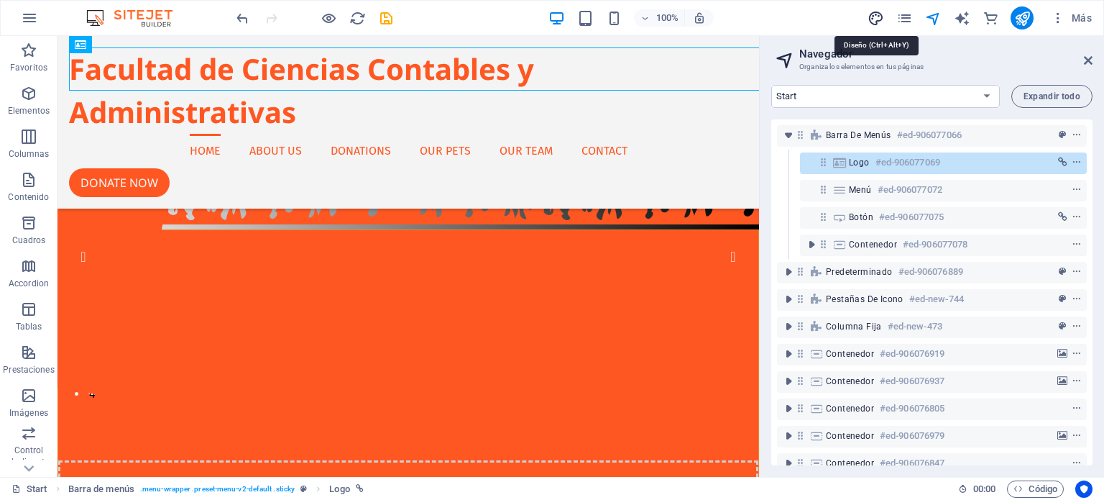
select select "px"
select select "rem"
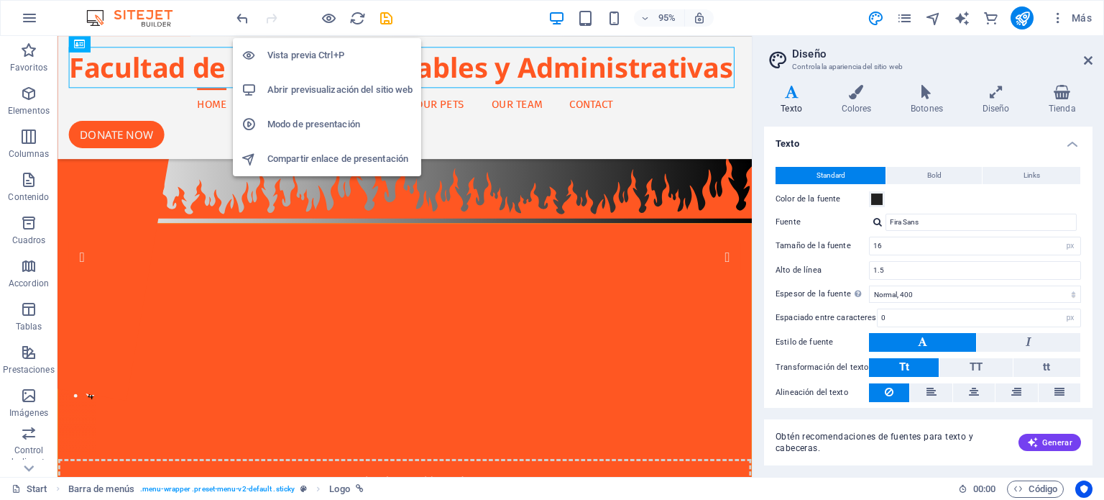
click at [331, 55] on h6 "Vista previa Ctrl+P" at bounding box center [339, 55] width 145 height 17
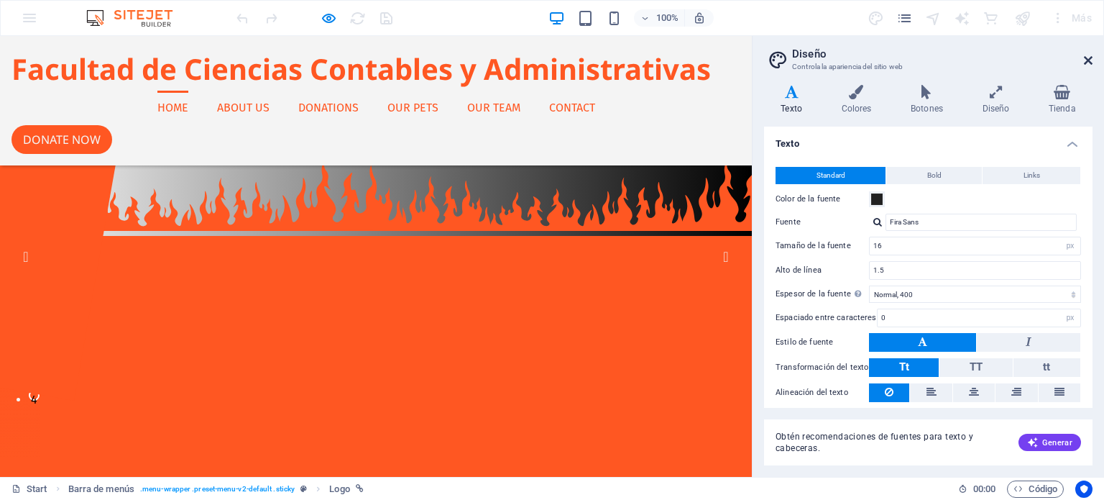
click at [1088, 60] on icon at bounding box center [1088, 61] width 9 height 12
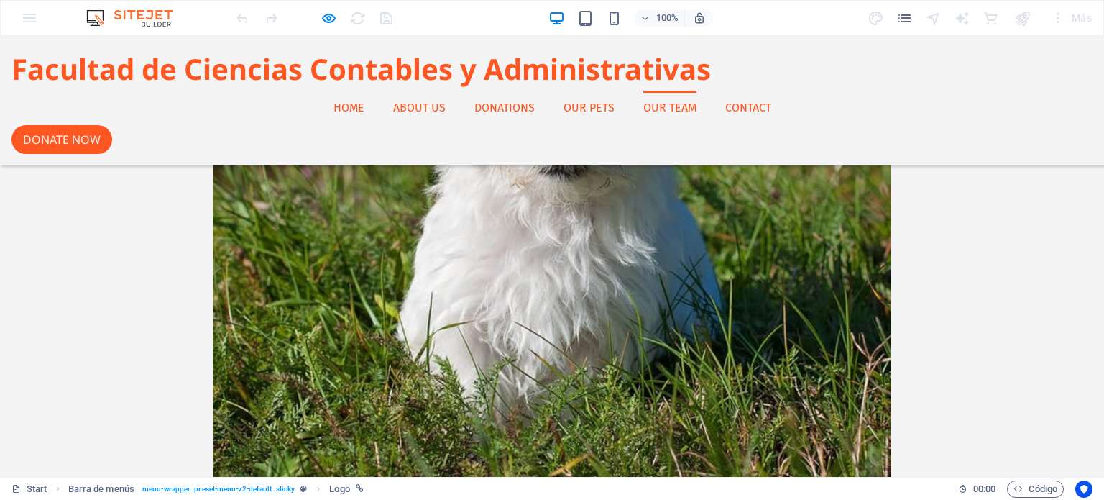
scroll to position [4548, 0]
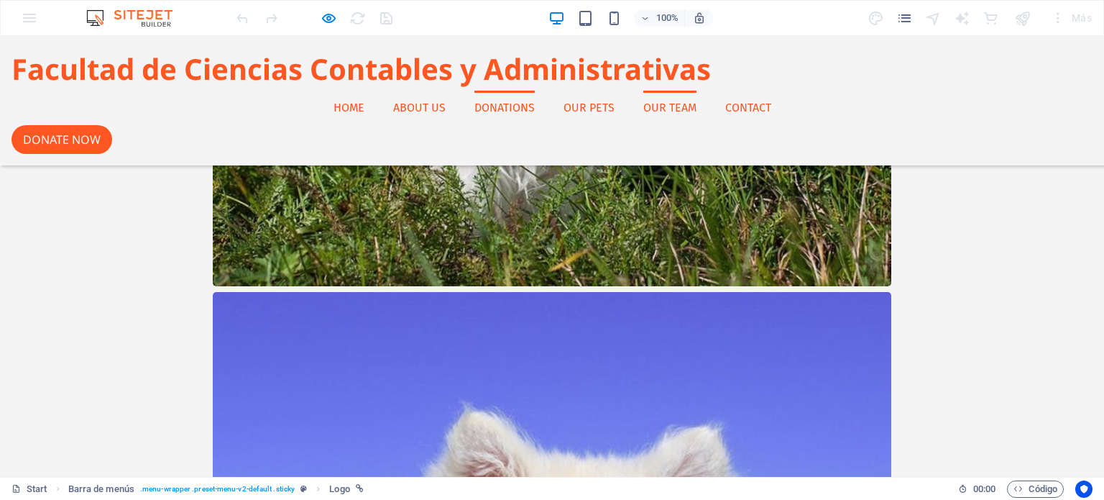
click at [474, 111] on link "Donations" at bounding box center [504, 108] width 60 height 35
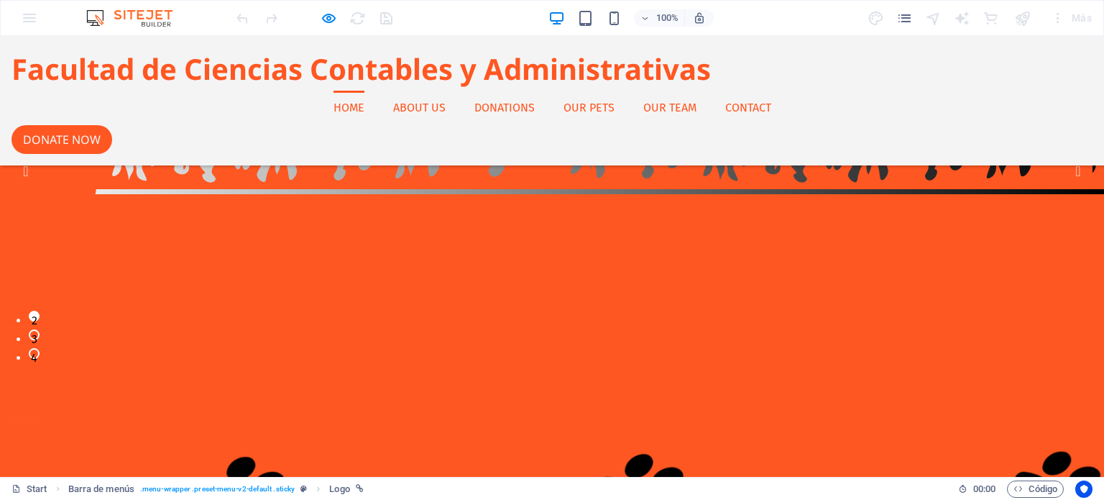
scroll to position [0, 0]
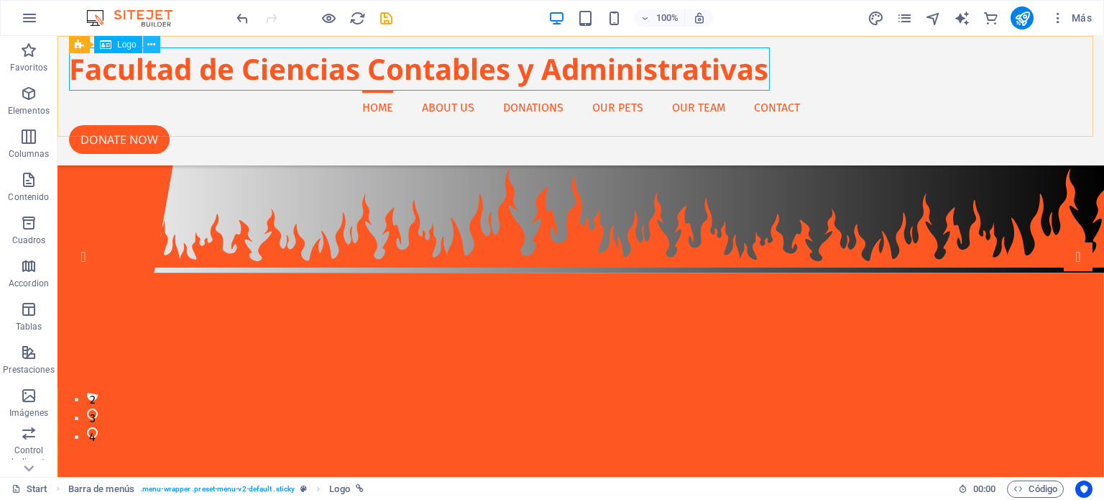
click at [154, 42] on icon at bounding box center [151, 44] width 8 height 15
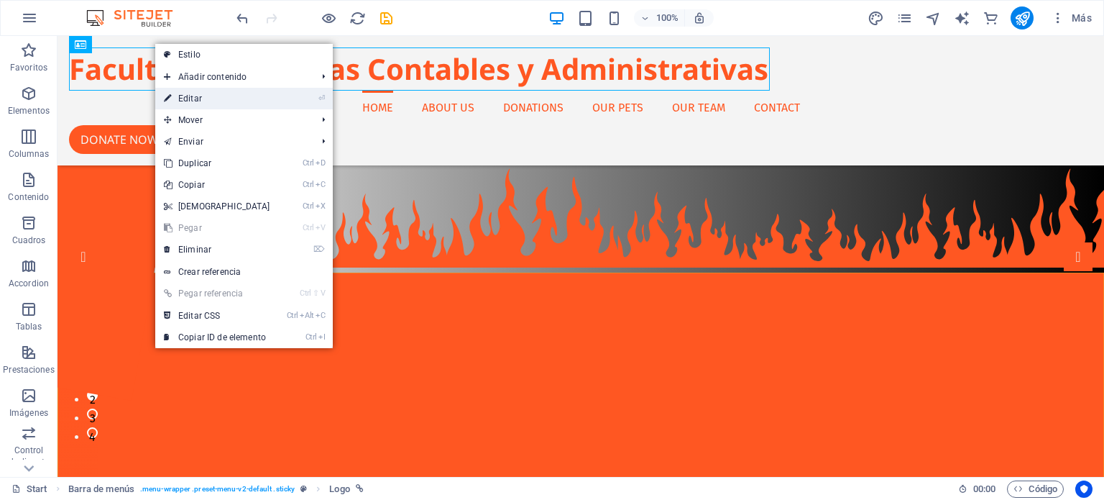
click at [214, 95] on link "⏎ Editar" at bounding box center [217, 99] width 124 height 22
select select "px"
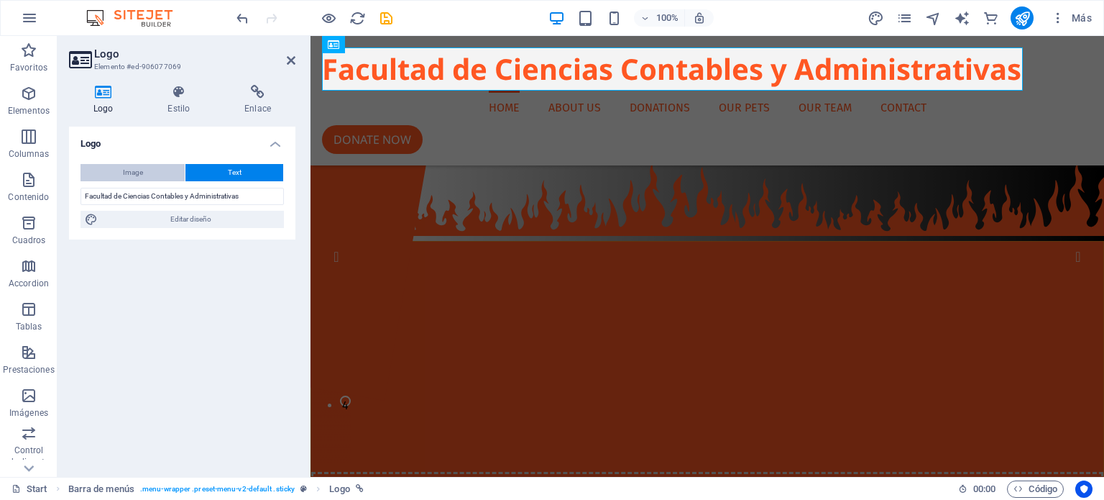
click at [154, 178] on button "Image" at bounding box center [133, 172] width 104 height 17
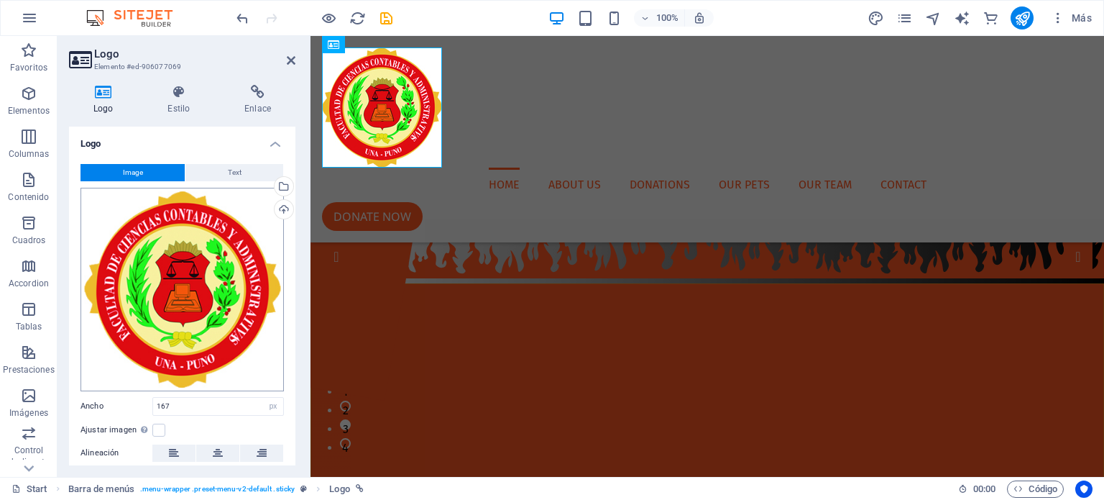
scroll to position [109, 0]
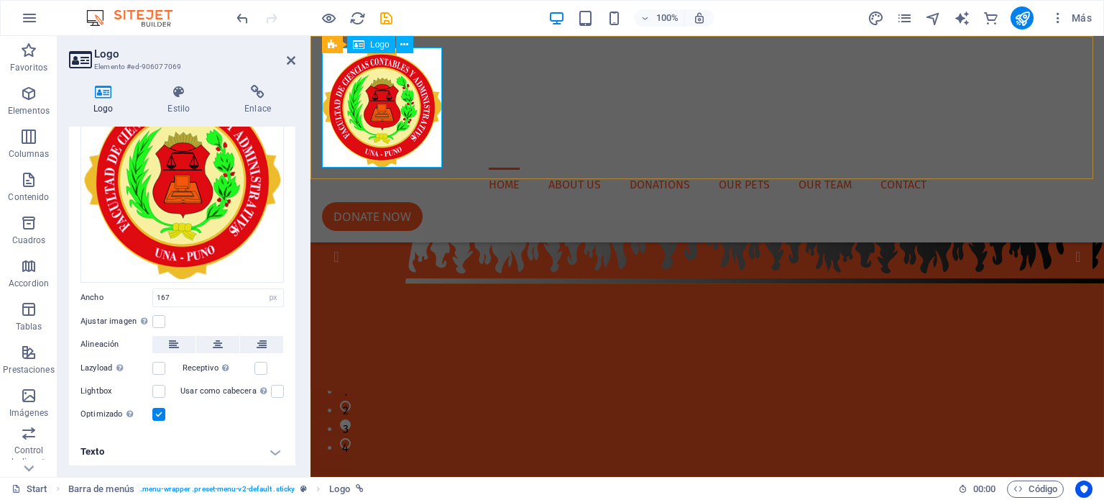
click at [394, 146] on div at bounding box center [707, 107] width 771 height 120
click at [424, 150] on div at bounding box center [707, 107] width 771 height 120
click at [420, 143] on div at bounding box center [707, 107] width 771 height 120
click at [430, 150] on div at bounding box center [707, 107] width 771 height 120
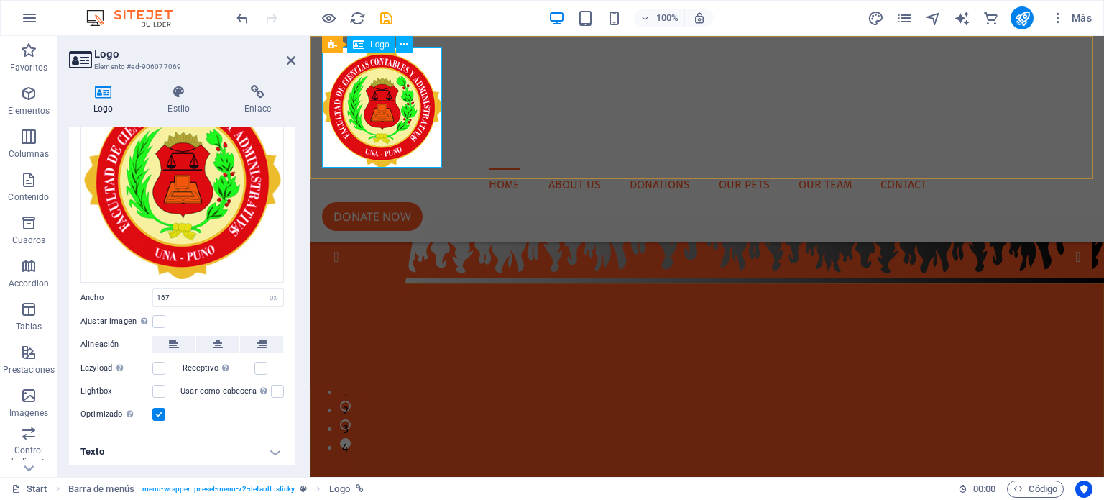
click at [431, 153] on div at bounding box center [707, 107] width 771 height 120
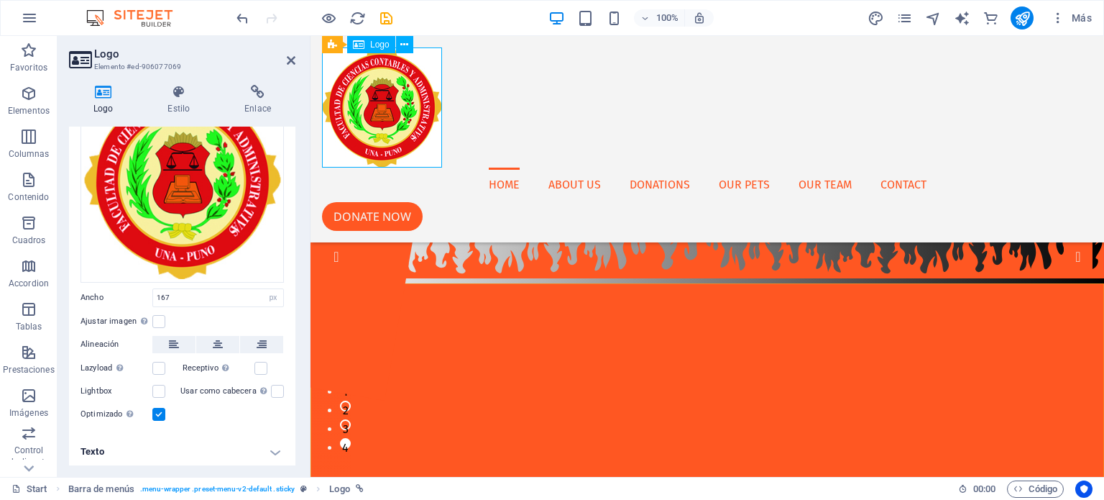
drag, startPoint x: 388, startPoint y: 127, endPoint x: 369, endPoint y: 106, distance: 28.0
click at [369, 106] on div at bounding box center [707, 107] width 771 height 120
click at [405, 125] on div at bounding box center [707, 107] width 771 height 120
click at [432, 155] on div at bounding box center [707, 107] width 771 height 120
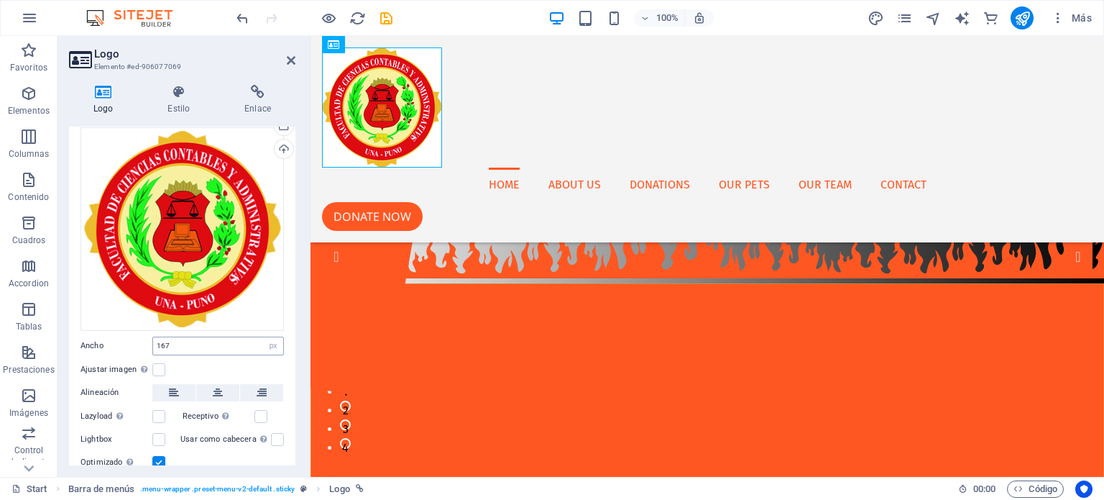
scroll to position [63, 0]
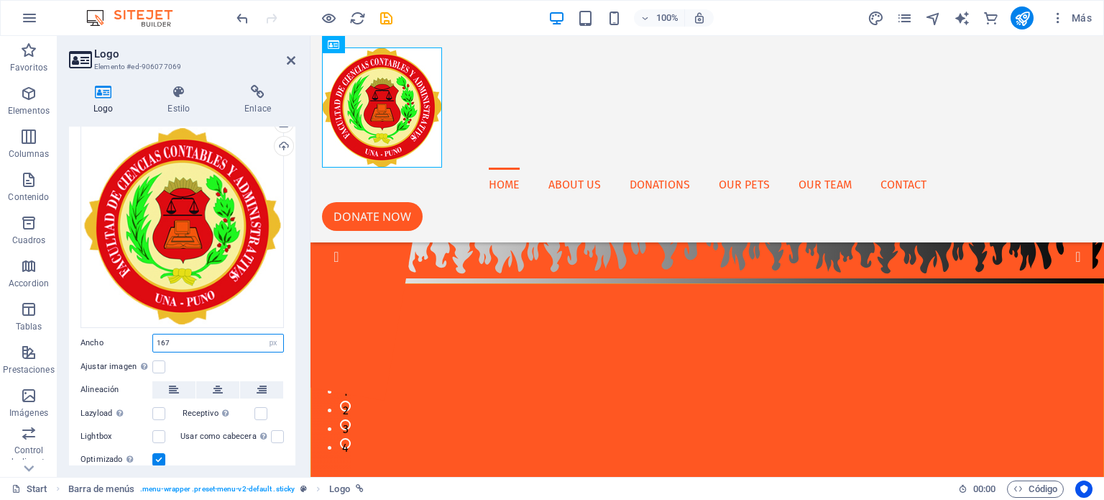
drag, startPoint x: 184, startPoint y: 341, endPoint x: 121, endPoint y: 342, distance: 63.3
click at [121, 342] on div "Ancho 167 Predeterminado automático px rem % em vh vw" at bounding box center [182, 343] width 203 height 19
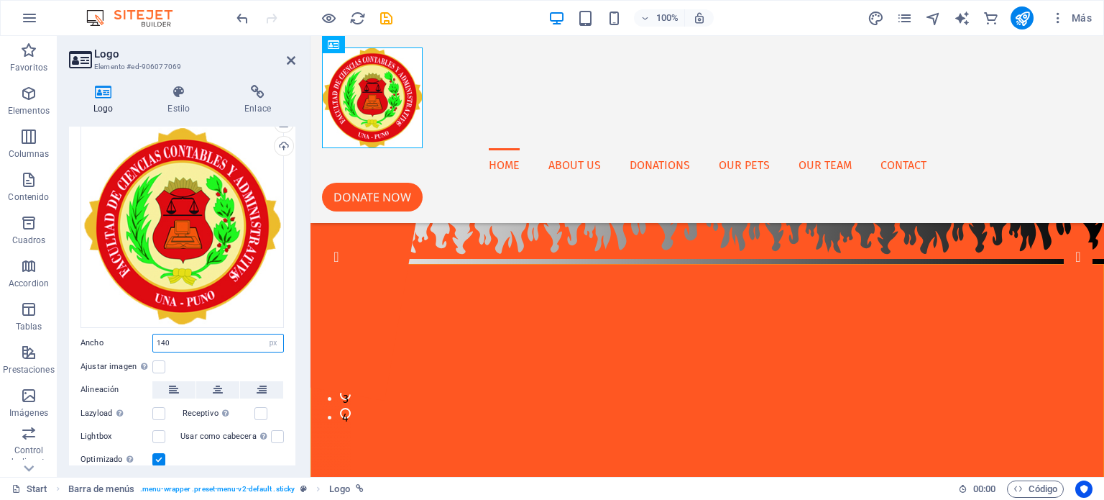
drag, startPoint x: 194, startPoint y: 338, endPoint x: 101, endPoint y: 331, distance: 93.7
click at [101, 334] on div "Ancho 140 Predeterminado automático px rem % em vh vw" at bounding box center [182, 343] width 203 height 19
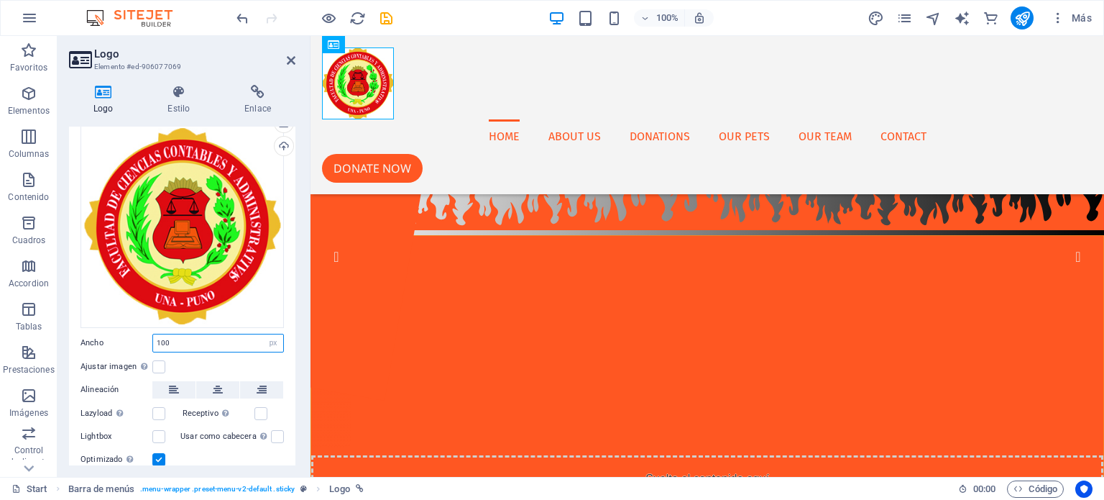
drag, startPoint x: 182, startPoint y: 343, endPoint x: 124, endPoint y: 330, distance: 58.9
click at [124, 330] on div "Image Text Arrastra archivos aquí, haz clic para escoger archivos o selecciona …" at bounding box center [182, 284] width 226 height 390
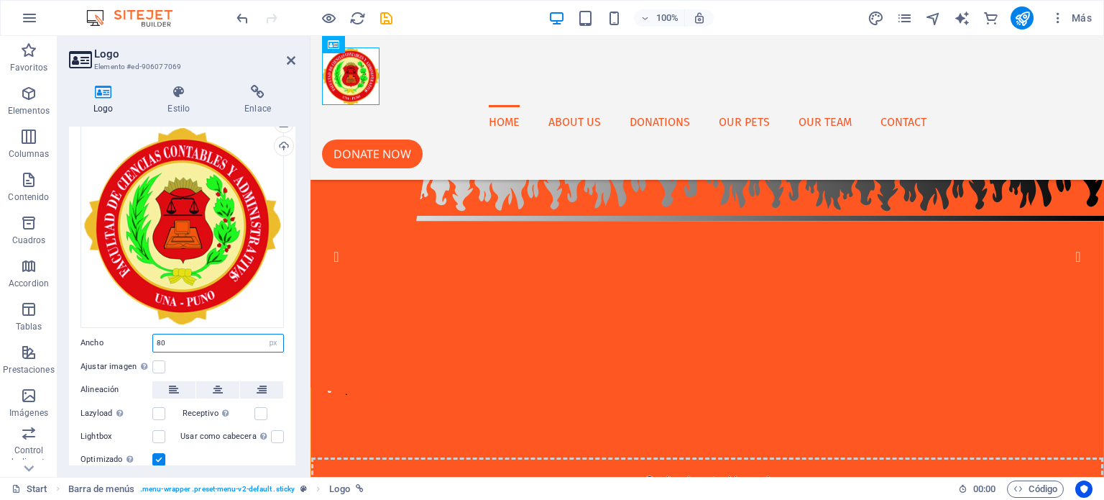
drag, startPoint x: 204, startPoint y: 344, endPoint x: 88, endPoint y: 336, distance: 116.8
click at [88, 336] on div "Ancho 80 Predeterminado automático px rem % em vh vw" at bounding box center [182, 343] width 203 height 19
type input "70"
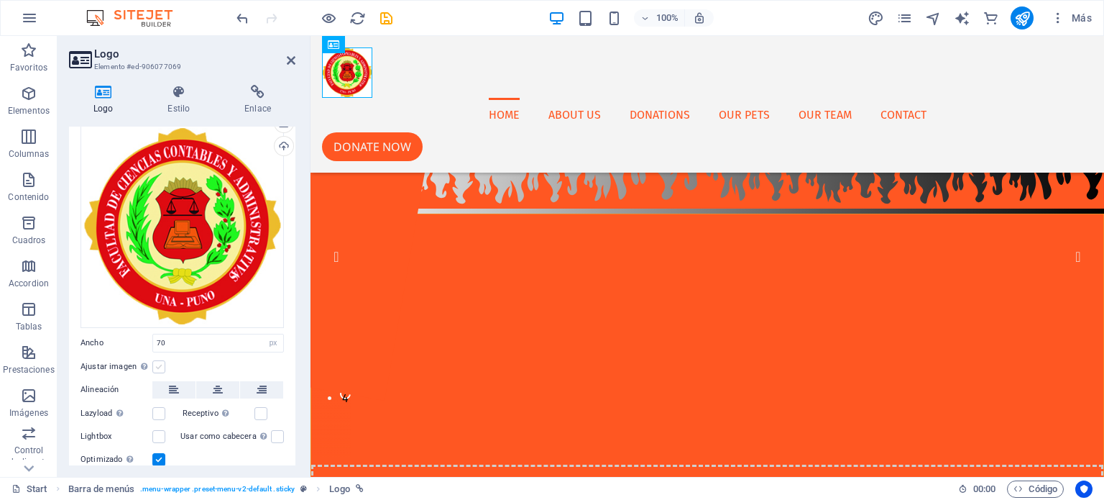
click at [162, 364] on label at bounding box center [158, 366] width 13 height 13
click at [0, 0] on input "Ajustar imagen Ajustar imagen automáticamente a un ancho y alto fijo" at bounding box center [0, 0] width 0 height 0
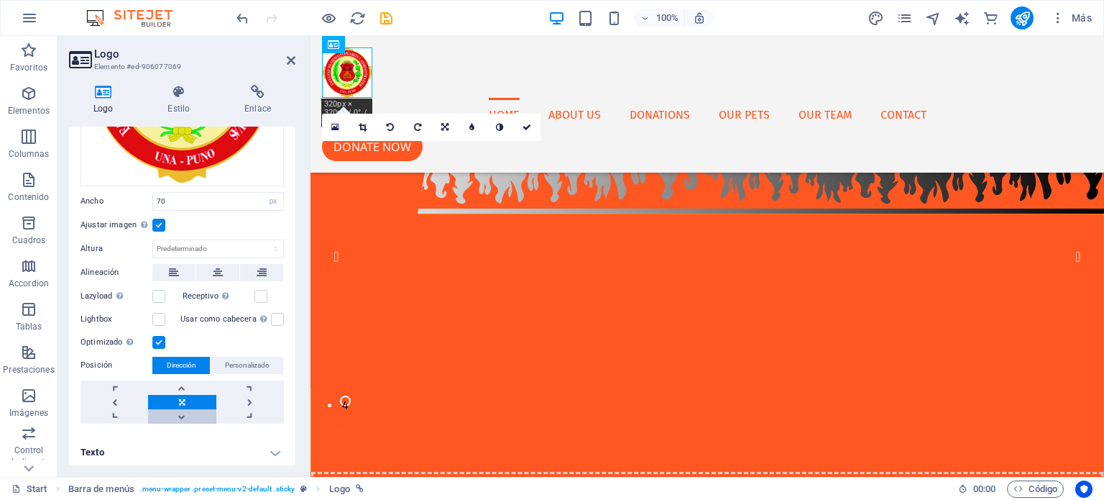
scroll to position [204, 0]
click at [269, 452] on h4 "Texto" at bounding box center [182, 453] width 226 height 35
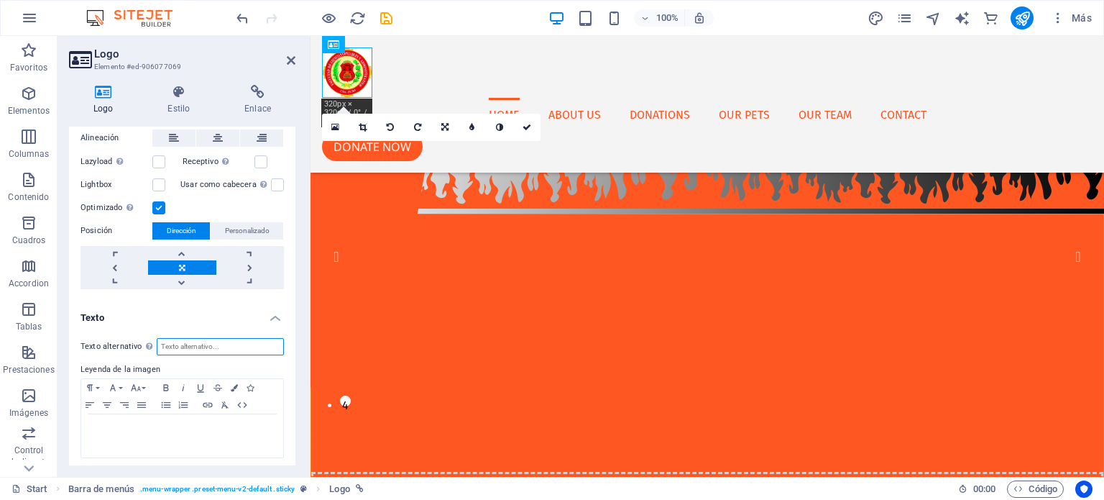
click at [200, 344] on input "Texto alternativo El texto alternativo es usado por aquellos dispositivos que n…" at bounding box center [220, 346] width 127 height 17
type input "Facultad de Ciencias Contables y Administrativas"
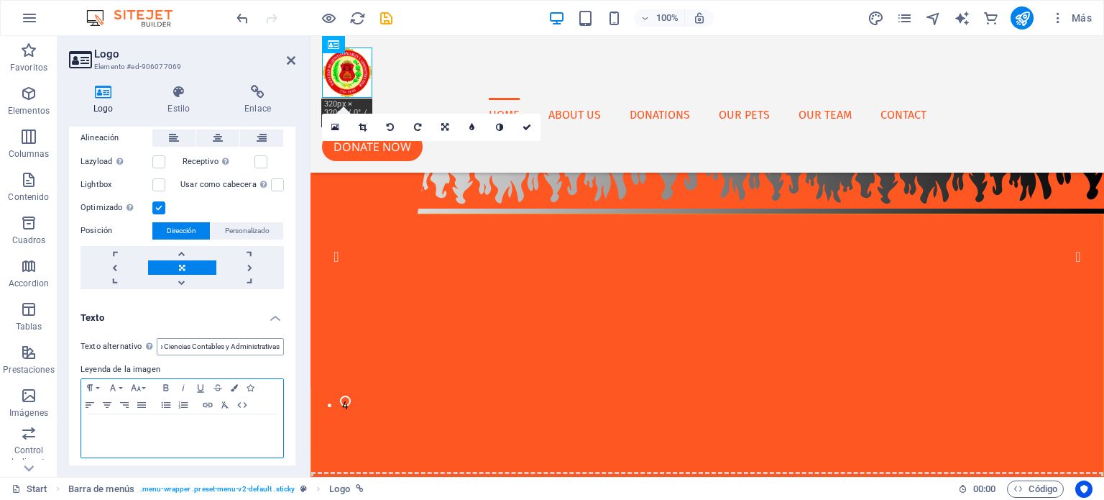
scroll to position [0, 0]
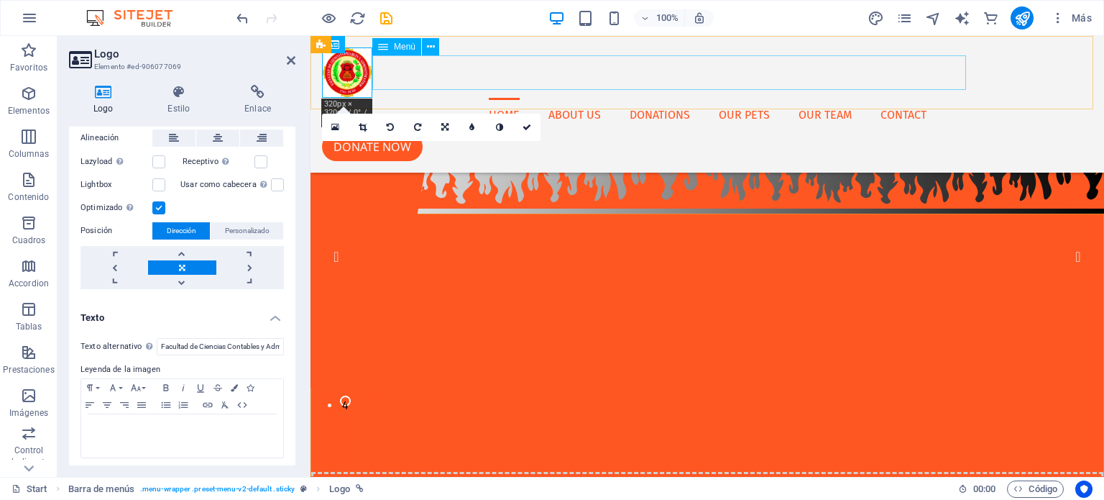
click at [413, 98] on nav "Home About us Donations Our Pets Our Team Contact" at bounding box center [707, 115] width 771 height 35
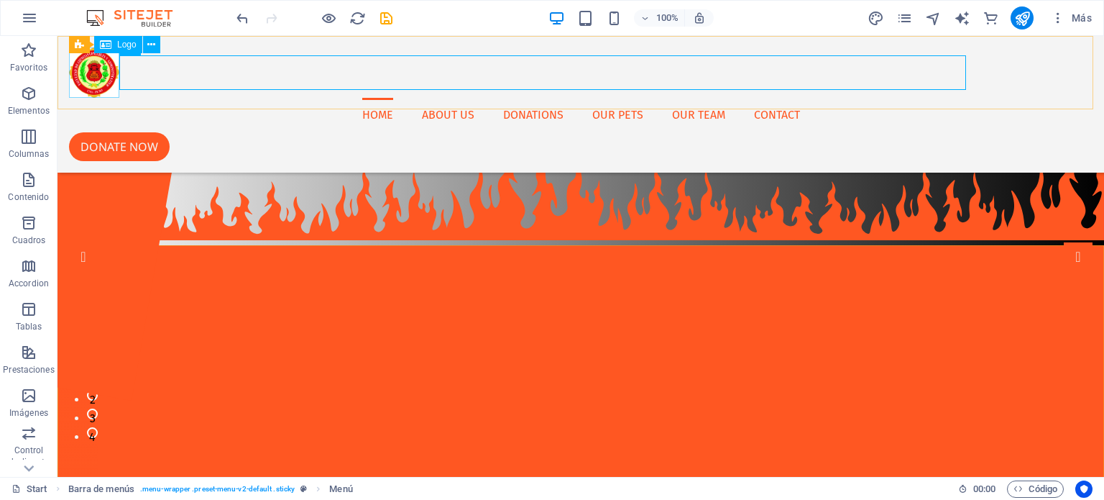
click at [95, 73] on div at bounding box center [581, 72] width 1024 height 50
click at [369, 98] on nav "Home About us Donations Our Pets Our Team Contact" at bounding box center [581, 115] width 1024 height 35
click at [1027, 47] on icon at bounding box center [1025, 49] width 8 height 15
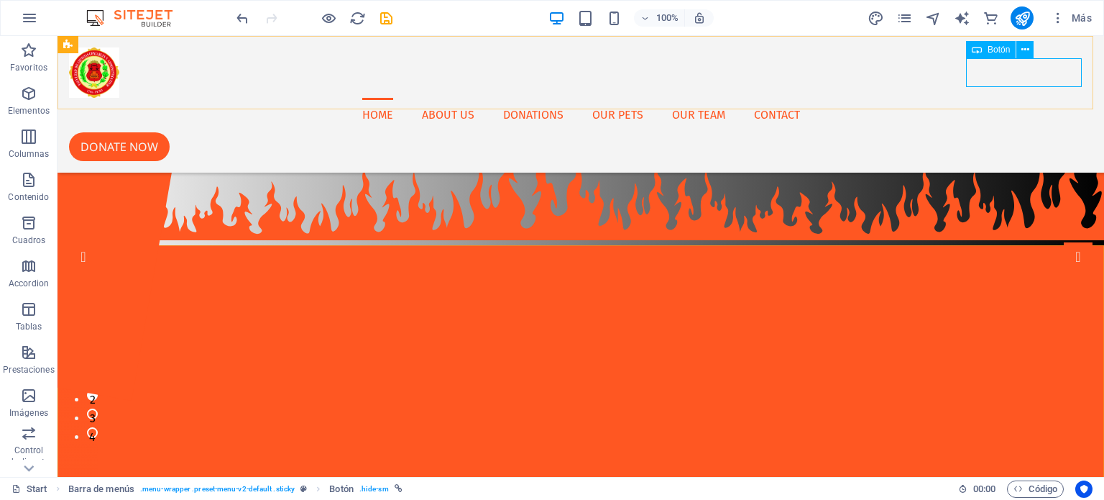
click at [1067, 132] on div "Donate now" at bounding box center [581, 146] width 1024 height 29
click at [1024, 49] on icon at bounding box center [1025, 49] width 8 height 15
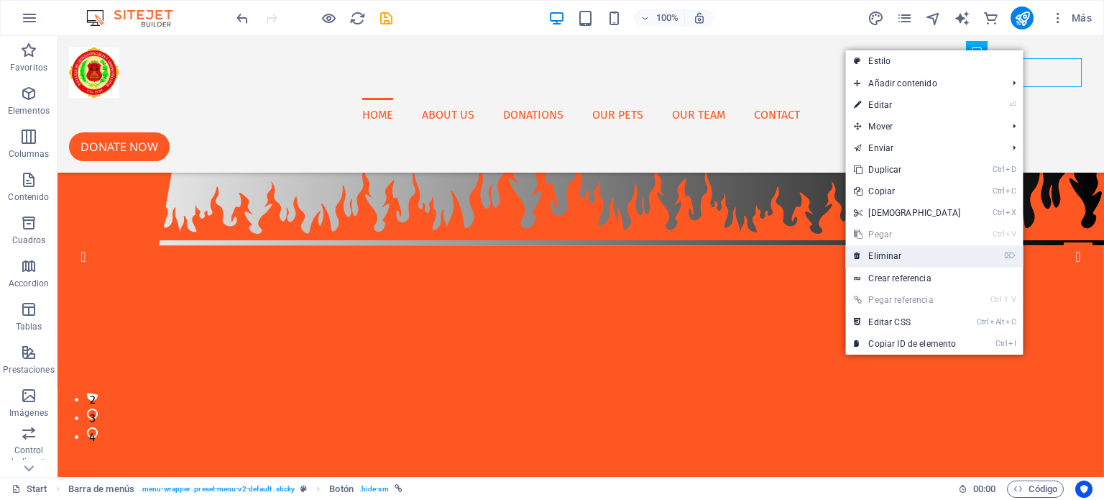
click at [927, 253] on link "⌦ Eliminar" at bounding box center [907, 256] width 124 height 22
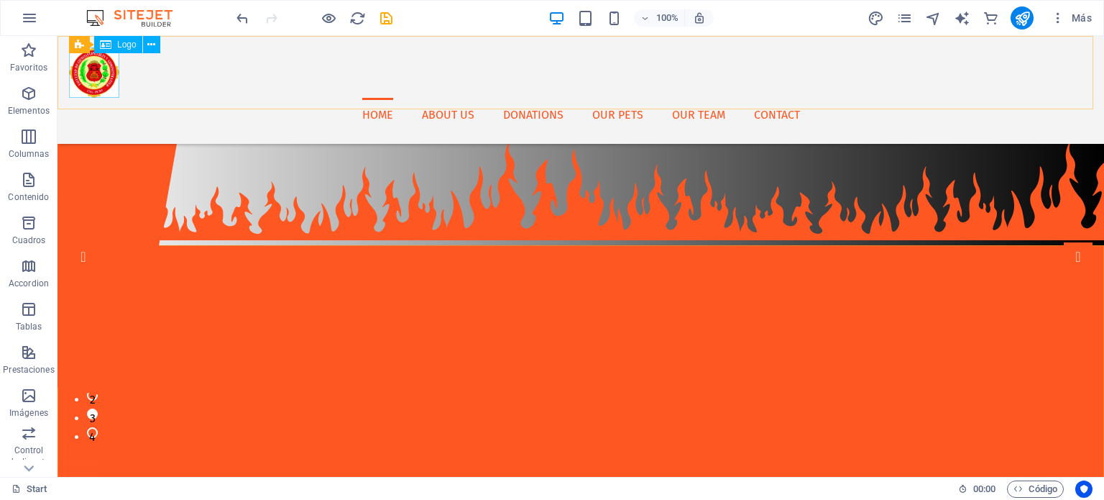
click at [92, 73] on div at bounding box center [581, 72] width 1024 height 50
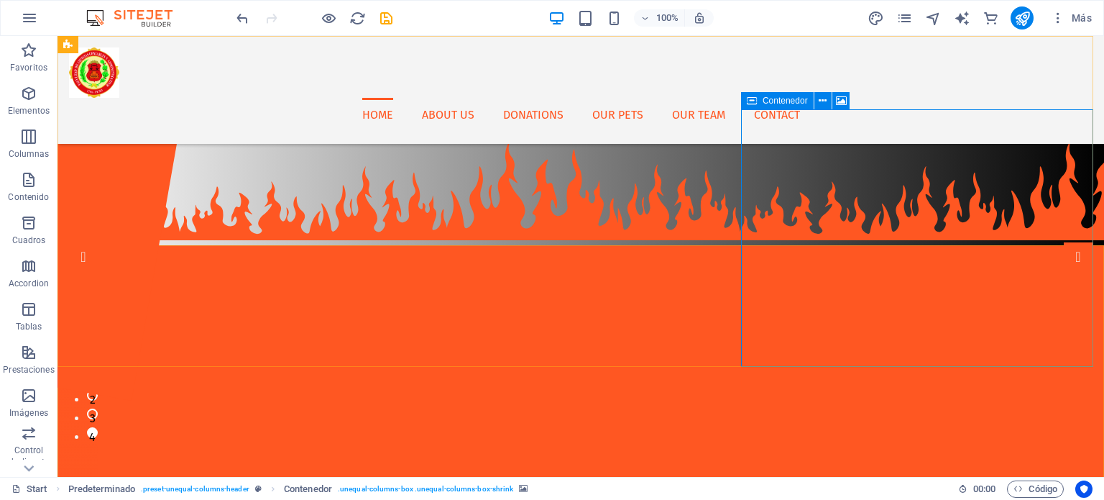
click at [834, 101] on button at bounding box center [840, 100] width 17 height 17
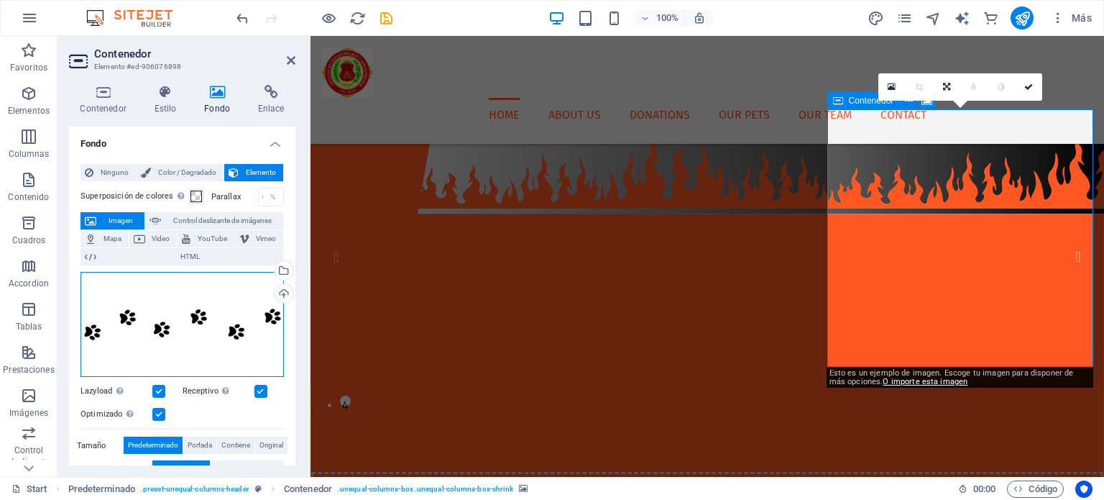
click at [201, 334] on div "Arrastra archivos aquí, haz clic para escoger archivos o selecciona archivos de…" at bounding box center [182, 325] width 203 height 106
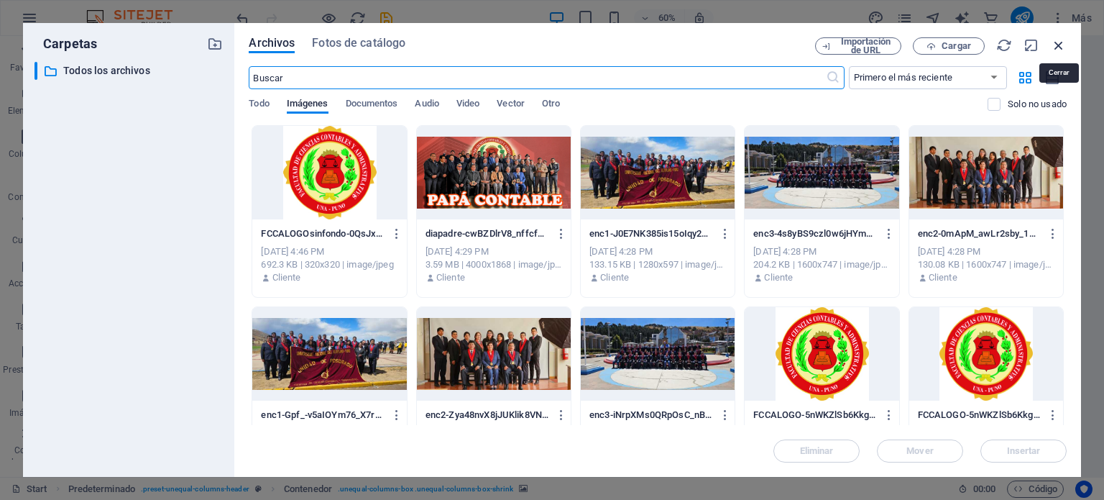
click at [1057, 45] on icon "button" at bounding box center [1059, 45] width 16 height 16
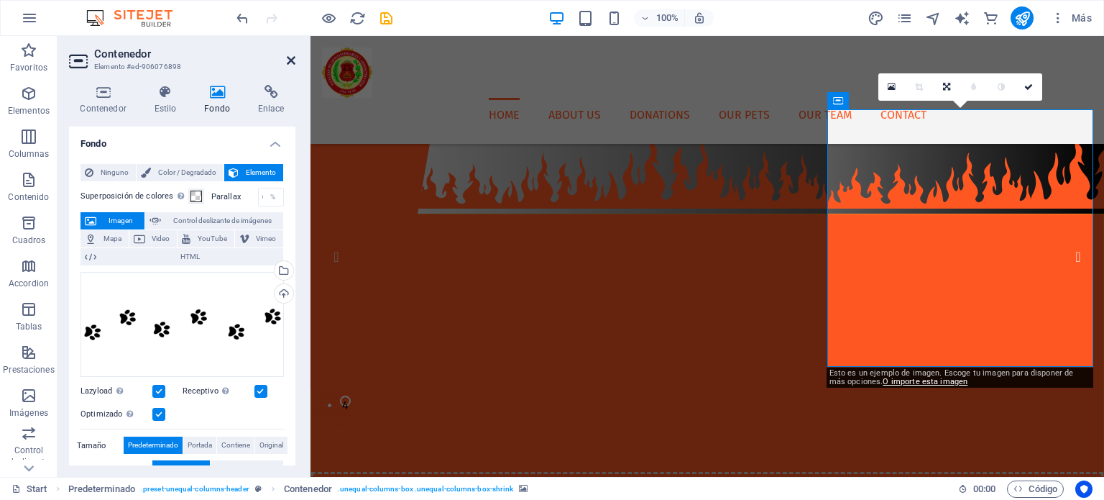
click at [292, 55] on icon at bounding box center [291, 61] width 9 height 12
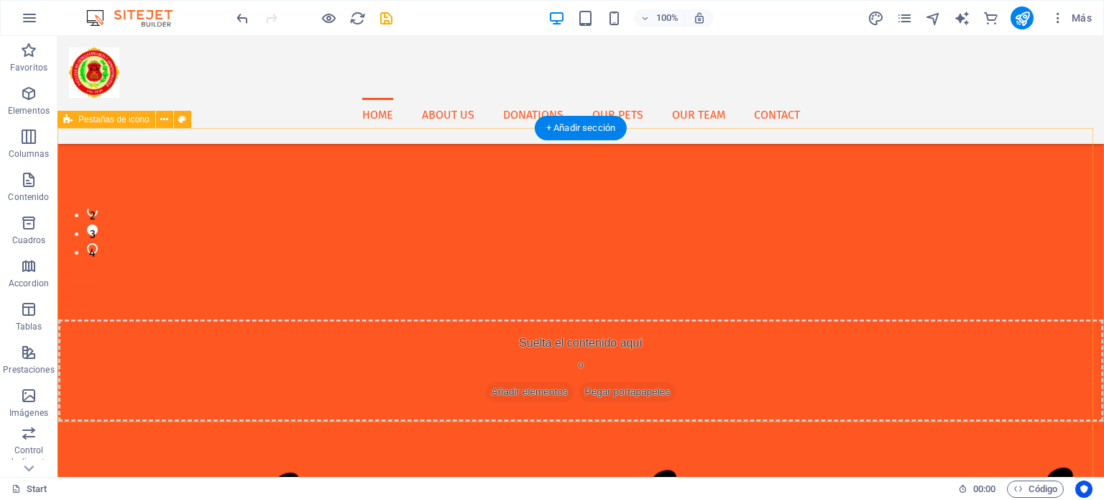
scroll to position [241, 0]
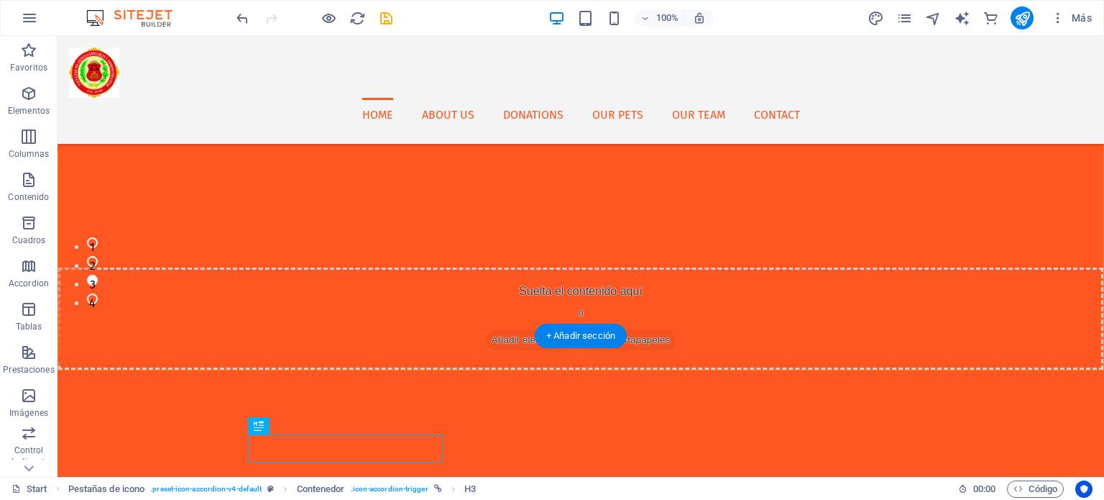
scroll to position [0, 0]
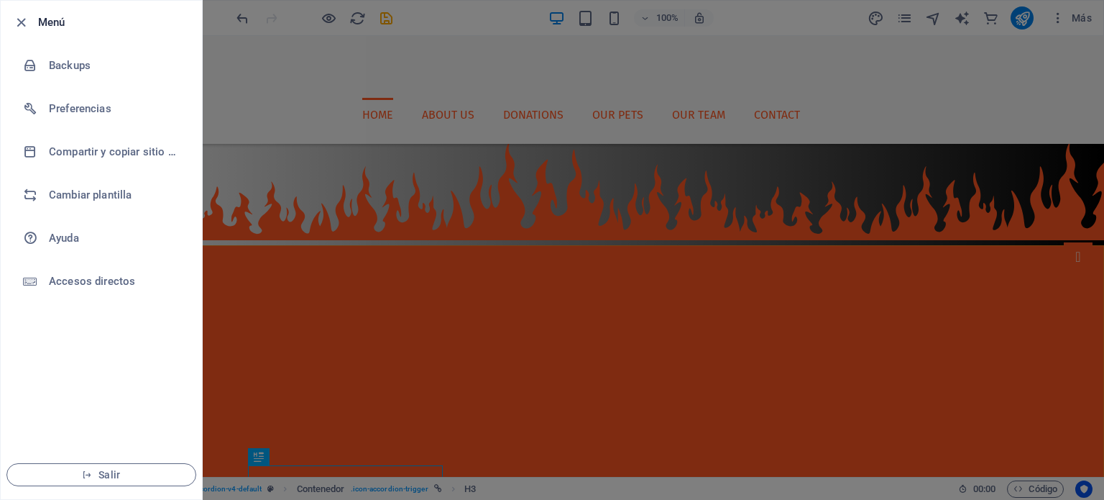
click at [727, 410] on div at bounding box center [552, 250] width 1104 height 500
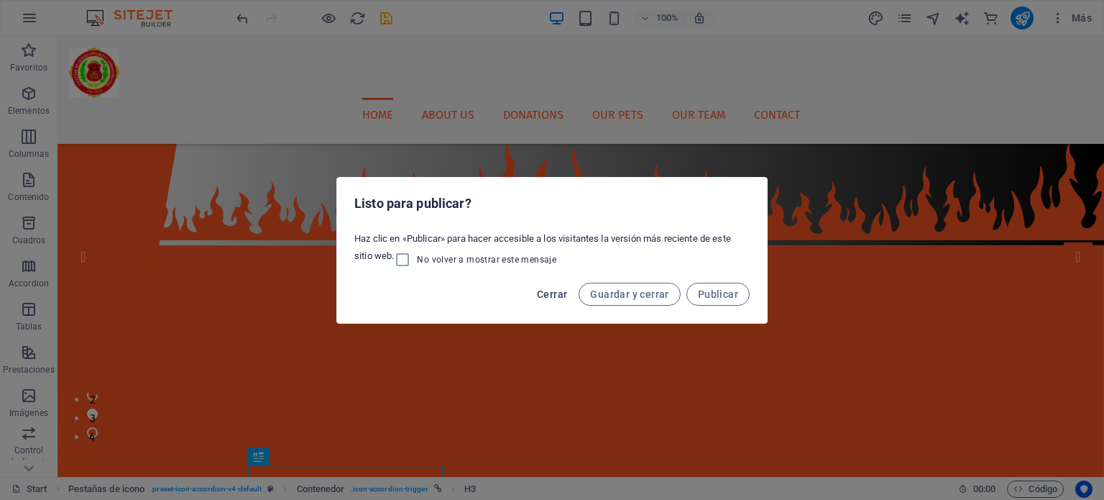
click at [552, 290] on span "Cerrar" at bounding box center [552, 294] width 30 height 12
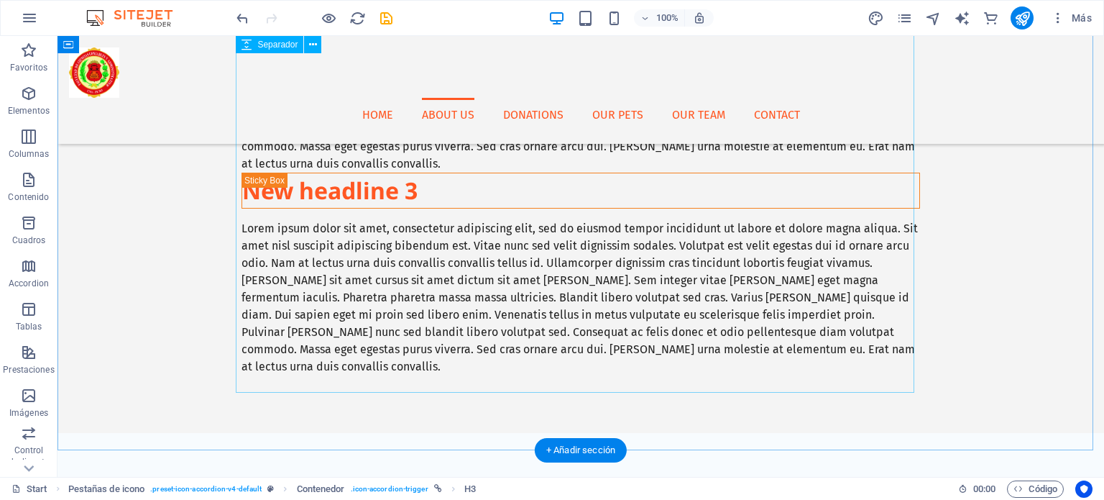
scroll to position [1900, 0]
